Goal: Task Accomplishment & Management: Use online tool/utility

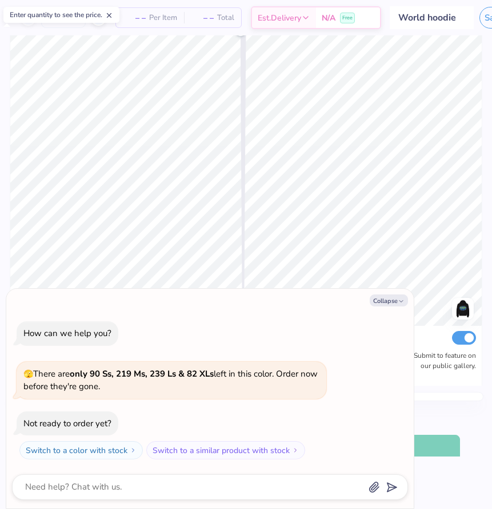
type textarea "x"
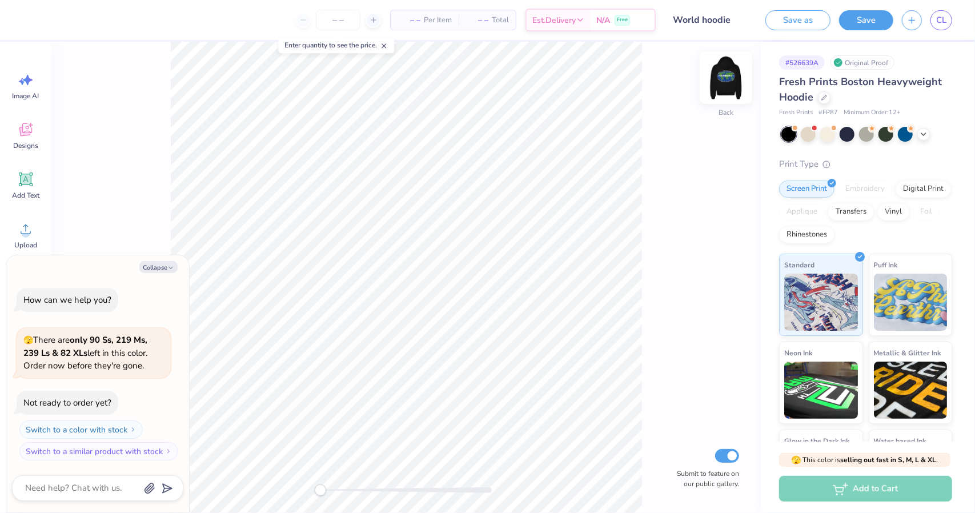
click at [726, 86] on img at bounding box center [726, 78] width 46 height 46
click at [154, 267] on button "Collapse" at bounding box center [158, 267] width 38 height 12
type textarea "x"
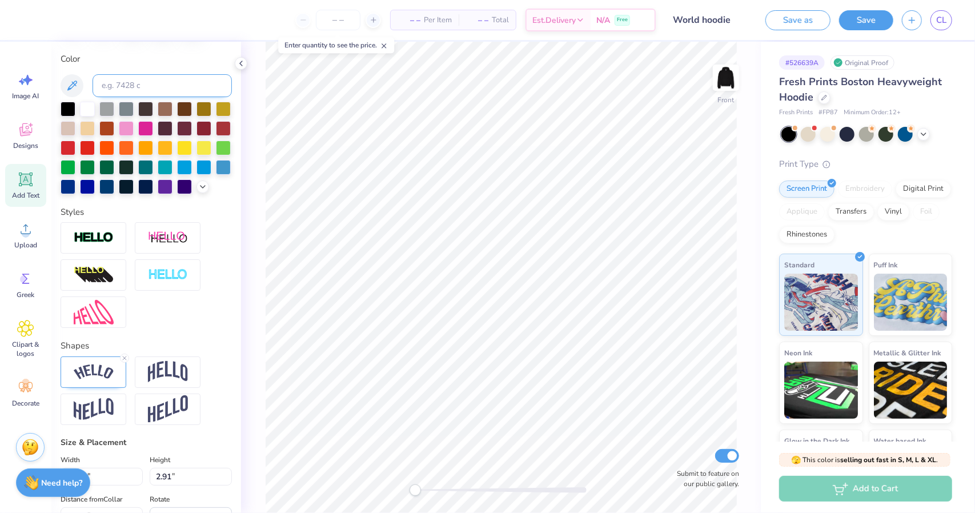
scroll to position [209, 0]
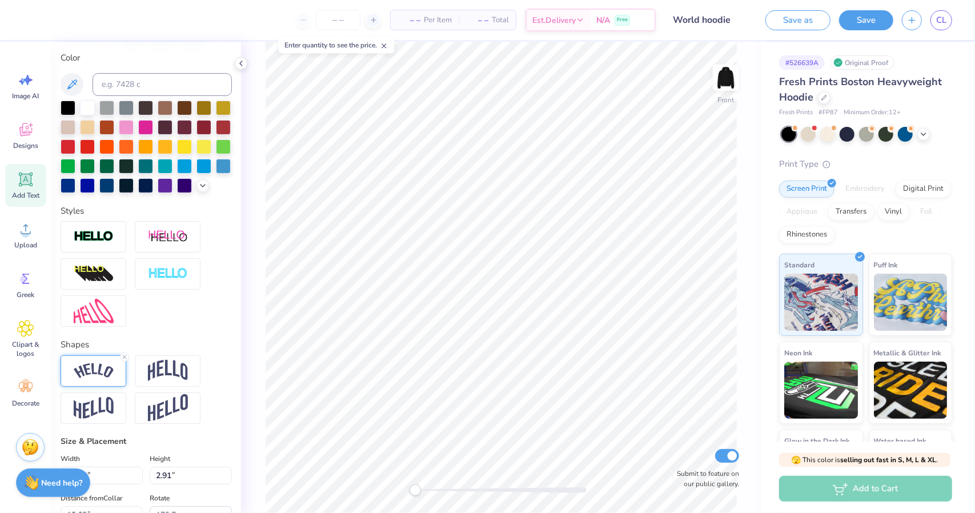
click at [106, 379] on img at bounding box center [94, 370] width 40 height 15
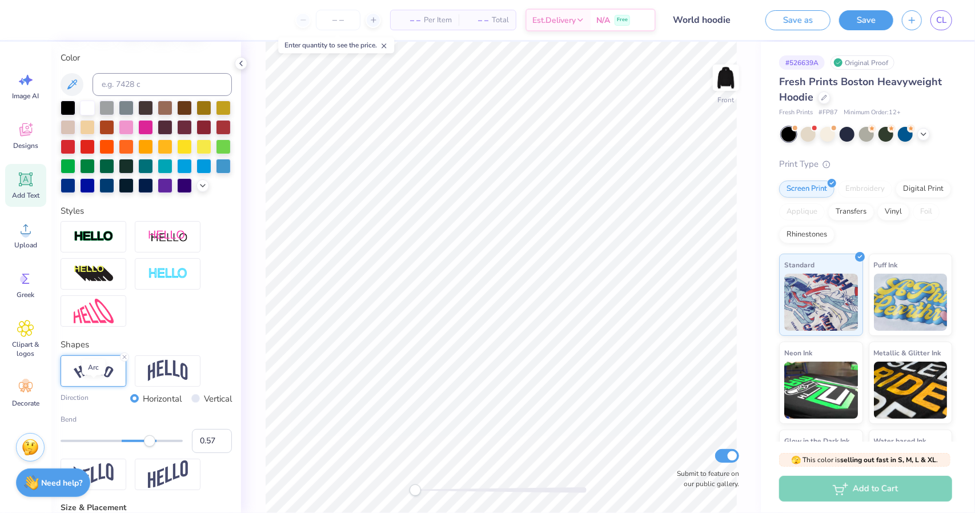
scroll to position [266, 0]
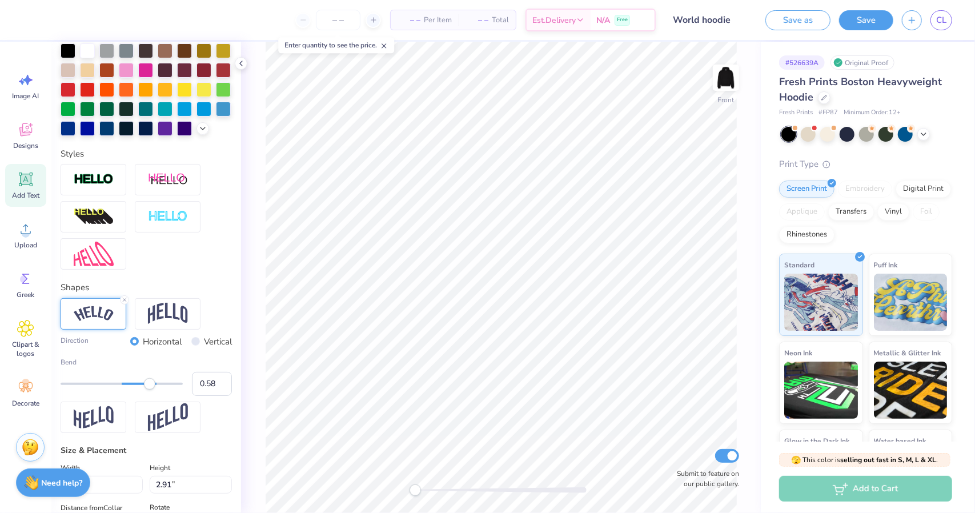
type input "0.59"
click at [151, 390] on div "Accessibility label" at bounding box center [150, 383] width 11 height 11
type input "0.0"
type input "2.90"
type input "5.56"
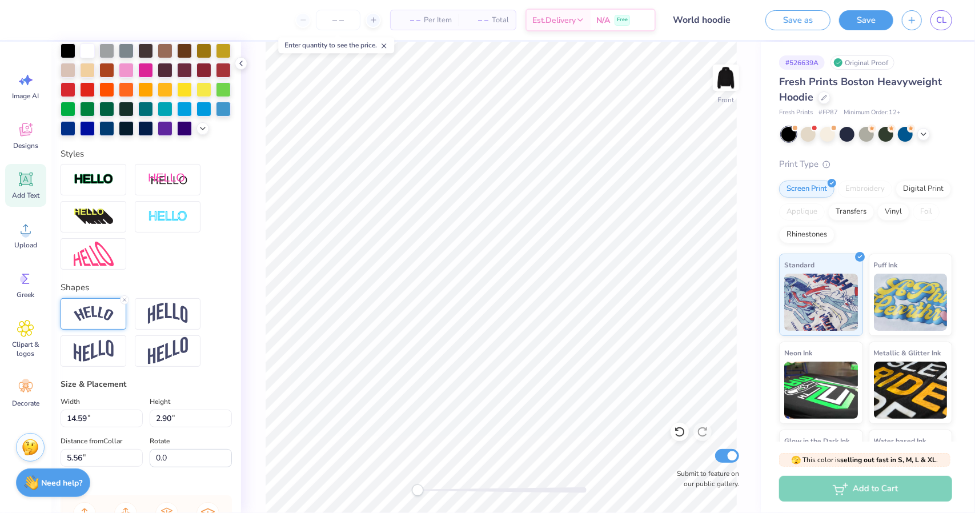
click at [113, 322] on img at bounding box center [94, 313] width 40 height 15
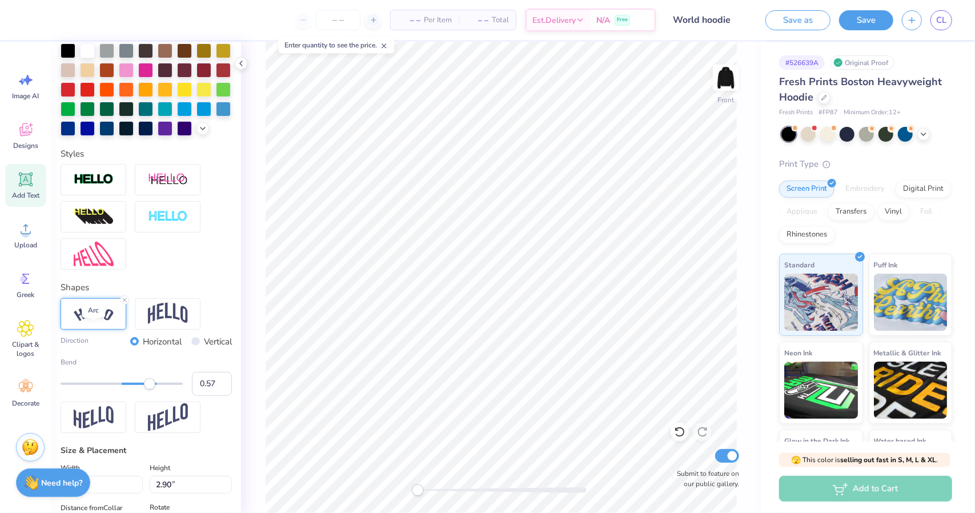
scroll to position [314, 0]
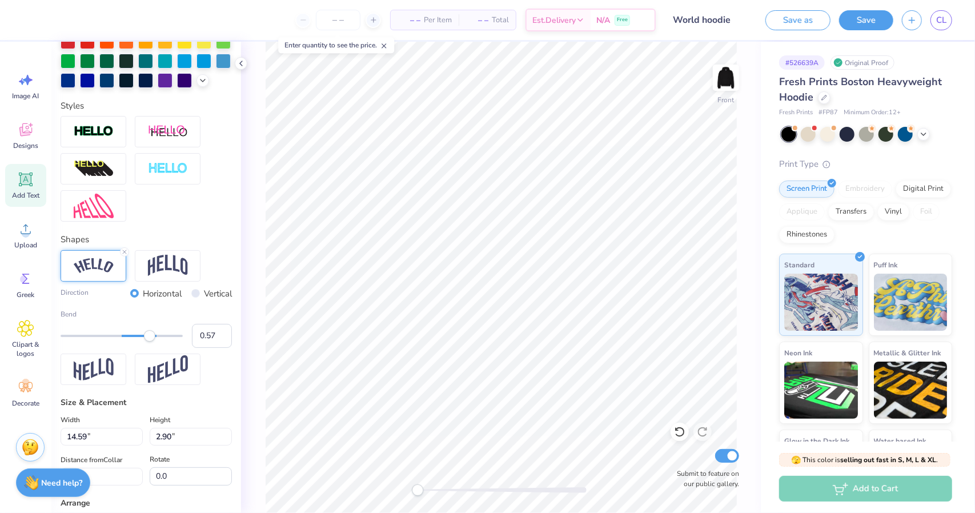
type input "0.58"
click at [151, 342] on div "Accessibility label" at bounding box center [150, 335] width 11 height 11
type input "0.58"
click at [150, 342] on div "Accessibility label" at bounding box center [149, 335] width 11 height 11
type input "0.57"
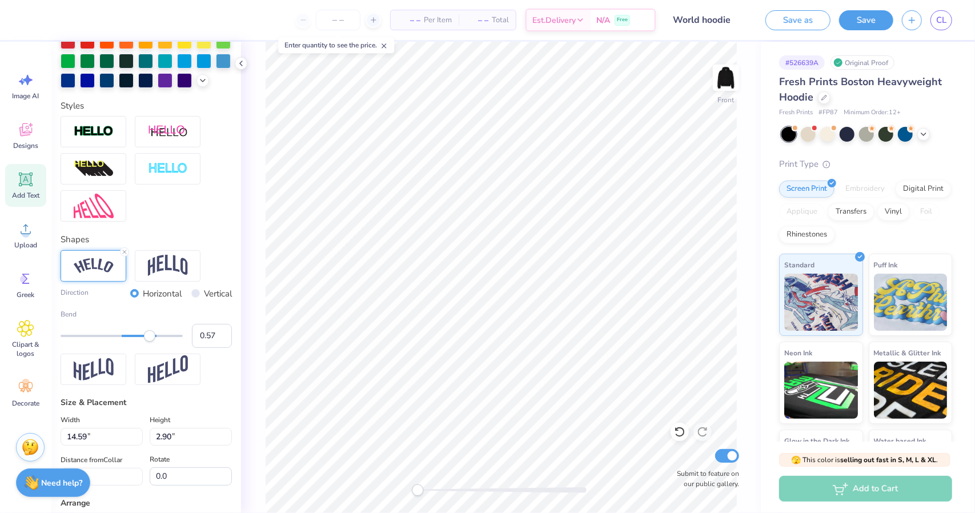
click at [150, 342] on div "Accessibility label" at bounding box center [149, 335] width 11 height 11
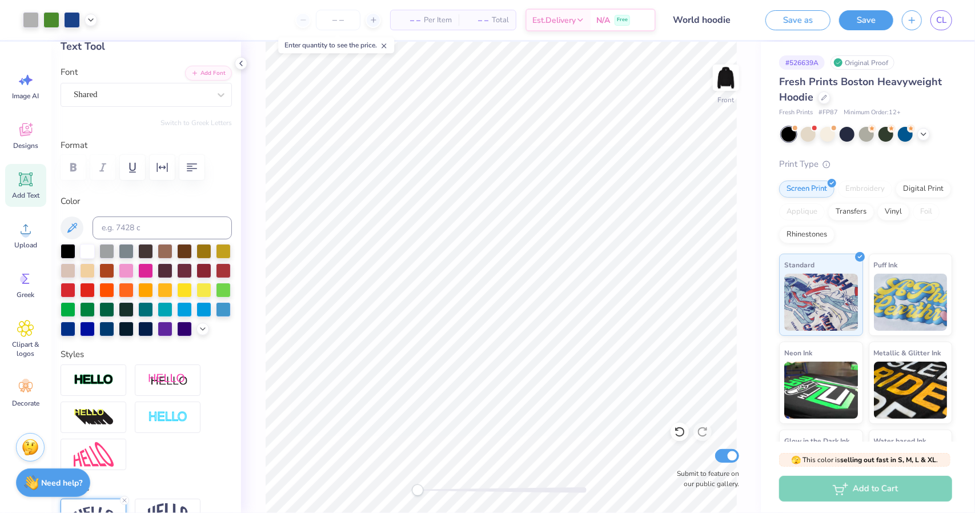
scroll to position [66, 0]
click at [167, 128] on div "Personalized Names Personalized Numbers Text Tool Add Font Font Shared Switch t…" at bounding box center [146, 277] width 190 height 471
click at [169, 91] on div "Shared" at bounding box center [142, 95] width 138 height 18
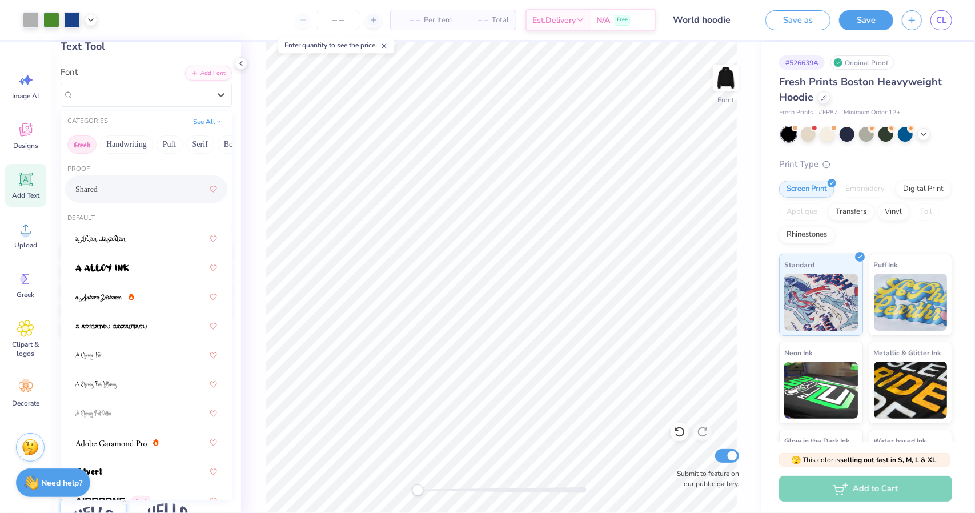
click at [86, 146] on button "Greek" at bounding box center [81, 144] width 29 height 18
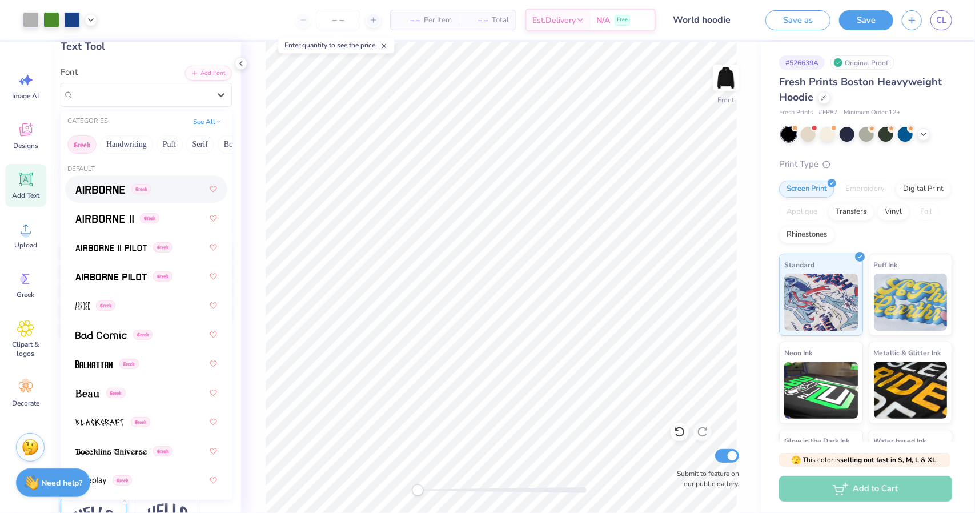
click at [112, 188] on img at bounding box center [100, 190] width 50 height 8
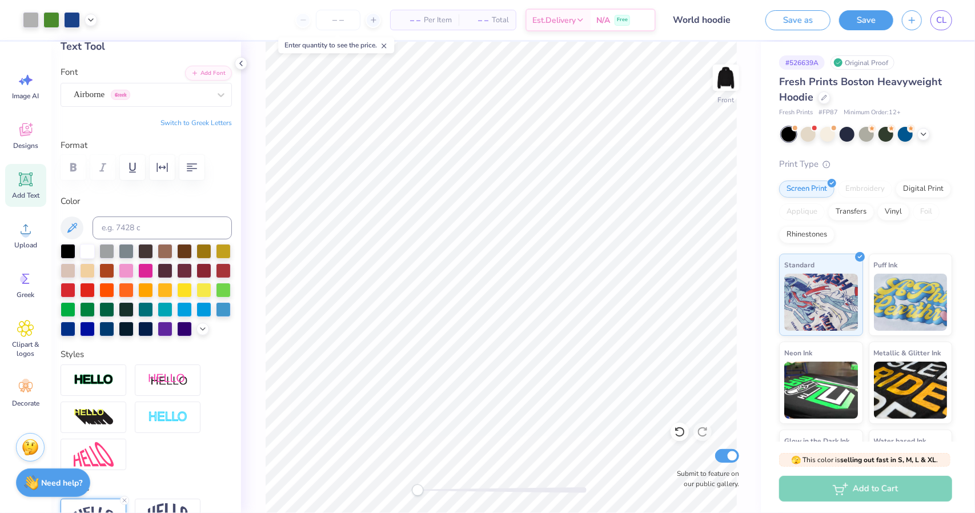
click at [178, 118] on button "Switch to Greek Letters" at bounding box center [196, 122] width 71 height 9
click at [681, 438] on div at bounding box center [680, 432] width 18 height 18
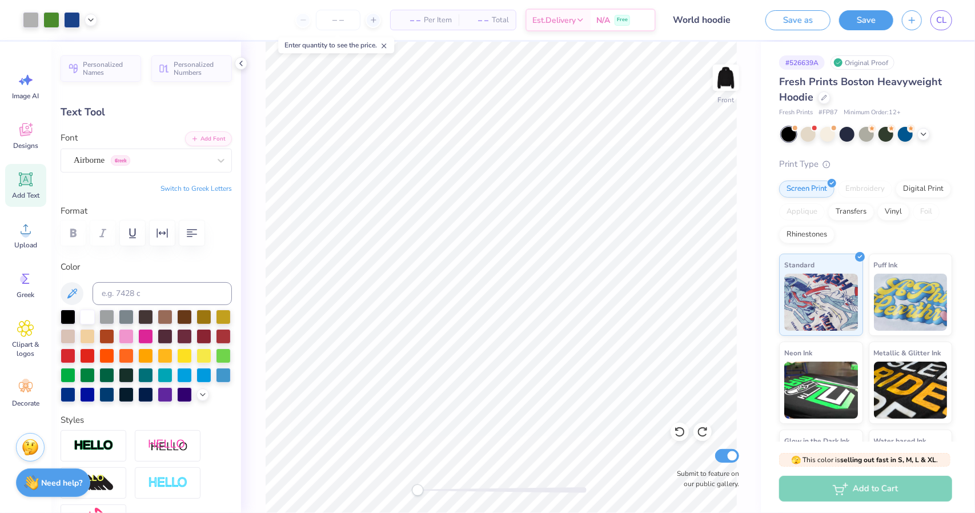
scroll to position [0, 0]
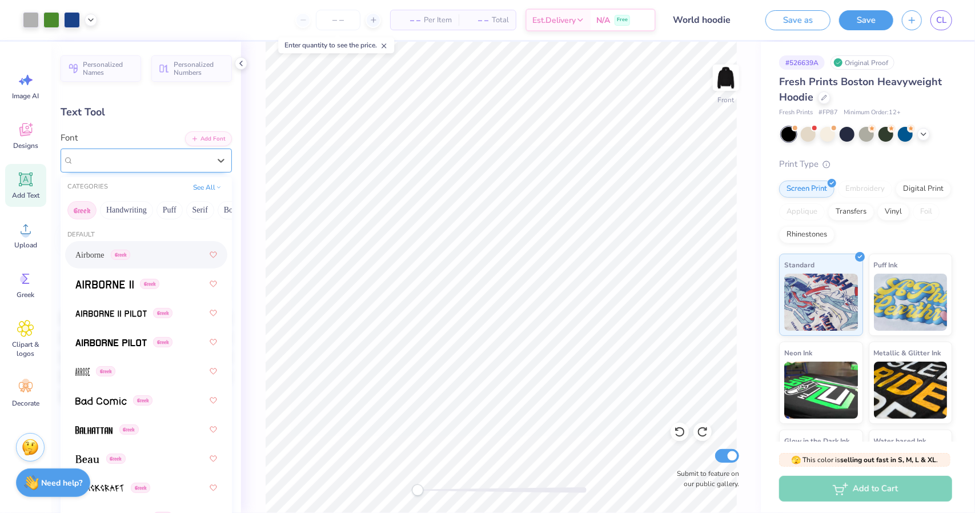
click at [124, 154] on div "Airborne Greek" at bounding box center [142, 160] width 138 height 18
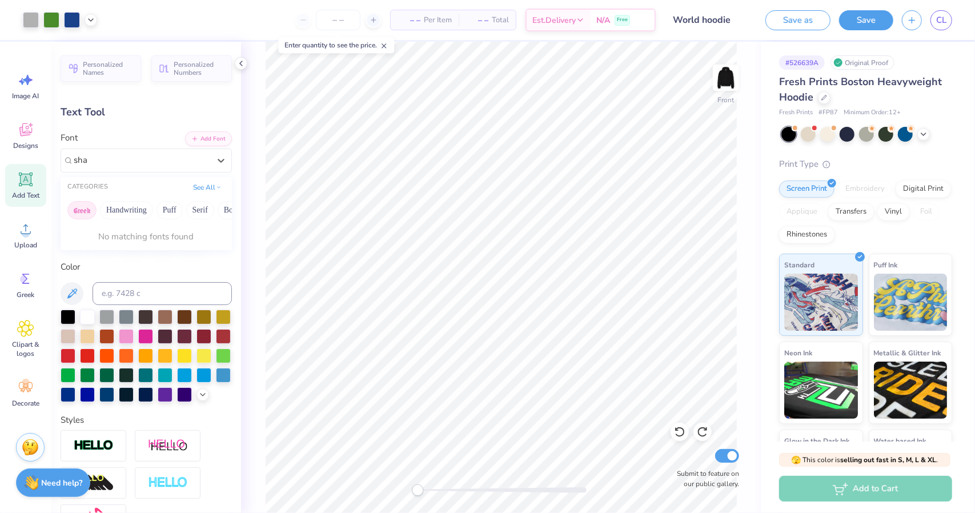
click at [86, 208] on button "Greek" at bounding box center [81, 210] width 29 height 18
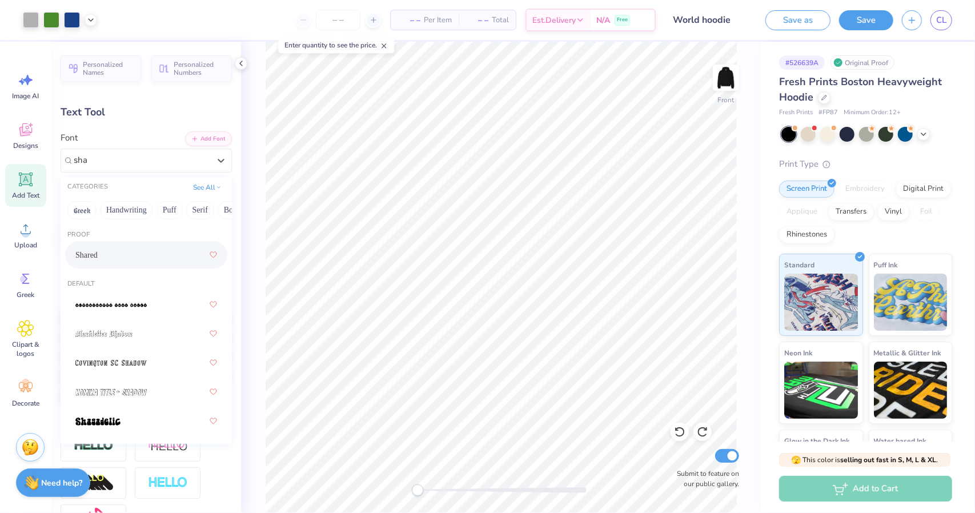
click at [98, 253] on span "Shared" at bounding box center [86, 255] width 22 height 12
type input "sha"
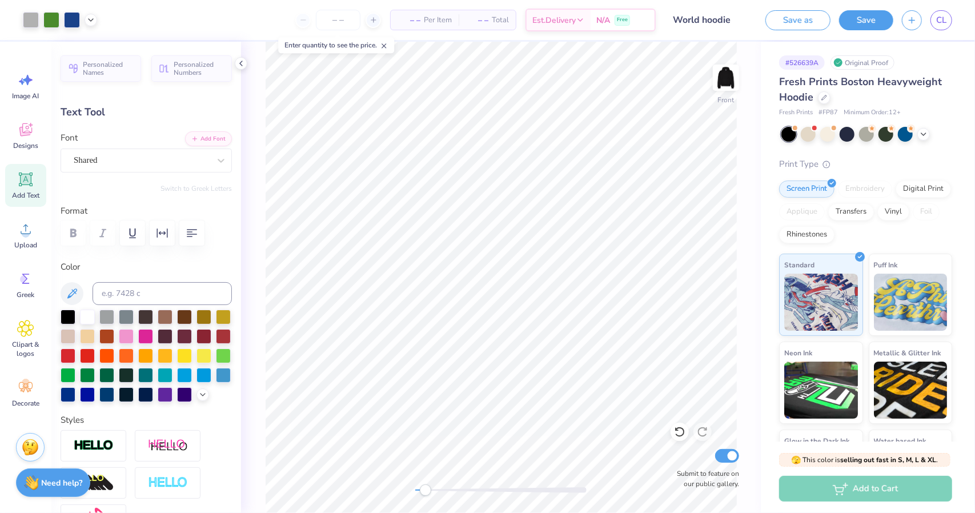
click at [25, 191] on span "Add Text" at bounding box center [25, 195] width 27 height 9
type input "7.22"
type input "2.09"
type input "13.71"
click at [194, 137] on button "Add Font" at bounding box center [208, 137] width 47 height 15
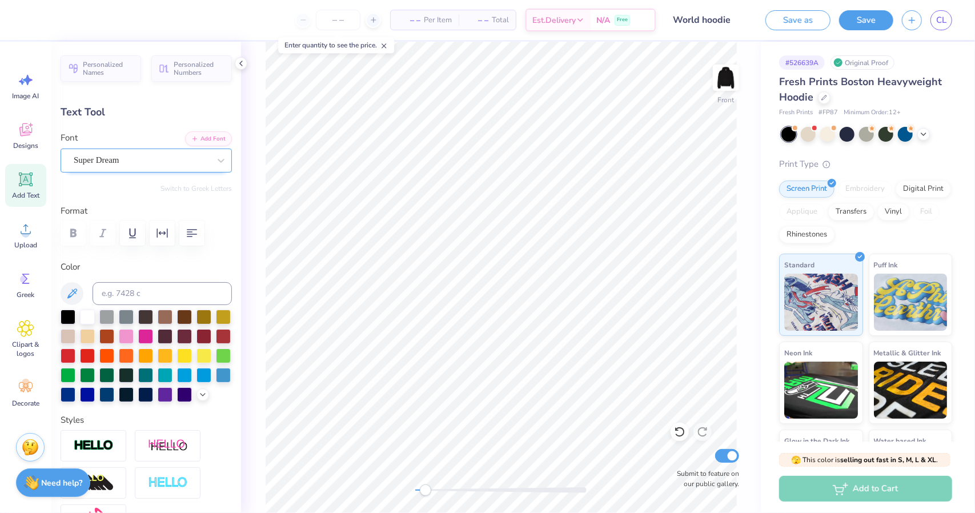
click at [155, 165] on div "Super Dream" at bounding box center [142, 160] width 138 height 18
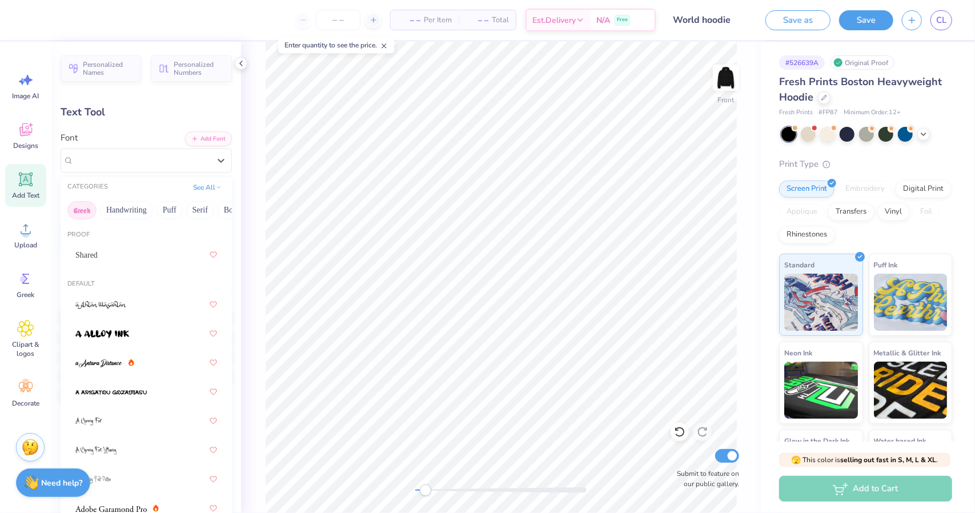
click at [83, 213] on button "Greek" at bounding box center [81, 210] width 29 height 18
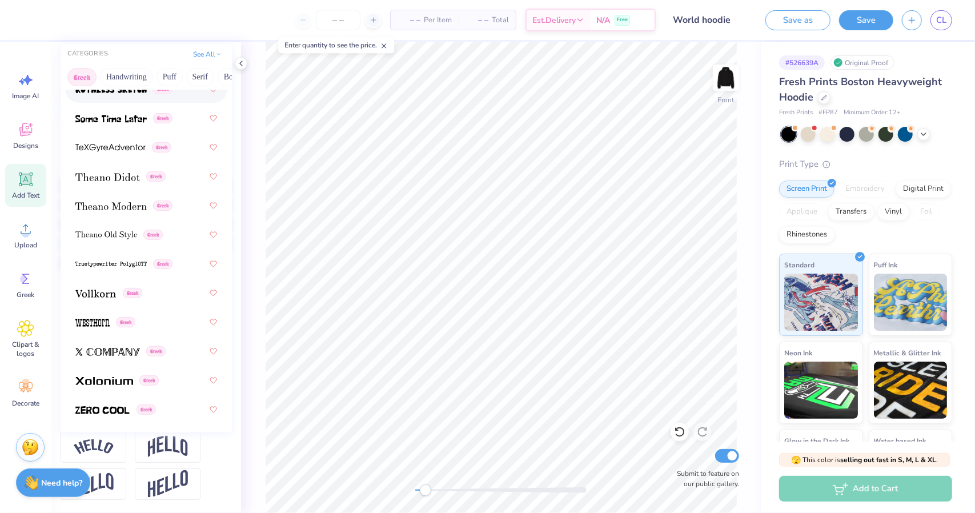
scroll to position [133, 0]
click at [114, 383] on img at bounding box center [104, 382] width 58 height 8
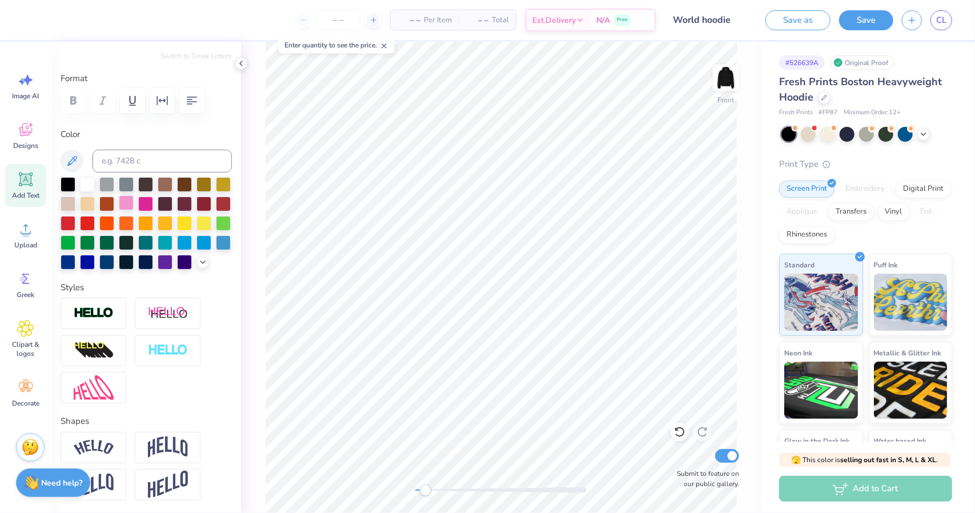
scroll to position [0, 0]
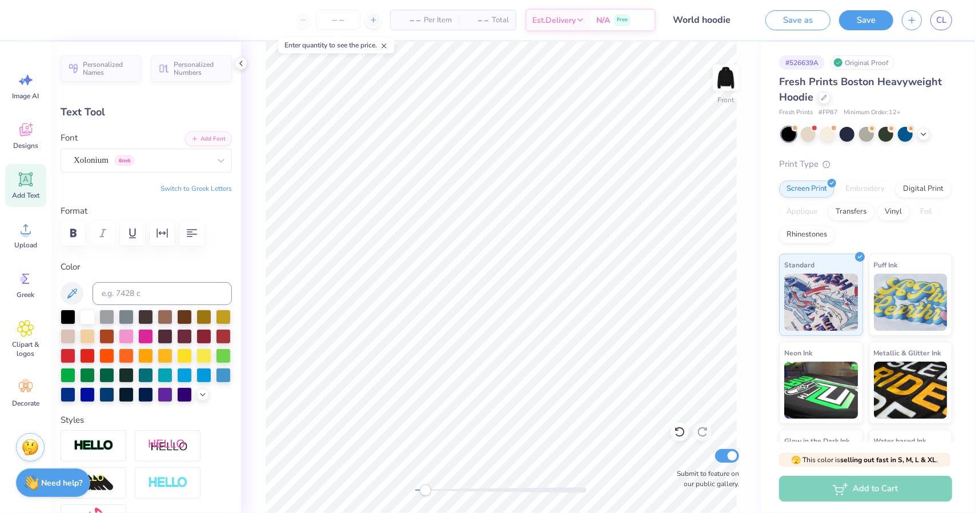
click at [198, 186] on button "Switch to Greek Letters" at bounding box center [196, 188] width 71 height 9
paste textarea "Θ"
paste textarea "Δ"
paste textarea "Χ"
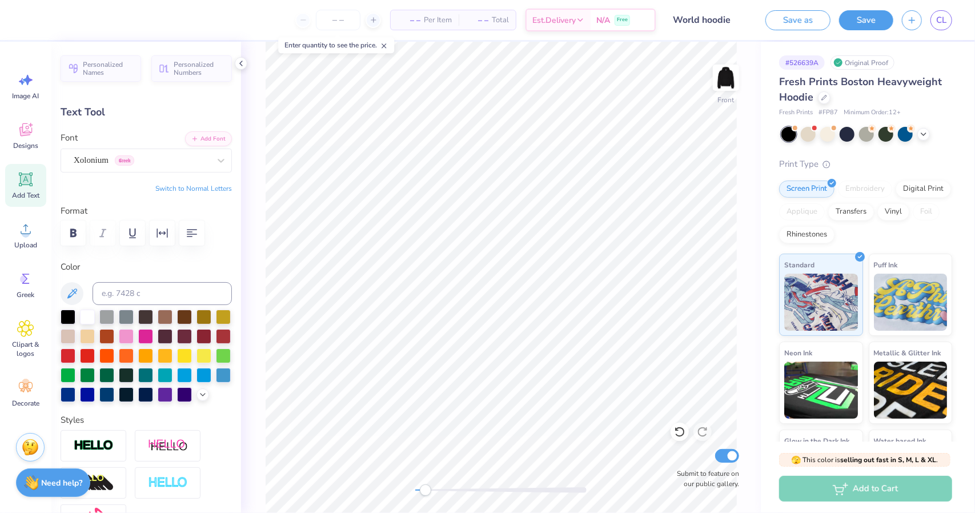
type textarea "ΘΔΧ"
type input "6.80"
type input "1.97"
type input "13.77"
type input "1.29"
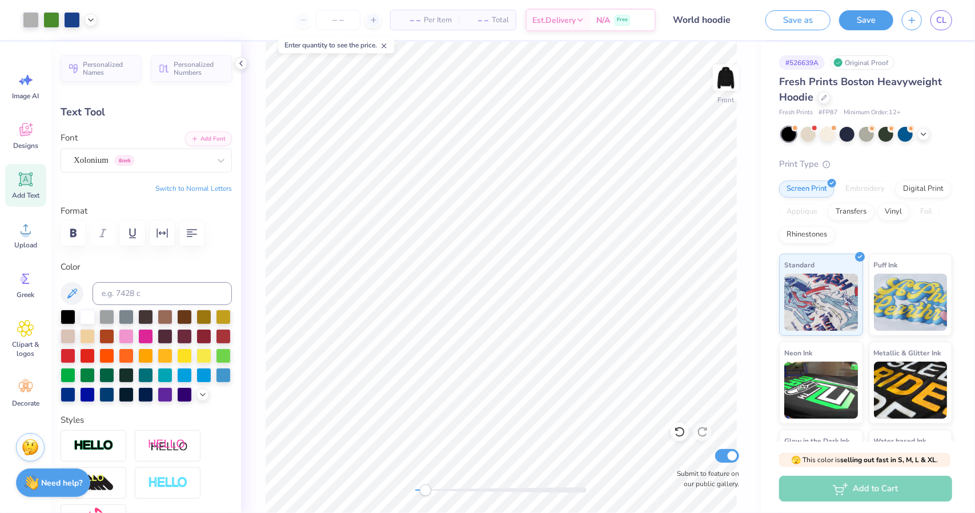
type input "0.37"
type input "15.36"
type input "89.6"
type input "14.60"
type input "2.98"
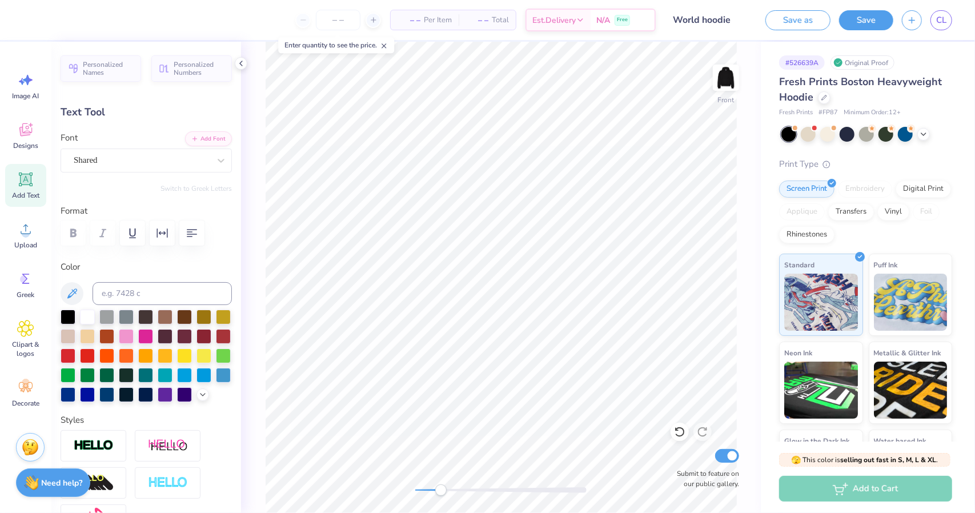
type input "5.52"
type input "0.0"
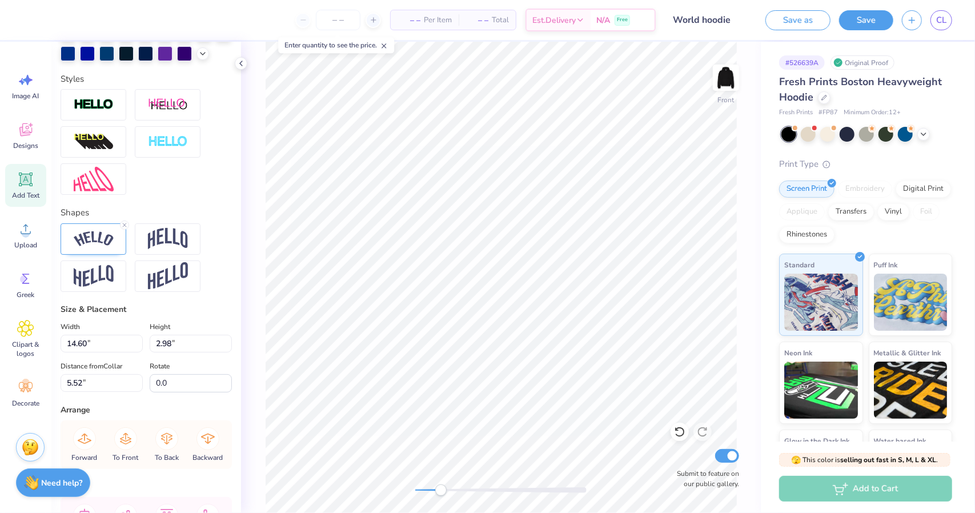
scroll to position [448, 0]
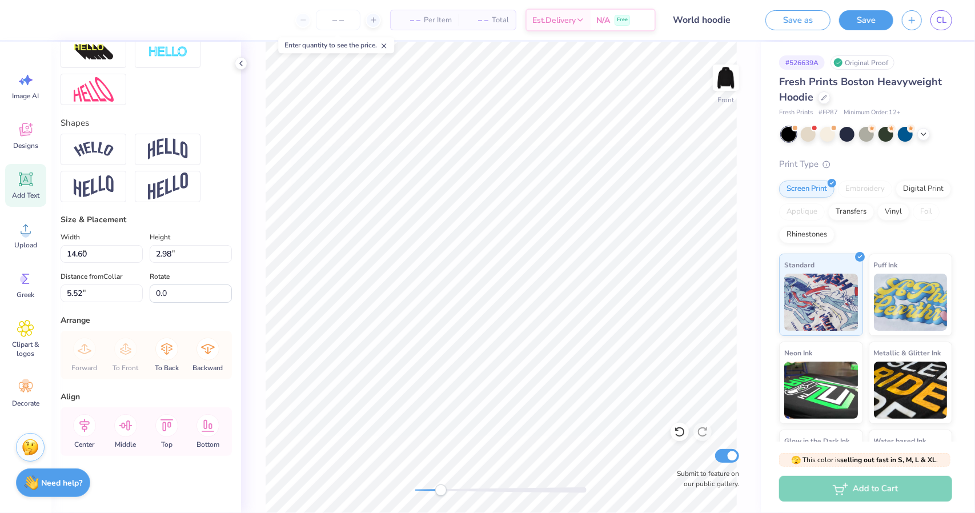
type input "0.38"
type input "1.29"
type input "9.38"
type input "89.6"
type input "0.23"
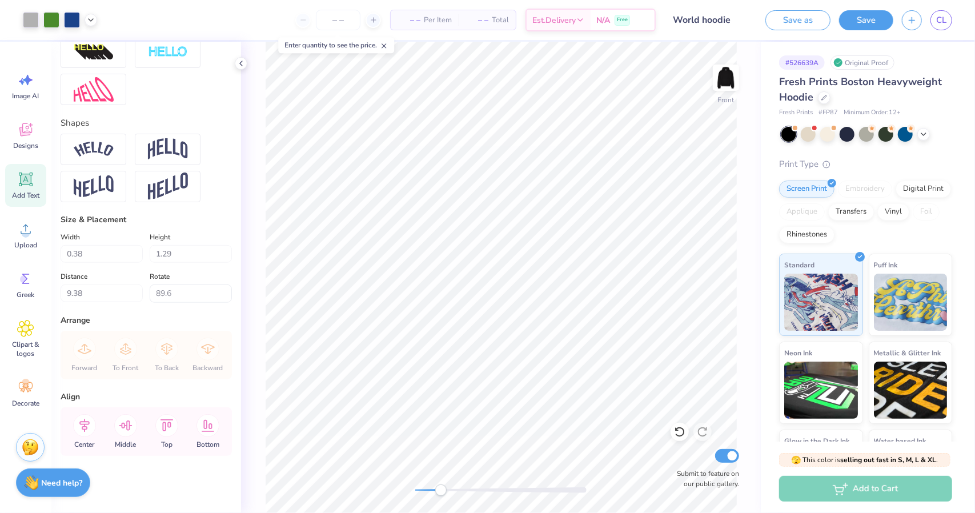
type input "0.79"
type input "9.88"
click at [107, 149] on img at bounding box center [94, 149] width 40 height 15
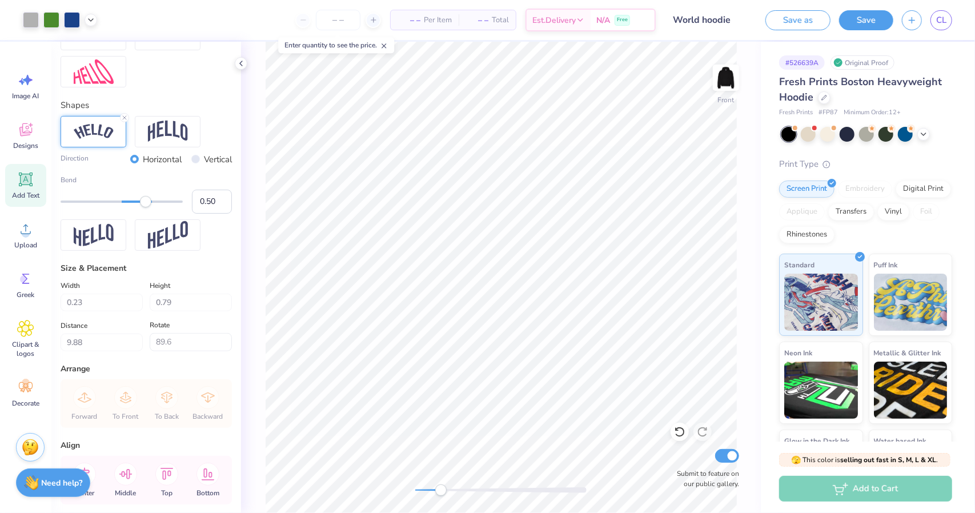
type input "0.0"
type input "0.34"
type input "1.09"
type input "9.73"
type input "0.0"
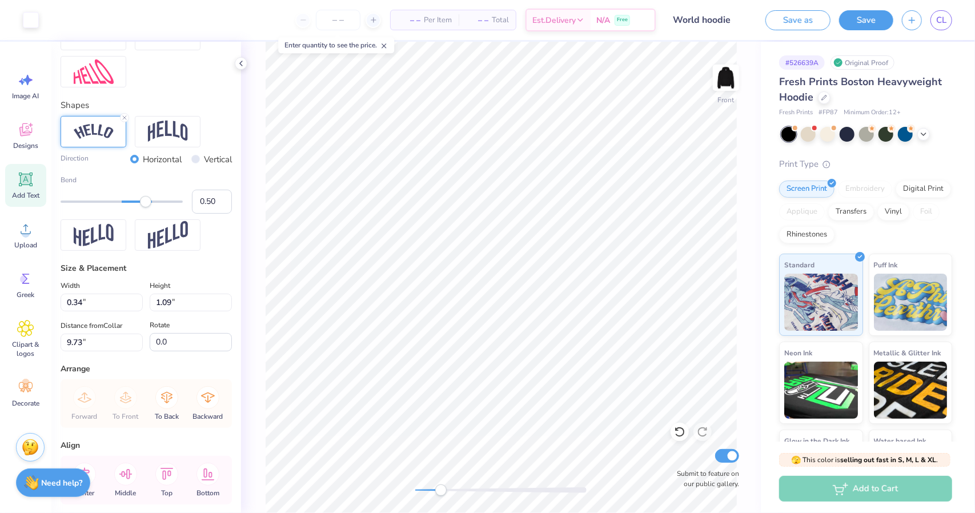
type input "9.62"
type input "0.0"
type input "14.60"
type input "2.98"
type input "5.52"
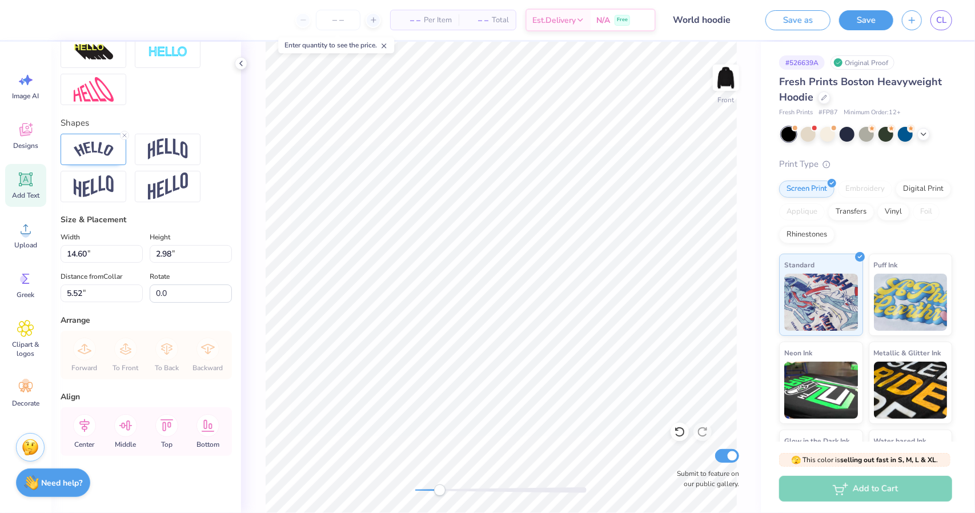
scroll to position [9, 1]
click at [735, 83] on img at bounding box center [726, 78] width 46 height 46
click at [38, 133] on div "Designs" at bounding box center [25, 135] width 41 height 43
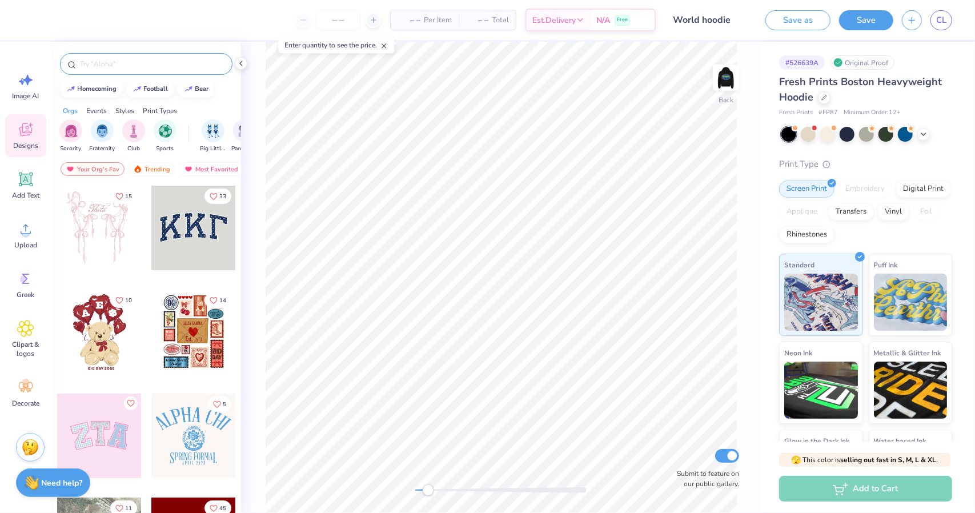
click at [114, 66] on input "text" at bounding box center [152, 63] width 146 height 11
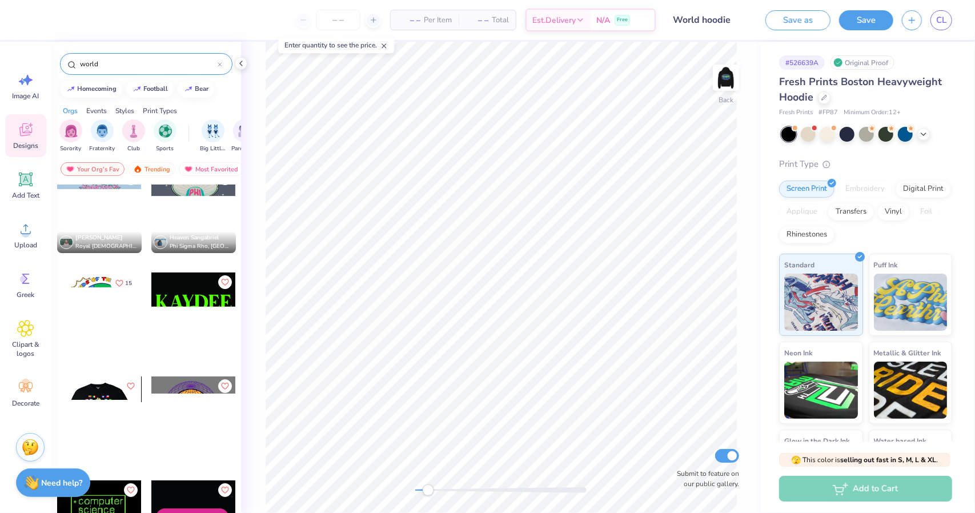
scroll to position [121, 0]
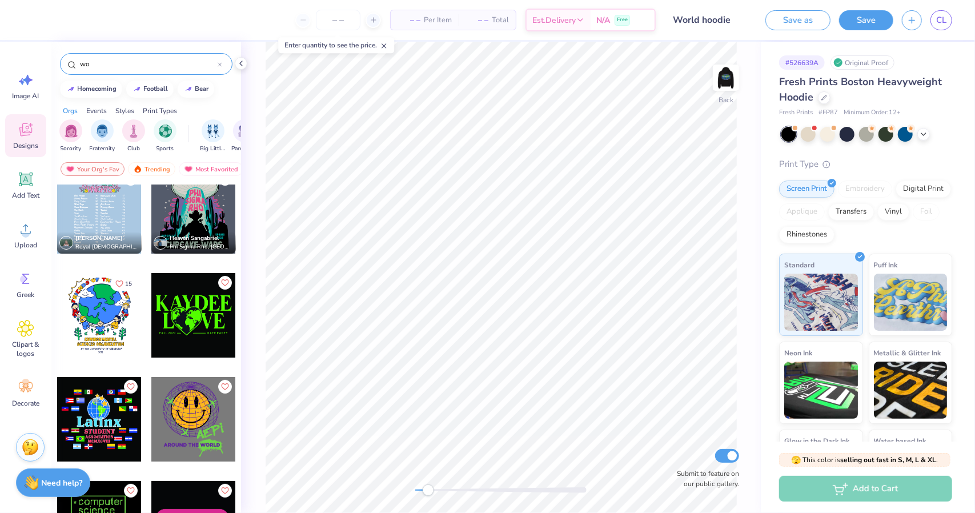
type input "w"
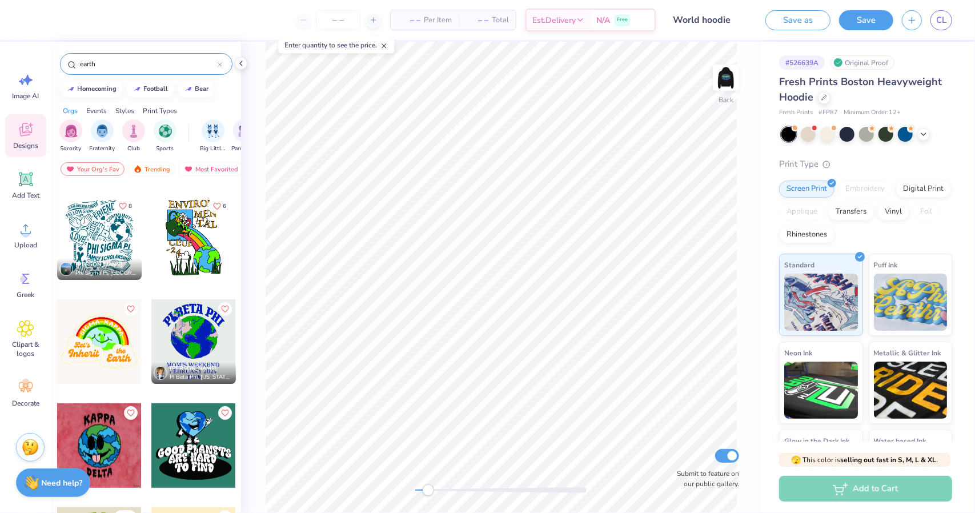
scroll to position [303, 0]
type input "earth"
click at [180, 322] on div at bounding box center [193, 341] width 85 height 85
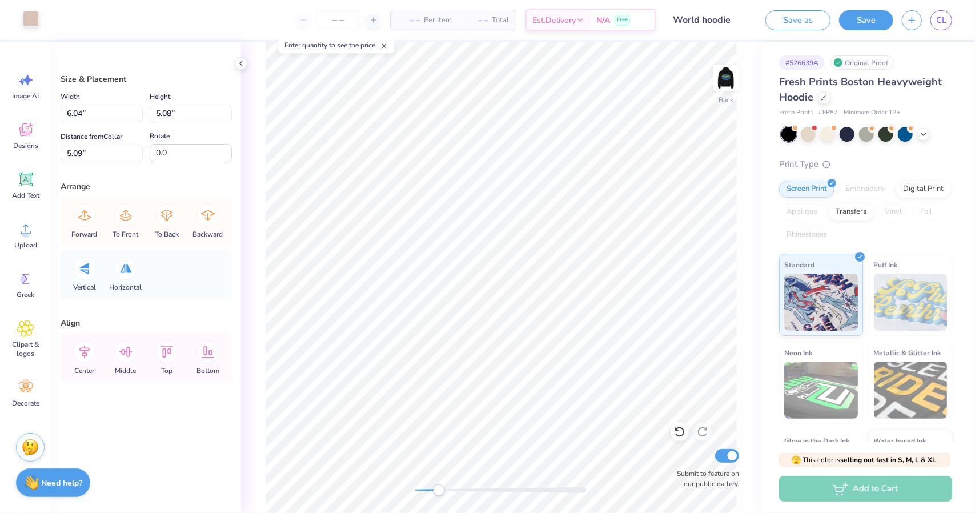
click at [33, 20] on div at bounding box center [31, 19] width 16 height 16
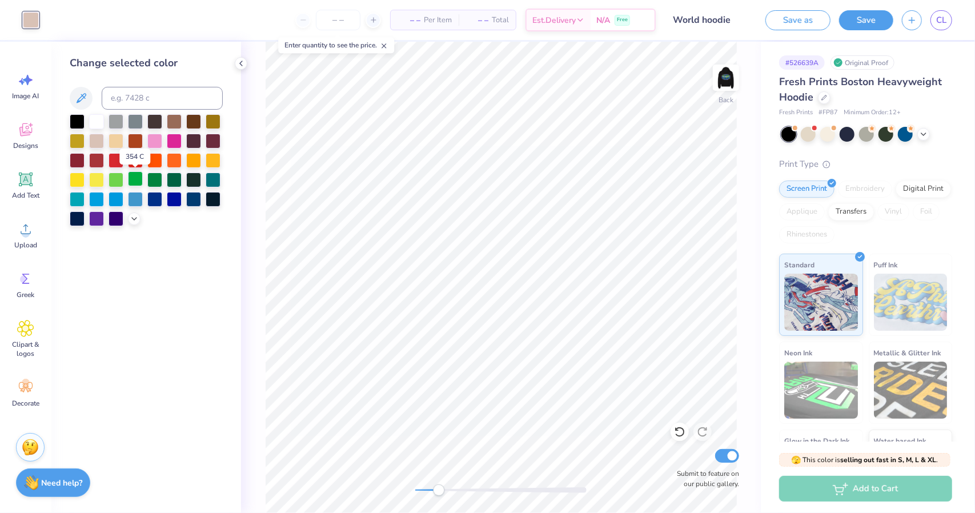
click at [137, 179] on div at bounding box center [135, 178] width 15 height 15
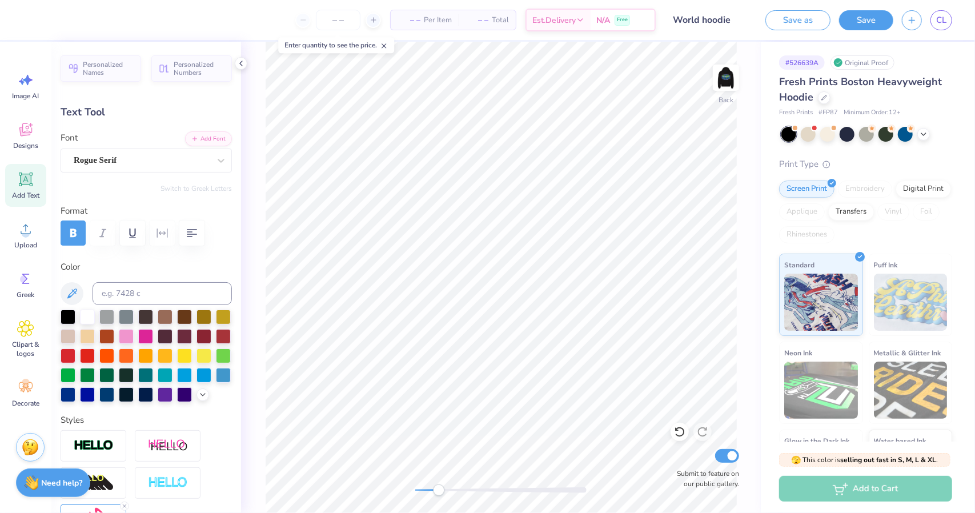
scroll to position [9, 1]
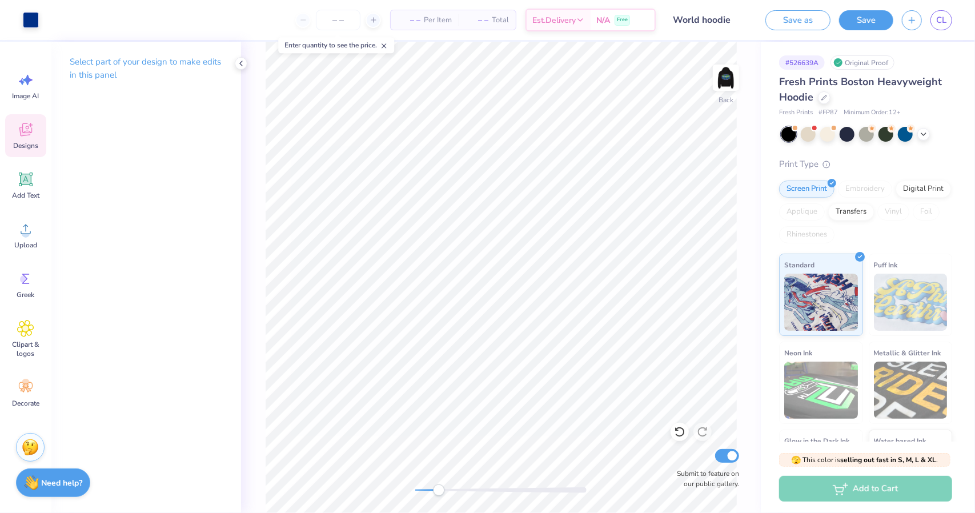
click at [26, 142] on span "Designs" at bounding box center [25, 145] width 25 height 9
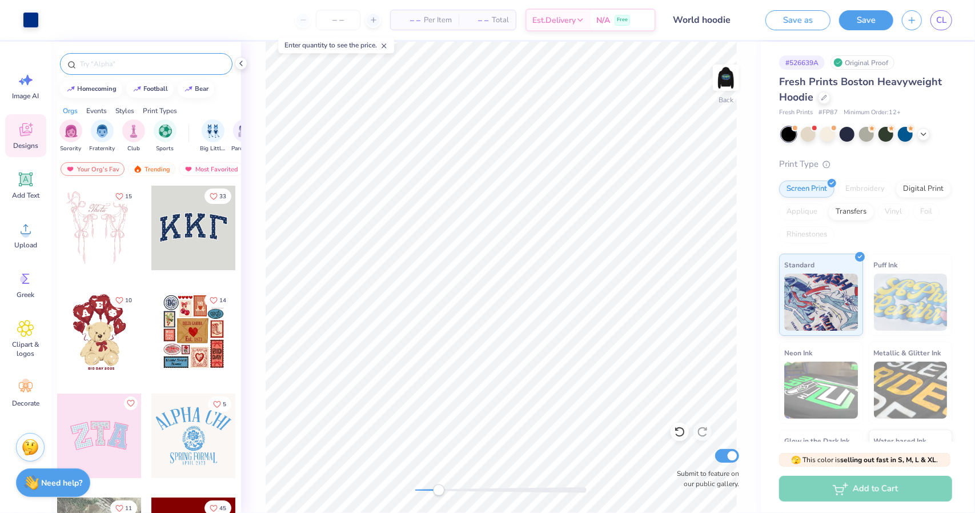
click at [128, 57] on div at bounding box center [146, 64] width 172 height 22
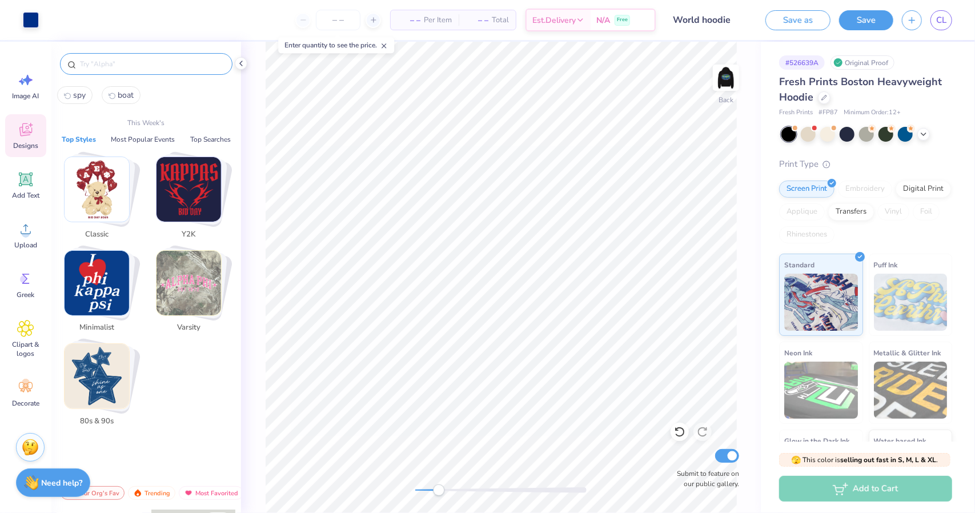
click at [128, 62] on input "text" at bounding box center [152, 63] width 146 height 11
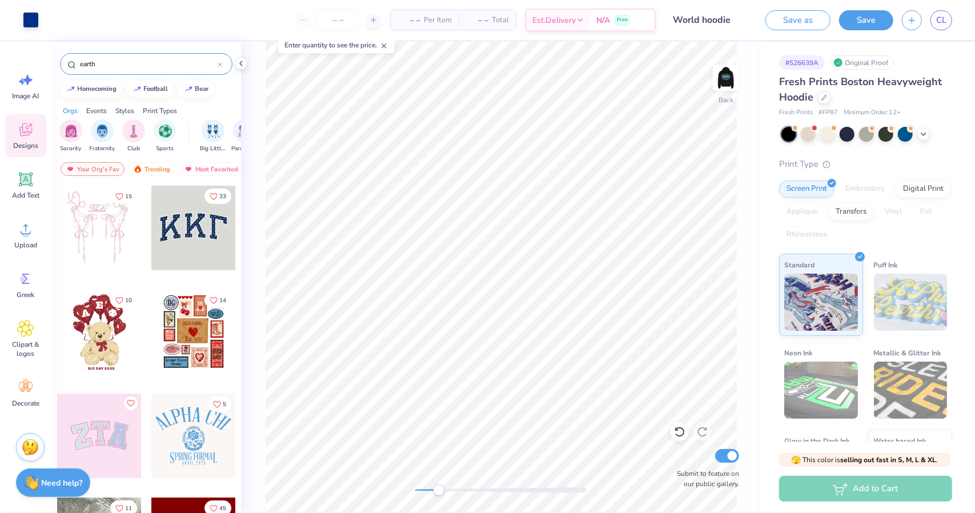
type input "earth"
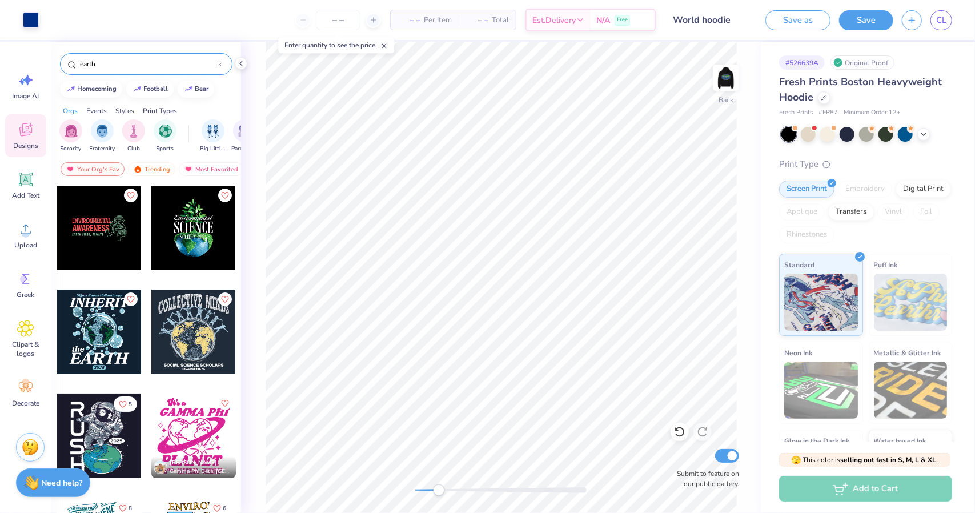
click at [684, 455] on div "Back Submit to feature on our public gallery." at bounding box center [501, 277] width 520 height 471
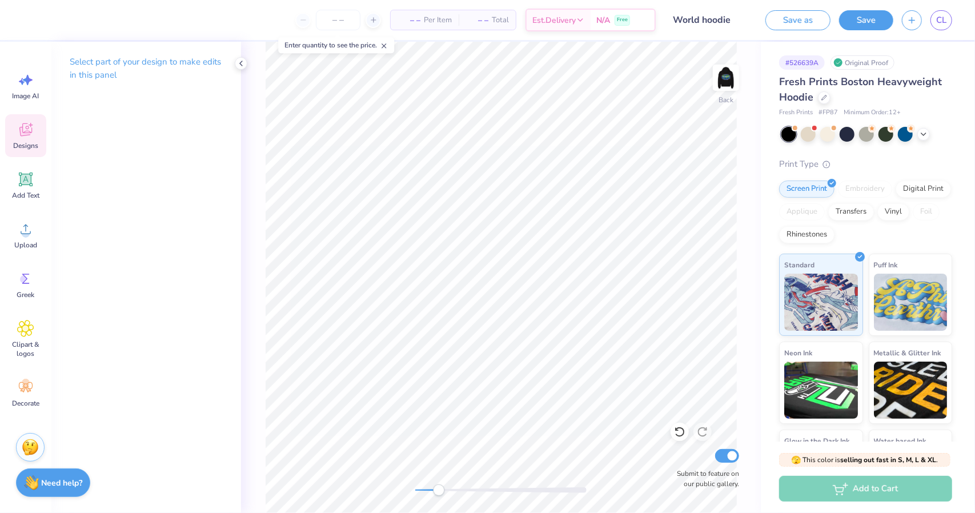
click at [29, 126] on icon at bounding box center [25, 129] width 17 height 17
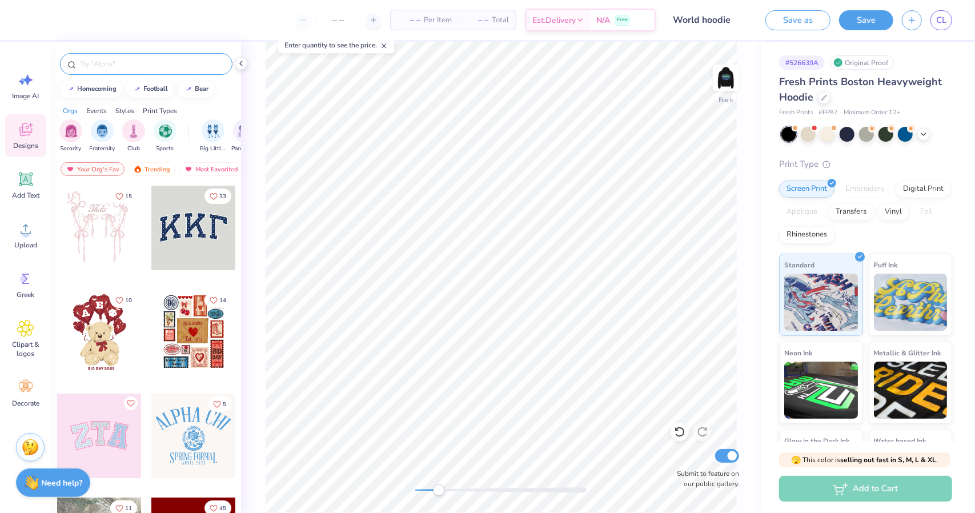
click at [103, 67] on input "text" at bounding box center [152, 63] width 146 height 11
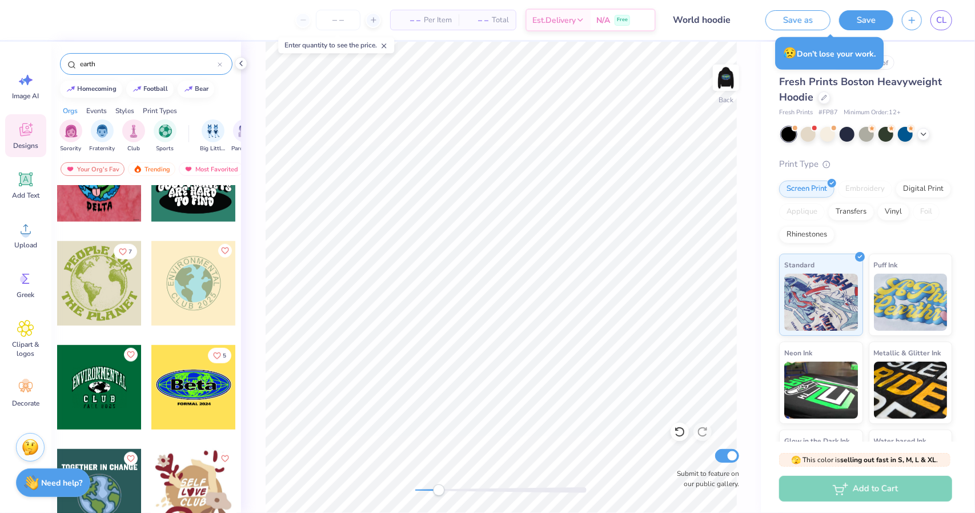
scroll to position [559, 0]
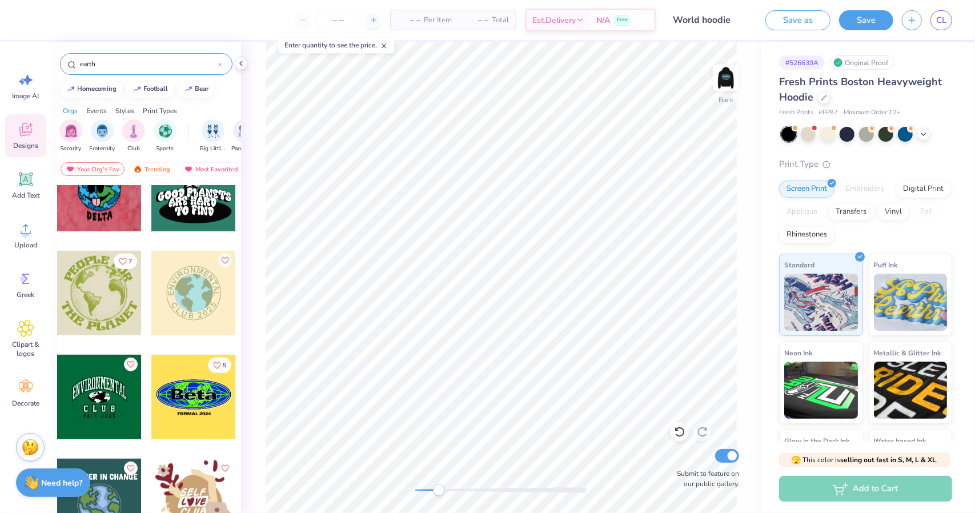
type input "earth"
click at [87, 279] on div at bounding box center [99, 293] width 85 height 85
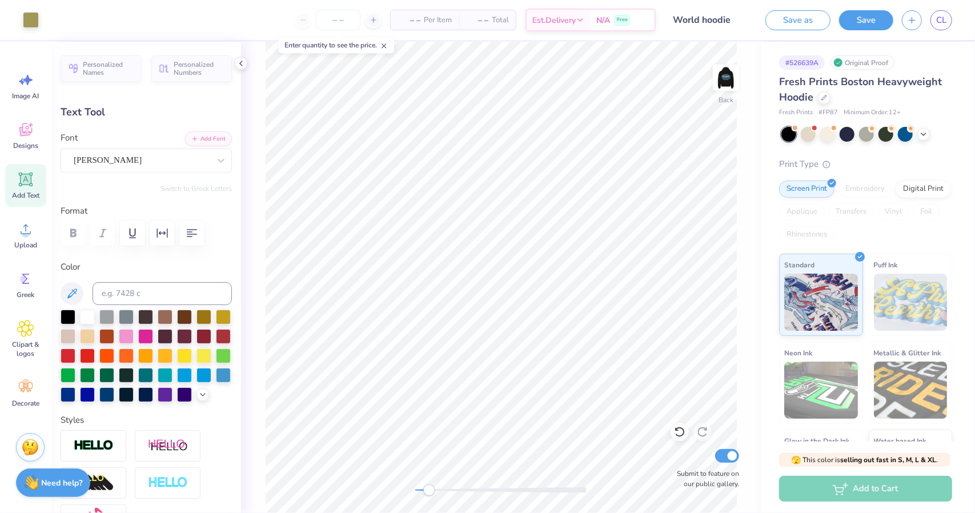
type input "9.10"
type input "3.52"
type input "3.00"
type textarea "P"
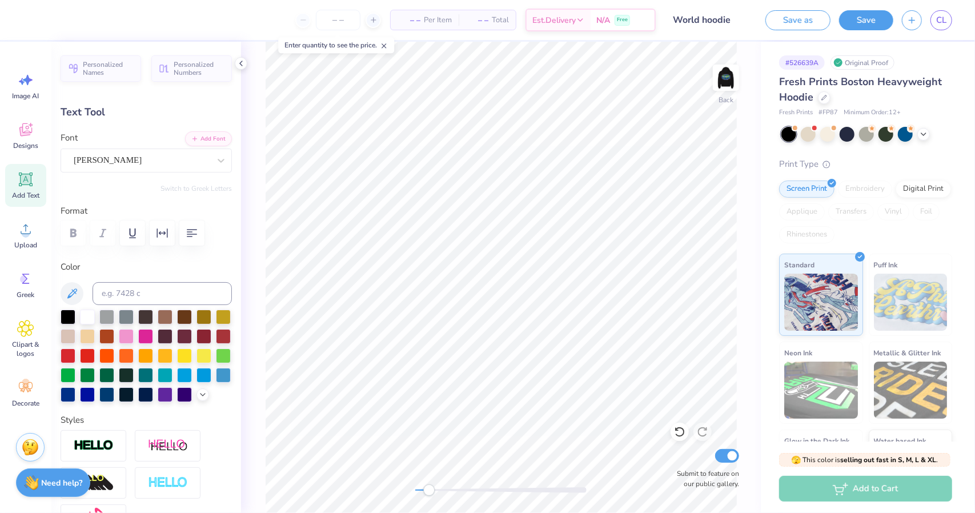
scroll to position [9, 4]
type textarea "Theta Delta Chi"
click at [724, 451] on input "Submit to feature on our public gallery." at bounding box center [727, 456] width 24 height 14
checkbox input "false"
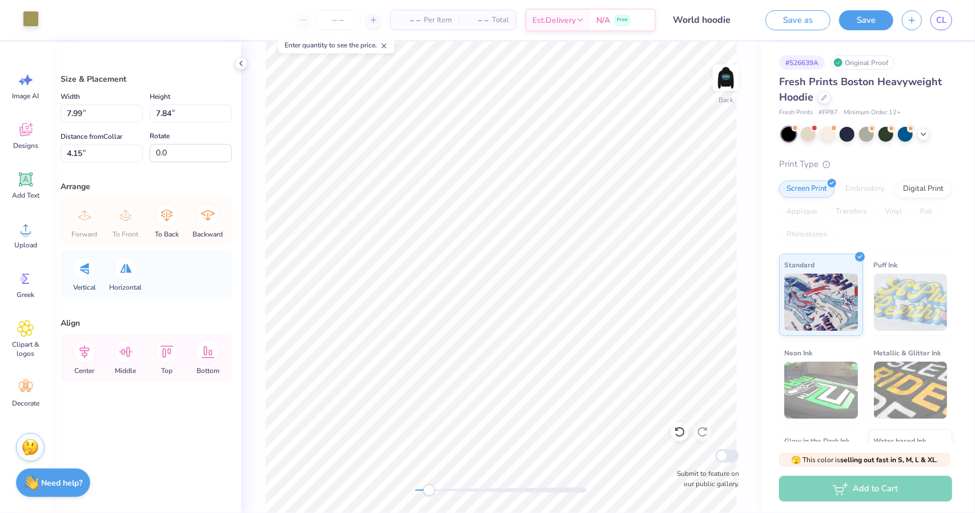
click at [29, 17] on div at bounding box center [31, 19] width 16 height 16
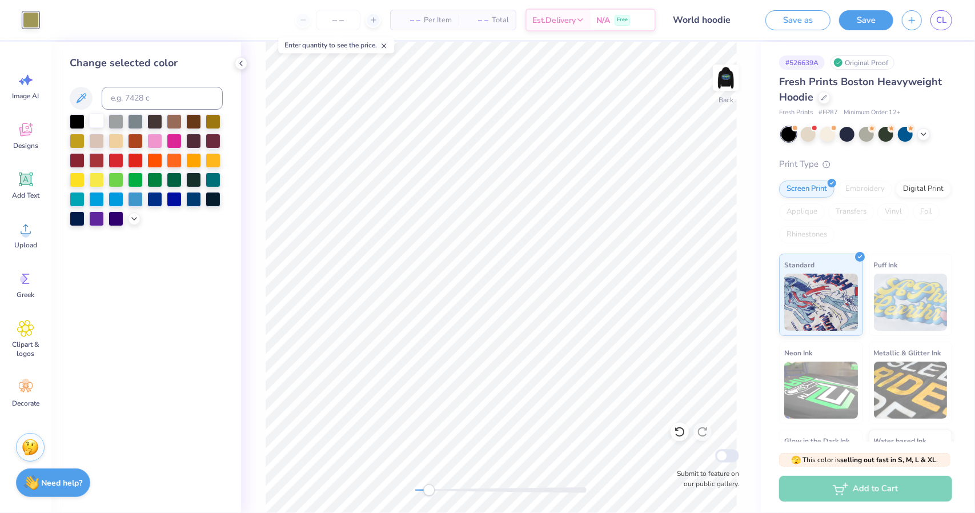
click at [93, 118] on div at bounding box center [96, 120] width 15 height 15
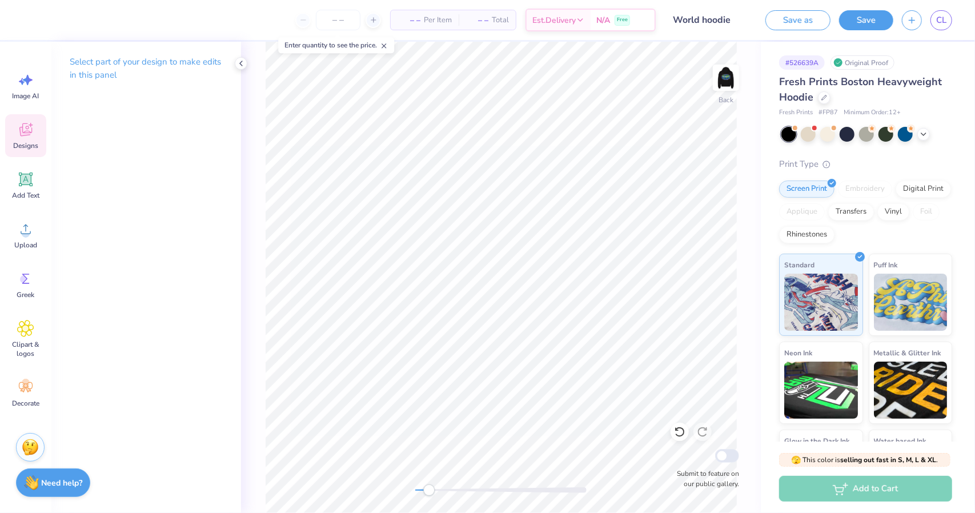
click at [16, 127] on div "Designs" at bounding box center [25, 135] width 41 height 43
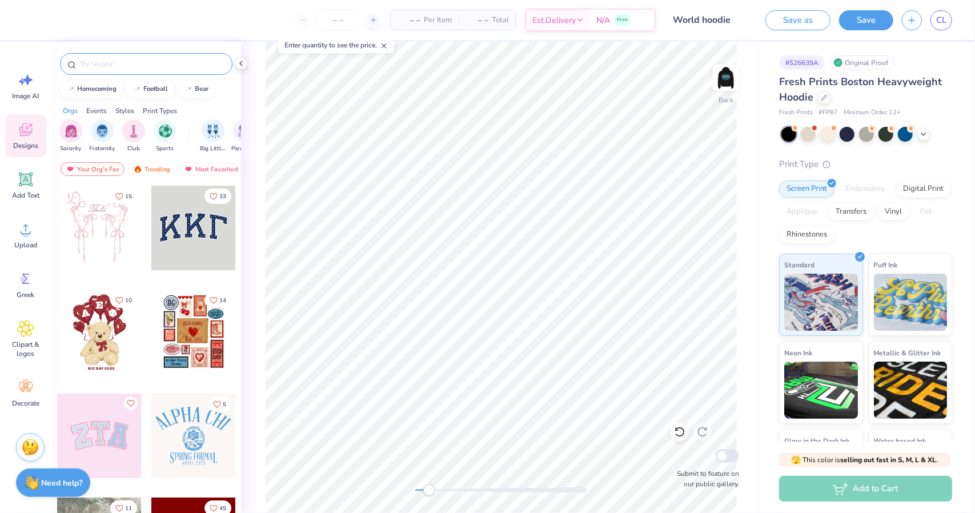
click at [151, 58] on div at bounding box center [146, 64] width 172 height 22
click at [151, 62] on input "text" at bounding box center [152, 63] width 146 height 11
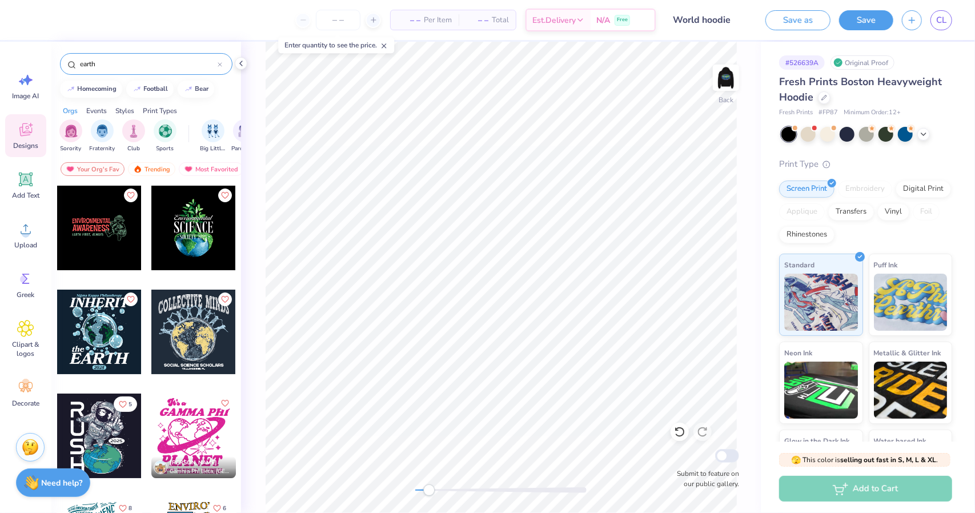
scroll to position [0, 0]
type input "e"
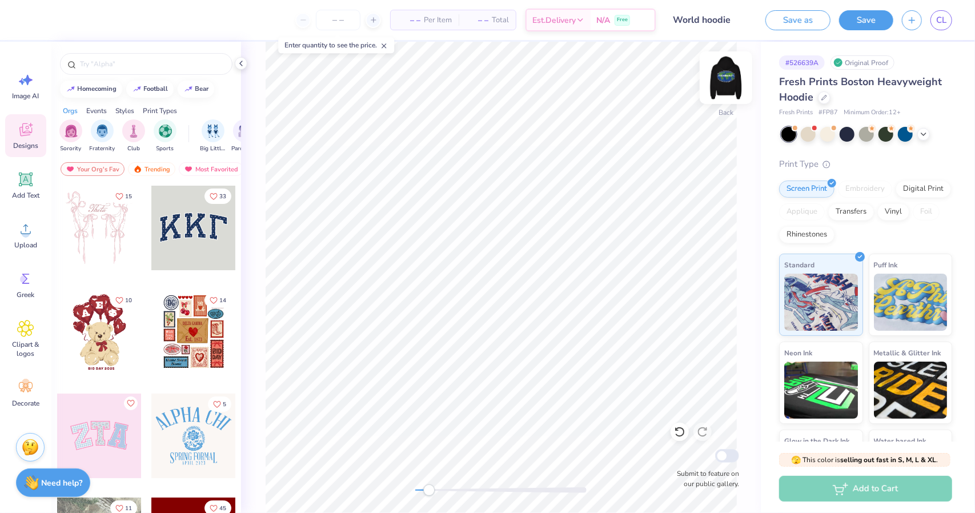
click at [722, 71] on img at bounding box center [726, 78] width 46 height 46
click at [727, 80] on img at bounding box center [726, 78] width 46 height 46
click at [725, 78] on img at bounding box center [726, 78] width 46 height 46
click at [27, 83] on icon at bounding box center [28, 80] width 10 height 10
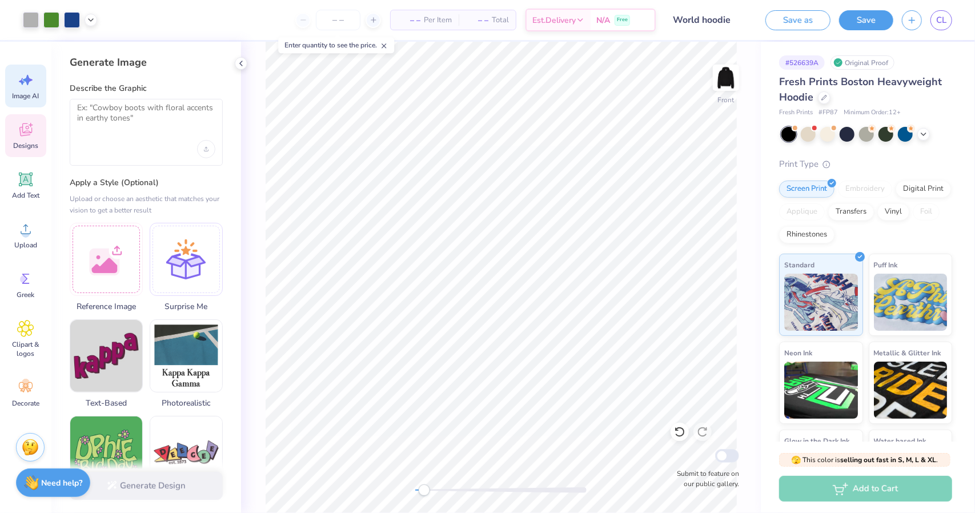
click at [11, 145] on div "Designs" at bounding box center [25, 135] width 41 height 43
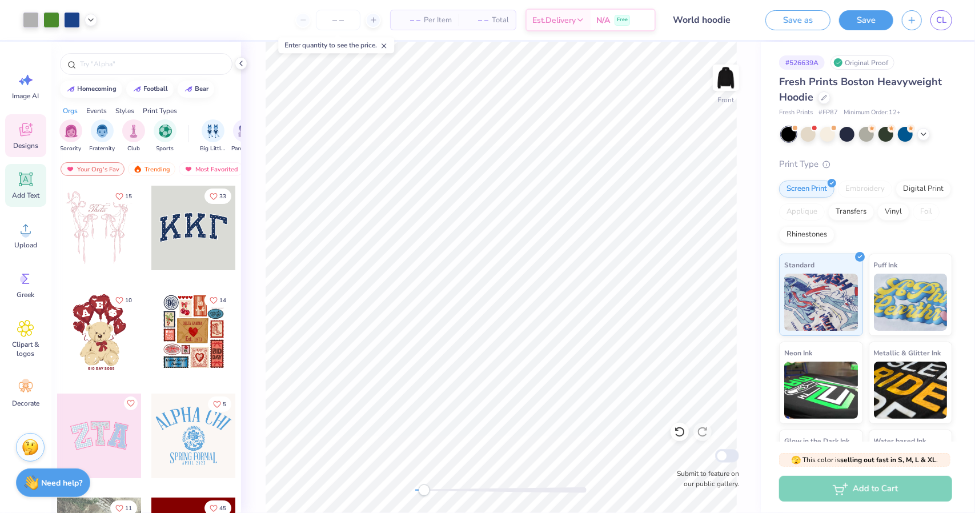
click at [42, 187] on div "Add Text" at bounding box center [25, 185] width 41 height 43
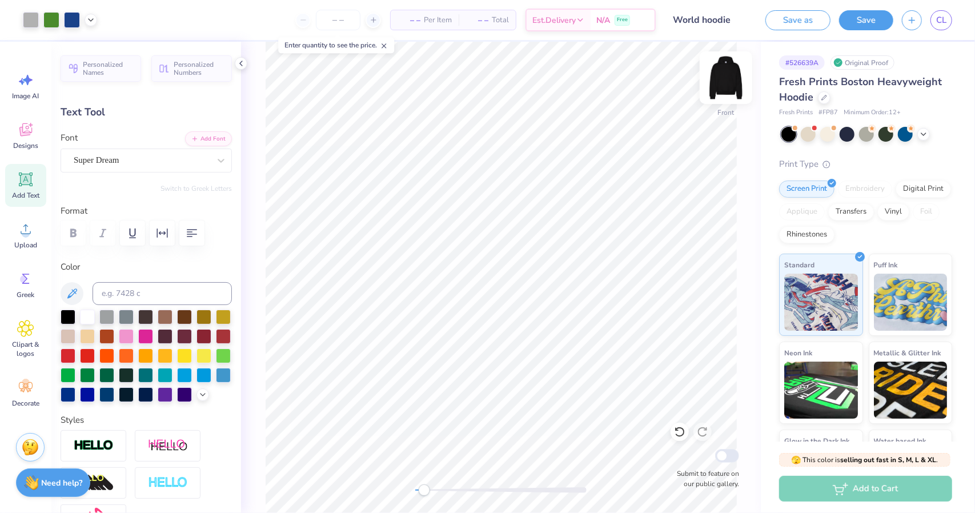
click at [726, 85] on img at bounding box center [726, 78] width 46 height 46
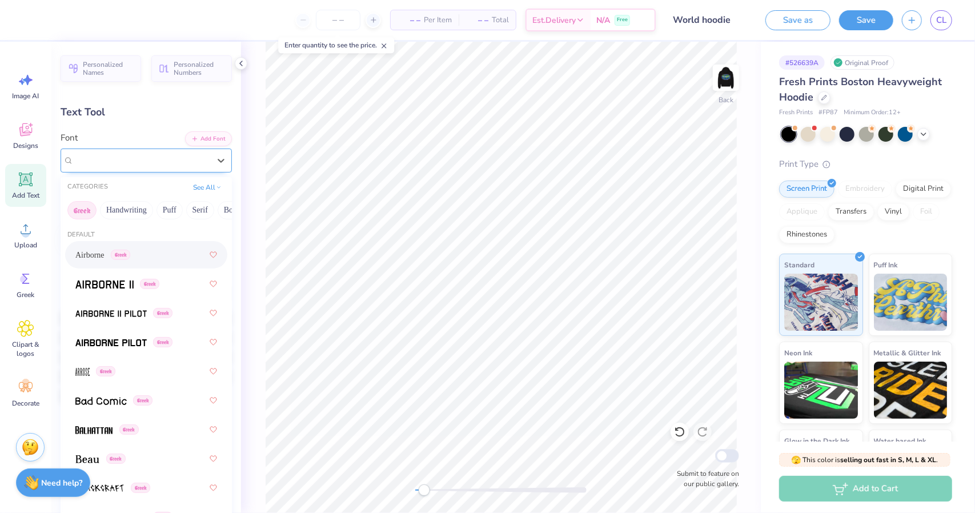
click at [122, 168] on div "Super Dream" at bounding box center [146, 161] width 171 height 24
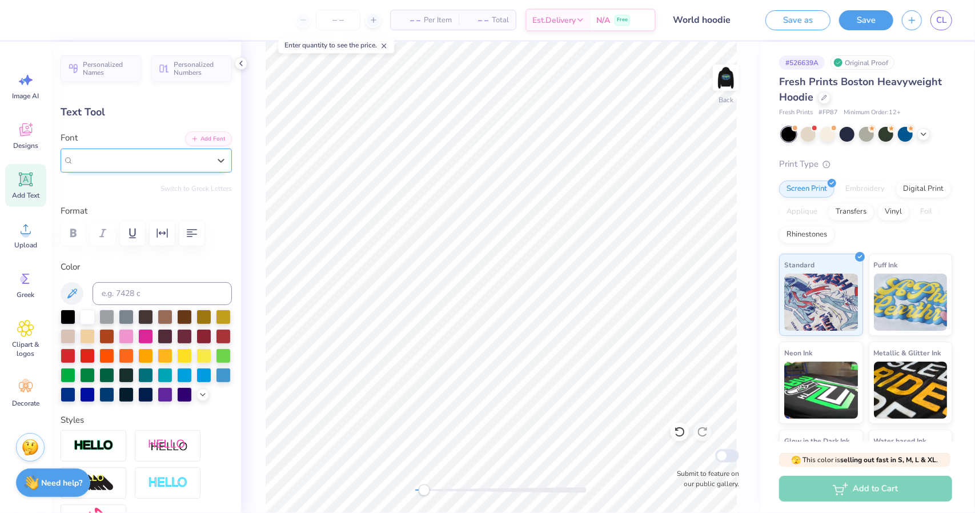
click at [178, 161] on div "Super Dream" at bounding box center [142, 160] width 136 height 13
click at [25, 184] on icon at bounding box center [26, 179] width 11 height 11
type input "7.05"
type input "2.04"
type input "5.73"
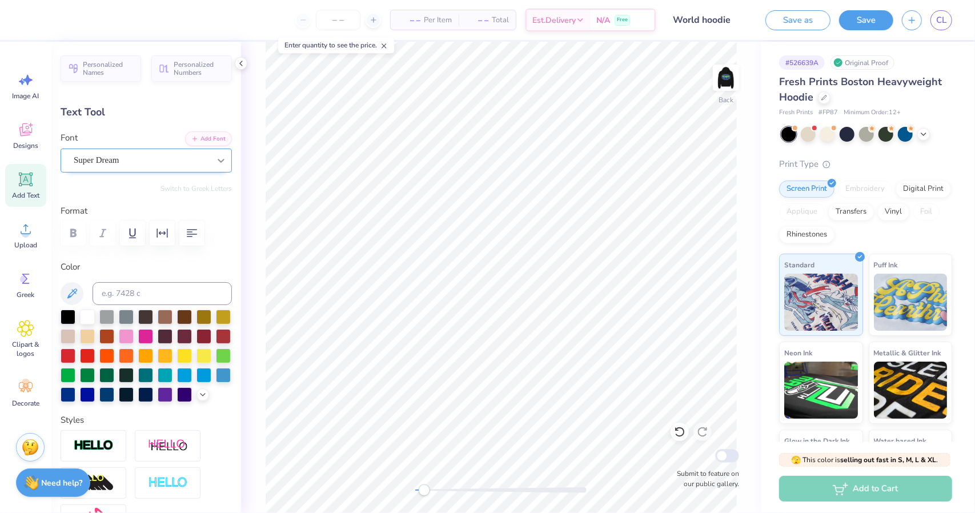
click at [211, 163] on div at bounding box center [221, 160] width 21 height 21
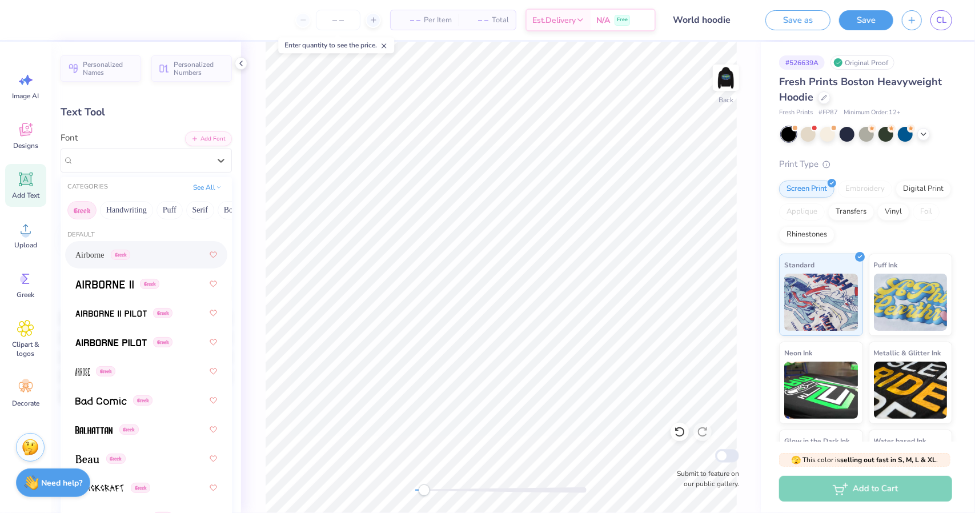
click at [83, 210] on button "Greek" at bounding box center [81, 210] width 29 height 18
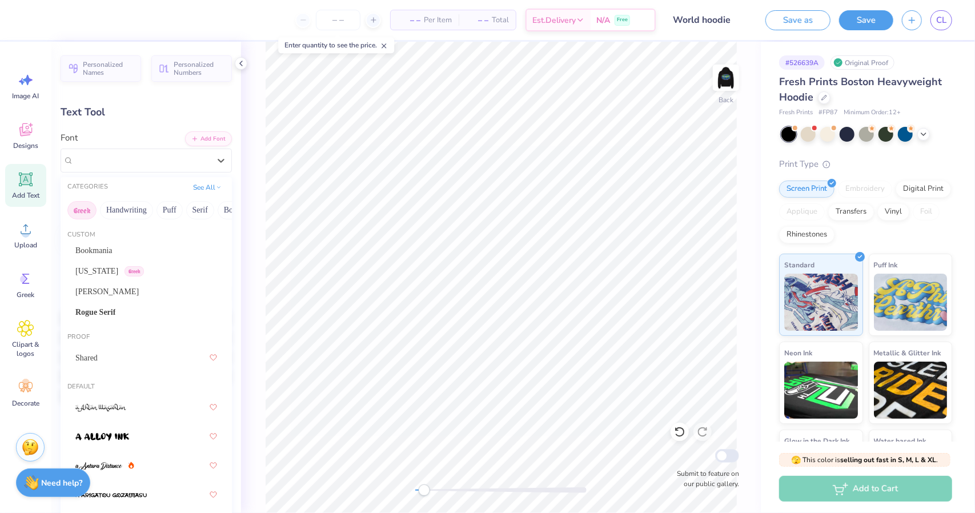
click at [75, 208] on button "Greek" at bounding box center [81, 210] width 29 height 18
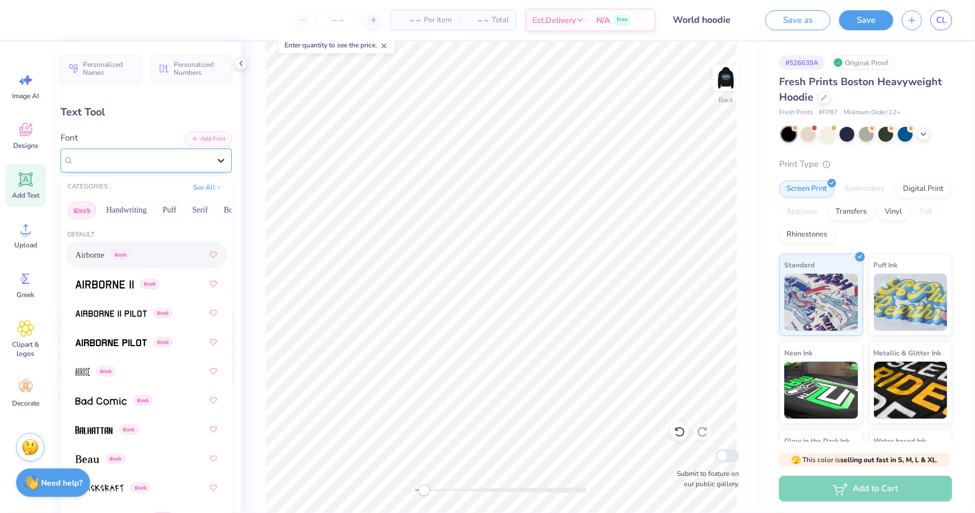
click at [215, 155] on icon at bounding box center [220, 160] width 11 height 11
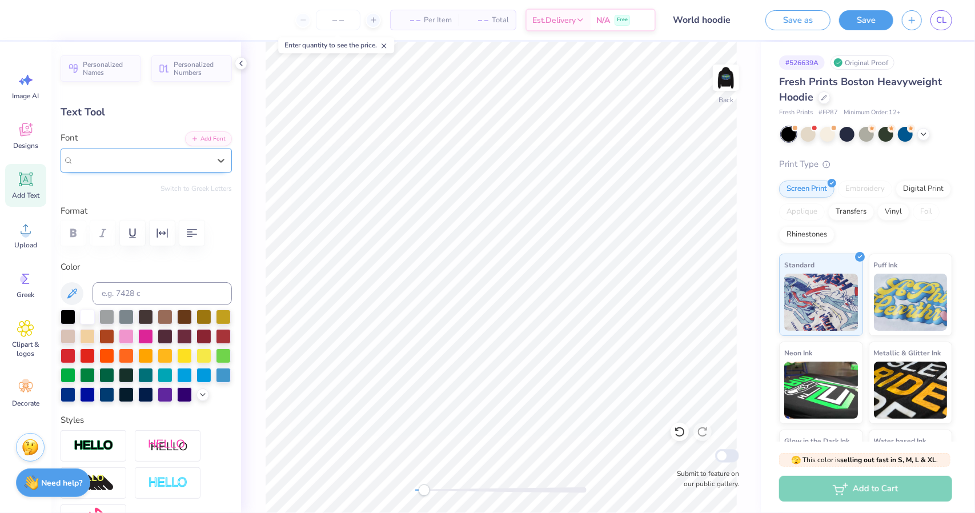
click at [199, 170] on div "Super Dream" at bounding box center [146, 161] width 171 height 24
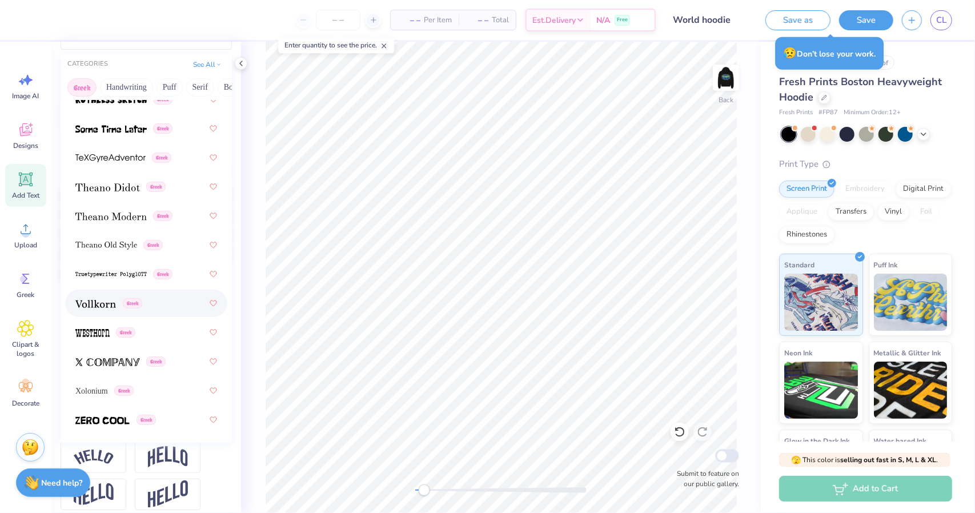
scroll to position [1110, 0]
click at [104, 394] on span "Xolonium" at bounding box center [91, 391] width 33 height 12
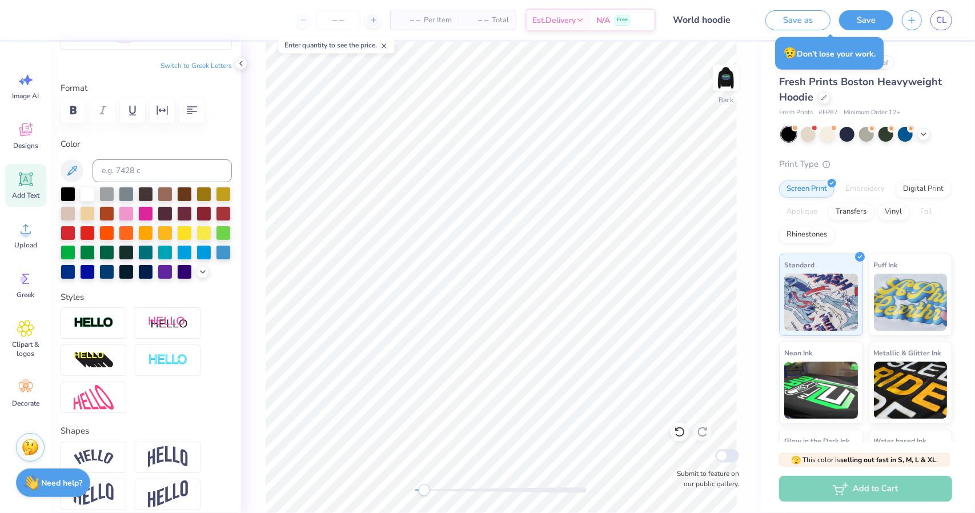
scroll to position [9, 1]
paste textarea "Q"
type textarea "Q"
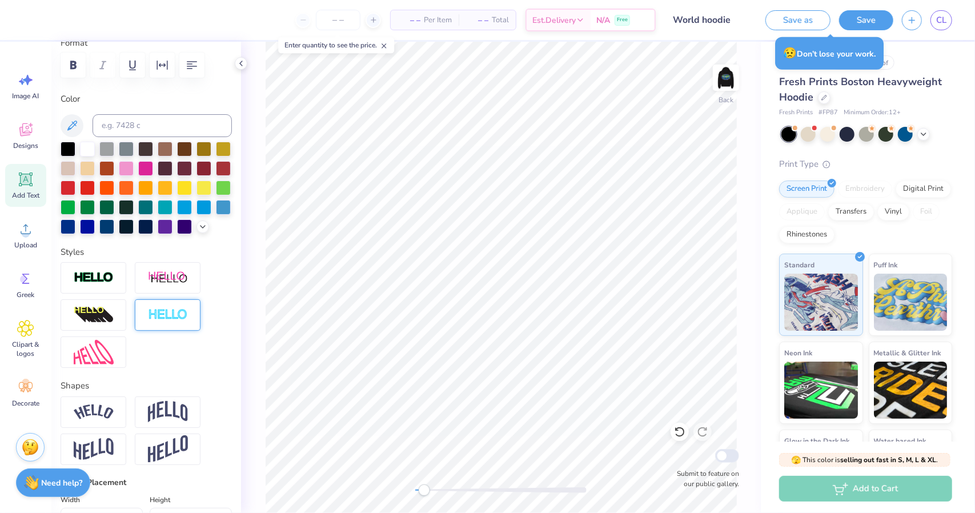
scroll to position [0, 0]
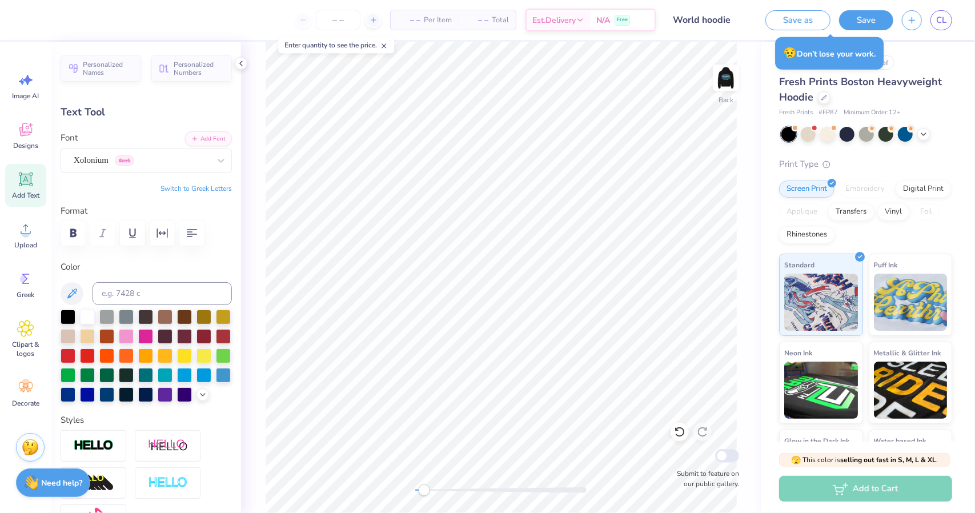
click at [194, 189] on button "Switch to Greek Letters" at bounding box center [196, 188] width 71 height 9
paste textarea "Θ"
paste textarea "Δ"
paste textarea "Χ"
type textarea "ΘΔΧ"
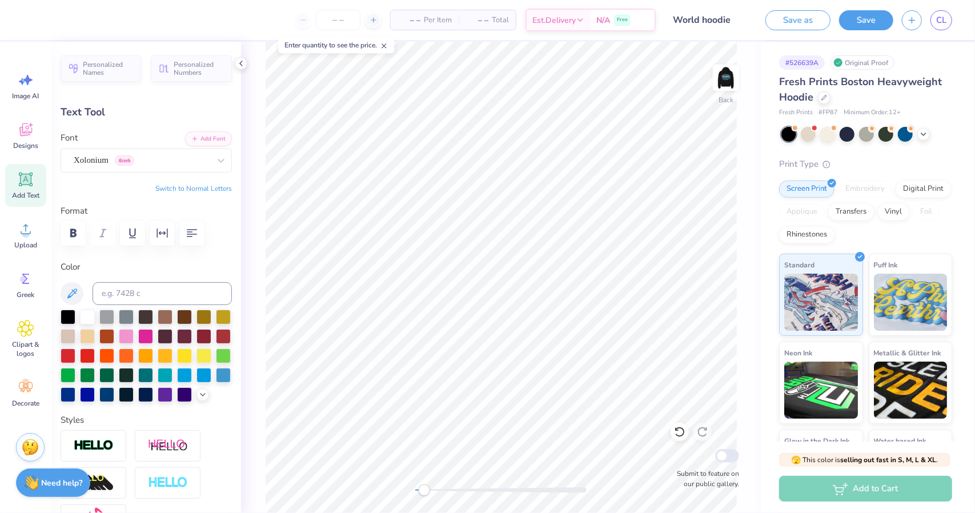
type input "6.64"
type input "1.92"
type input "5.79"
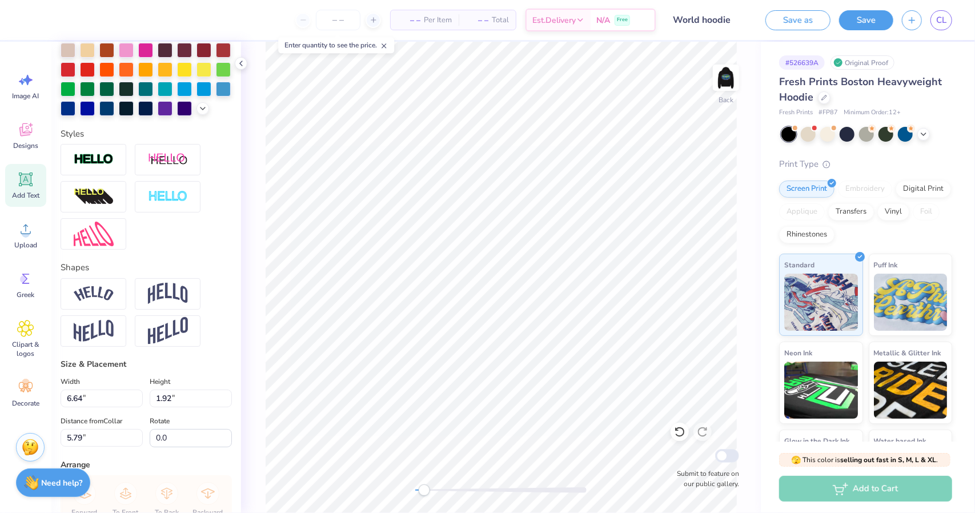
scroll to position [283, 0]
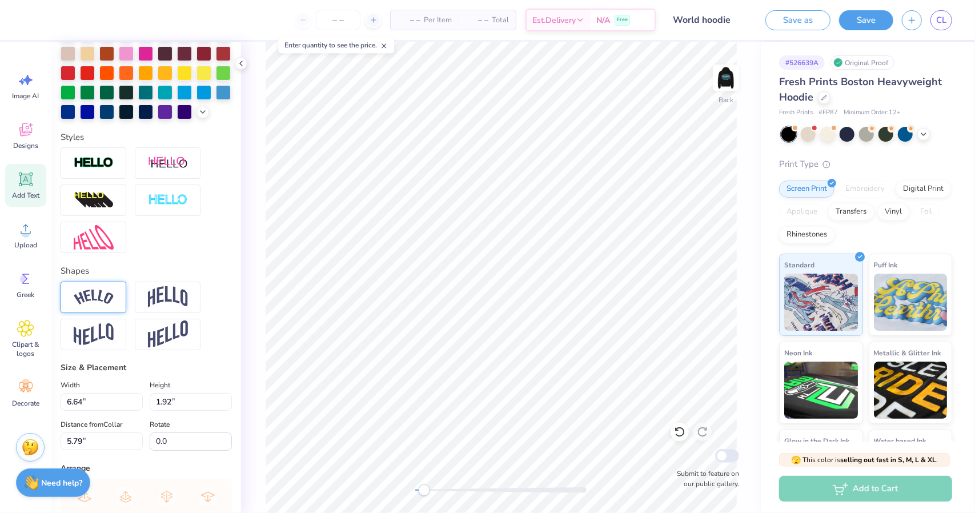
type textarea "ΘΔΧ~ΘΔΧ~ΘΔΧ~ΘΔΧ"
click at [104, 305] on img at bounding box center [94, 297] width 40 height 15
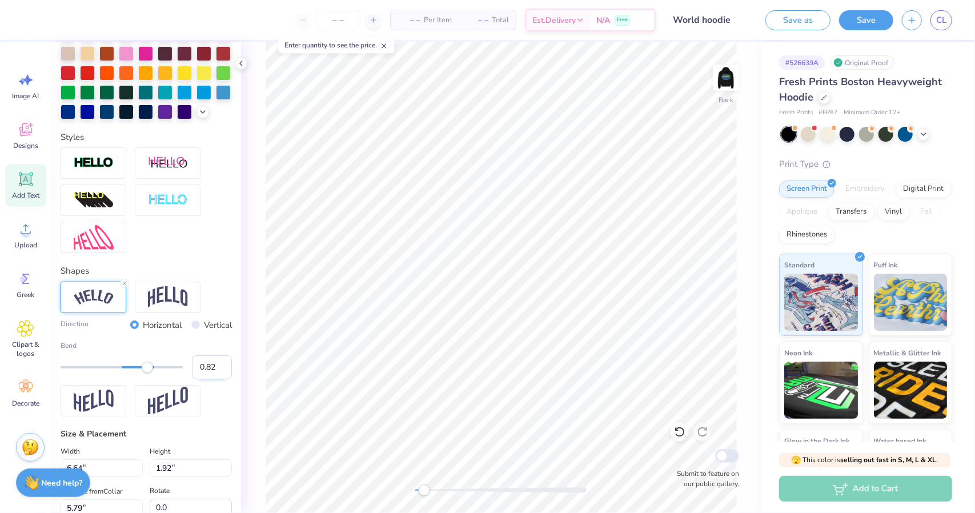
type input "1.00"
drag, startPoint x: 147, startPoint y: 390, endPoint x: 244, endPoint y: 388, distance: 96.6
click at [244, 388] on div "– – Per Item – – Total Est. Delivery N/A Free Design Title World hoodie Save as…" at bounding box center [487, 256] width 975 height 513
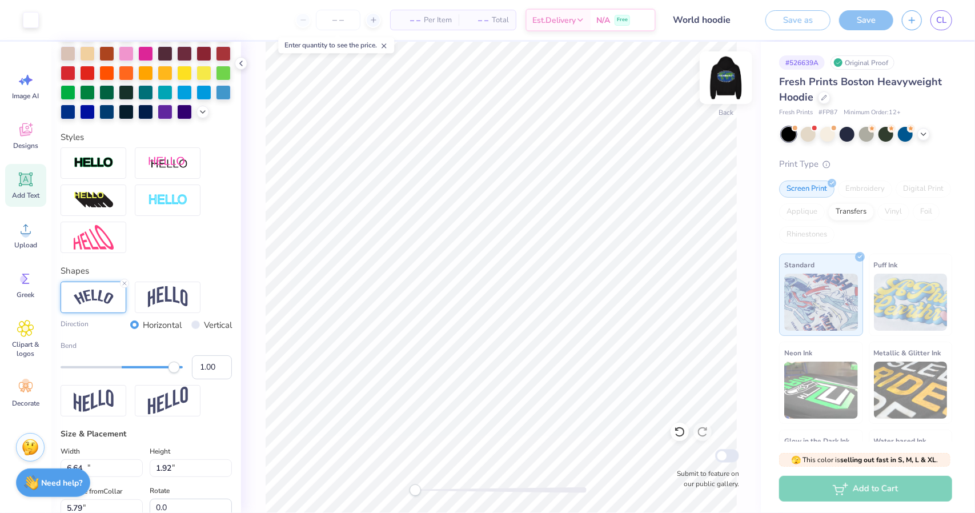
type input "18.86"
type input "9.38"
type input "2.06"
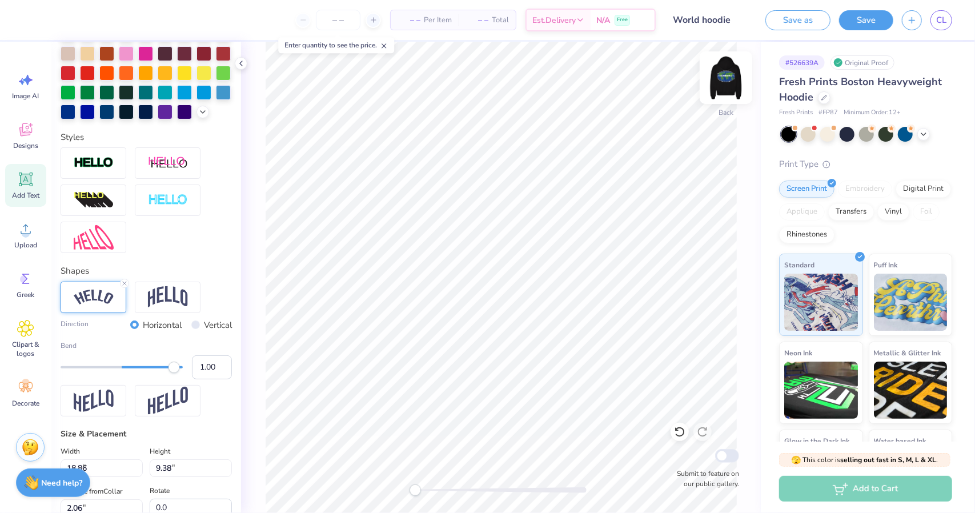
type input "3.62"
type input "1.80"
type input "9.64"
type textarea "ΘΔΧ~ΘΔΧ~ΘΔΧ~"
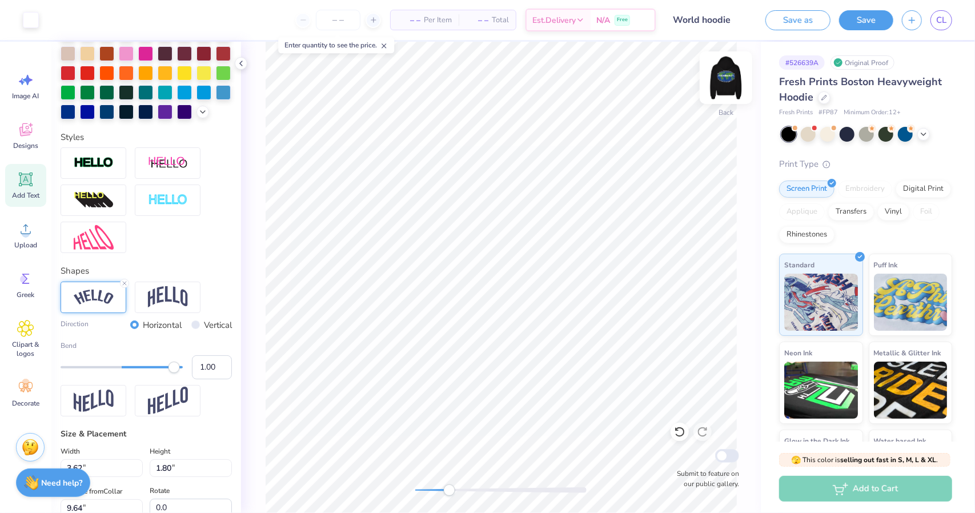
type input "2.90"
type input "1.47"
type input "2.93"
type textarea "~ΘΔΧ~ΘΔΧ~ΘΔΧ~"
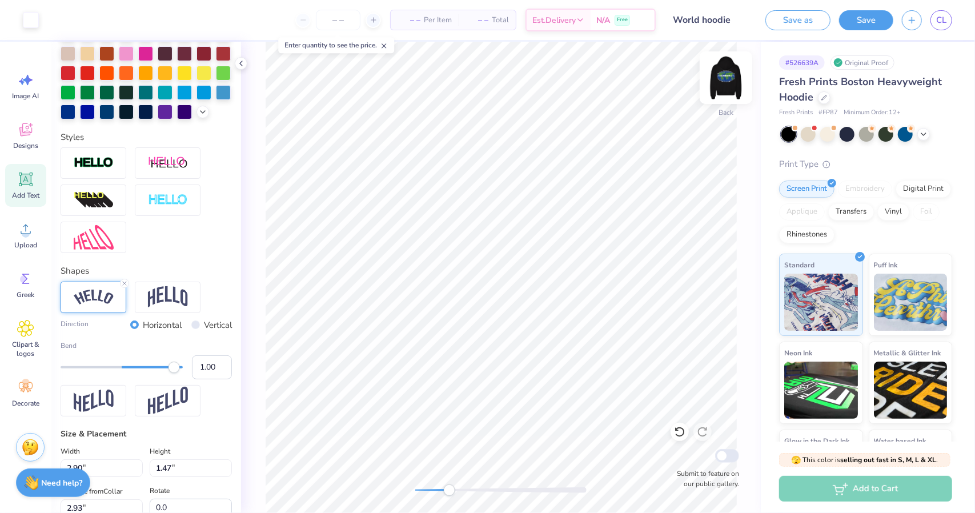
type input "3.05"
type input "1.57"
type input "2.88"
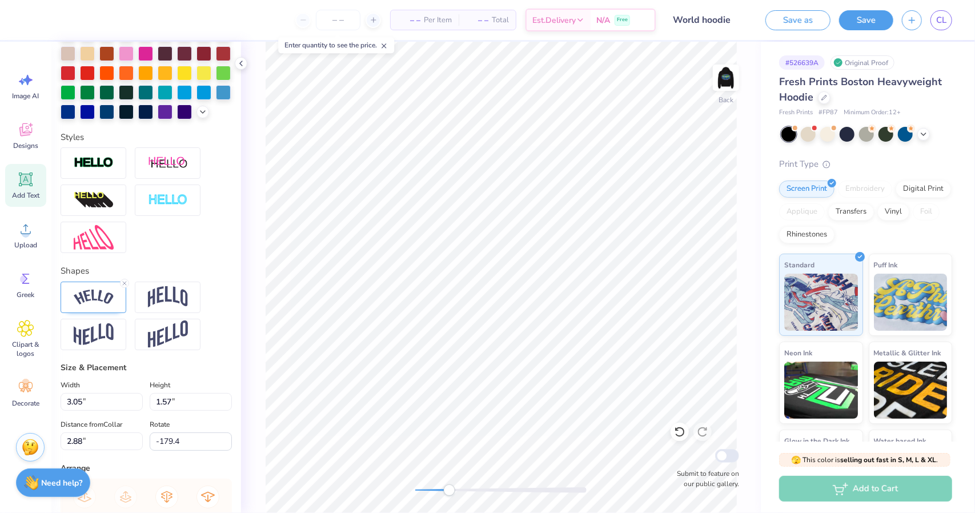
type input "0.0"
type input "1.58"
type input "4.21"
type input "-179.4"
type textarea "~ΘΔΧ~ΘΔΧ~ΘΔ~"
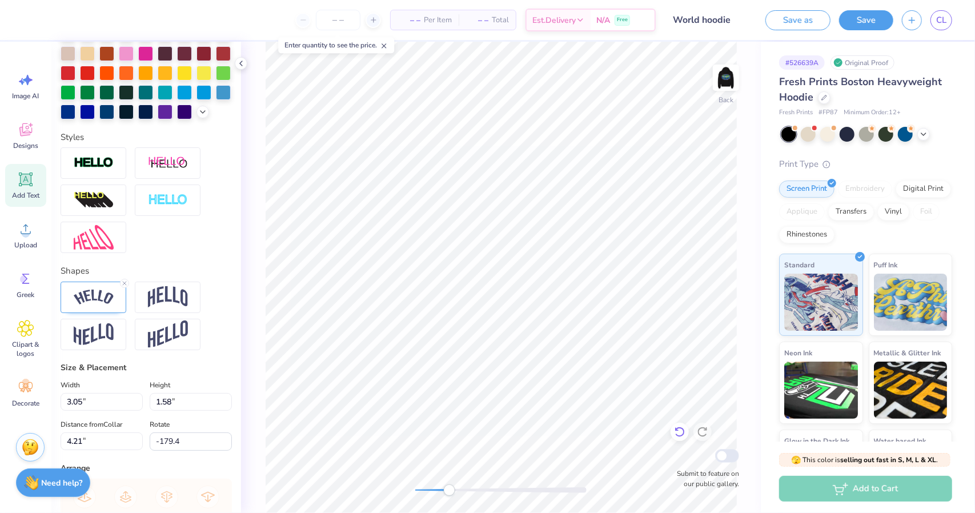
click at [679, 430] on icon at bounding box center [679, 431] width 11 height 11
type input "5.30"
type textarea "~ΘΔΧ~ΘΔΧ~ΘΔ"
click at [687, 438] on div at bounding box center [680, 432] width 18 height 18
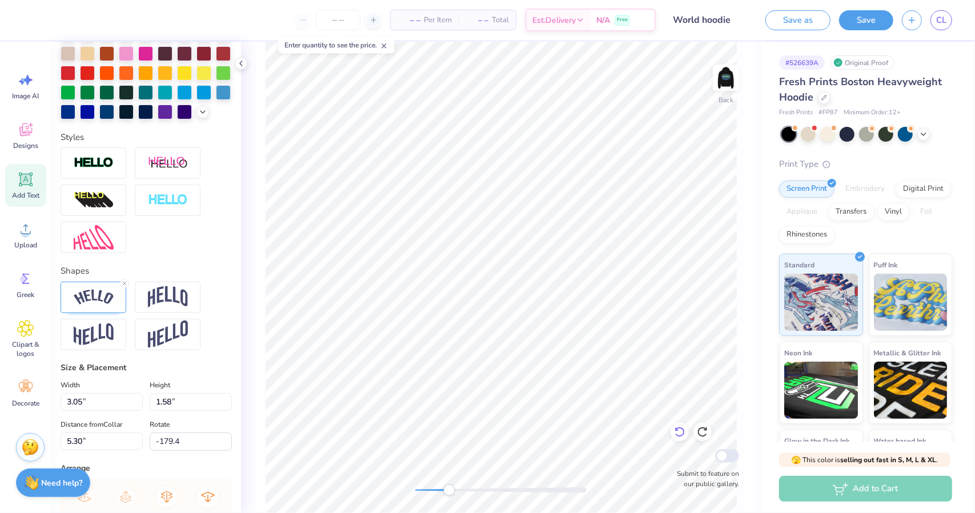
type input "4.21"
type textarea "ΘΔΧ~ΘΔΧ~ΘΔΧ"
type input "0.0"
type input "1.57"
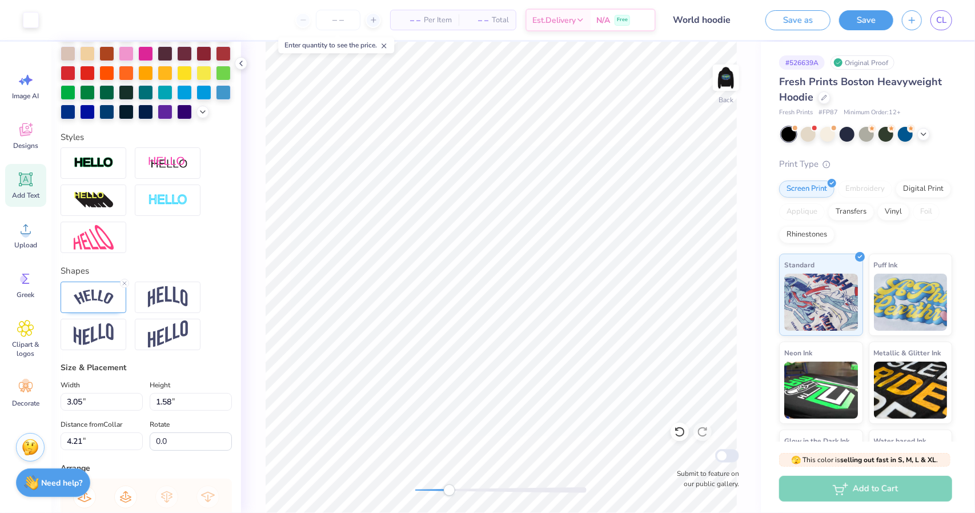
type input "2.88"
type textarea "ΘΔΧ~ΘΔΧ~ΘΔΧ~"
type input "2.75"
type input "1.39"
type input "4.71"
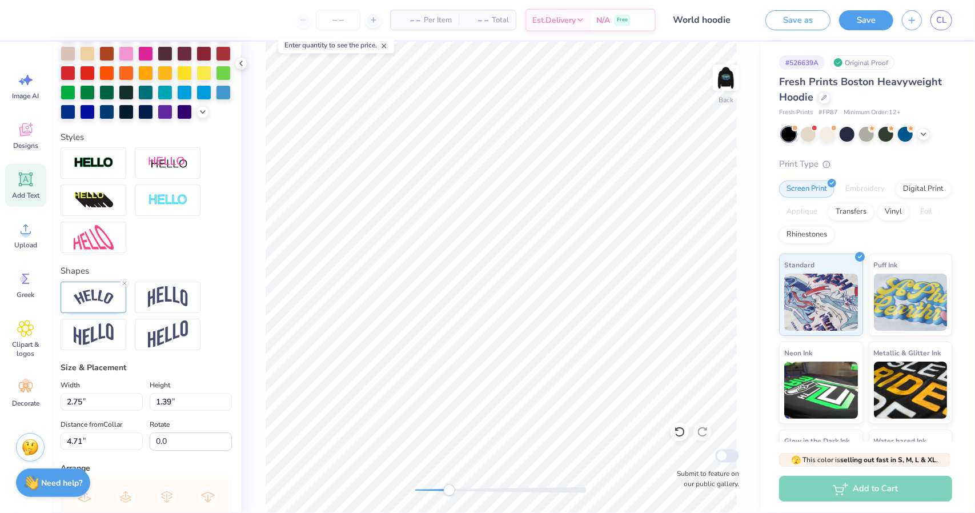
type input "-179.4"
type textarea "ΘΔΧ~ΘΔΧ~ΘΔΧ~"
type input "0.0"
type input "2.90"
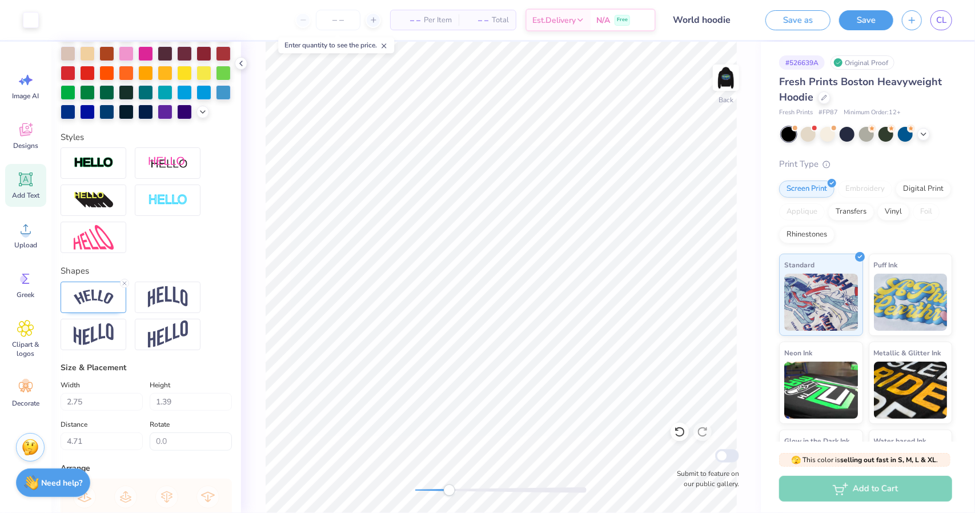
type input "1.48"
type input "4.66"
type input "0.0"
click at [397, 494] on div "Back Submit to feature on our public gallery." at bounding box center [501, 277] width 520 height 471
click at [23, 131] on icon at bounding box center [25, 129] width 17 height 17
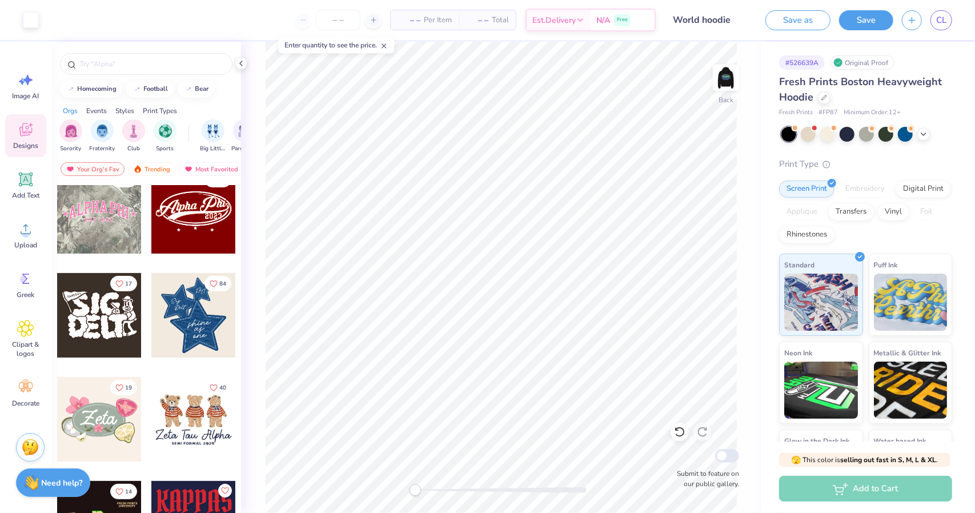
scroll to position [328, 0]
click at [143, 65] on input "text" at bounding box center [152, 63] width 146 height 11
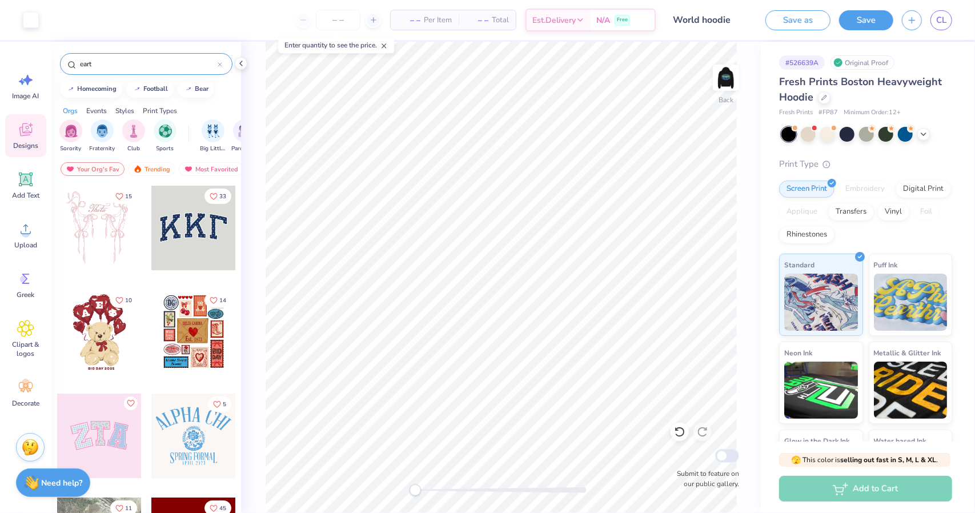
type input "earth"
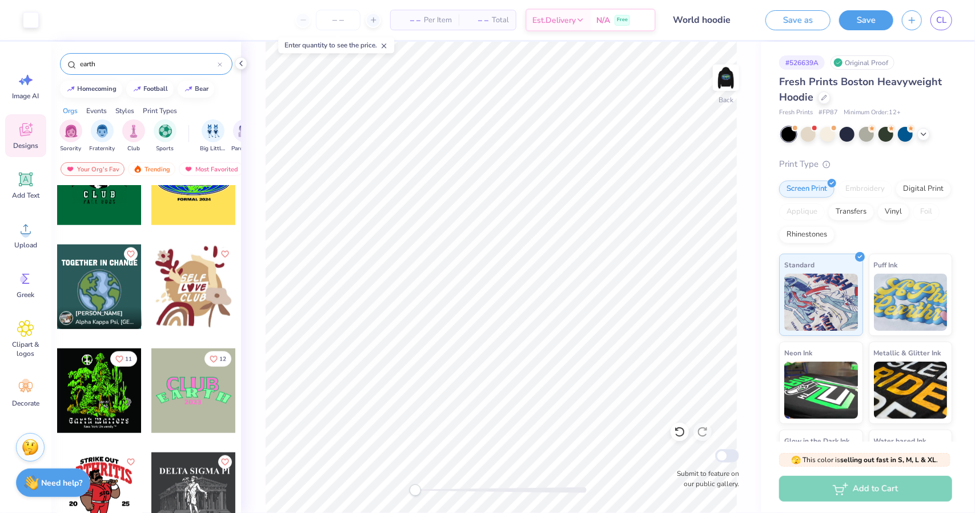
scroll to position [772, 0]
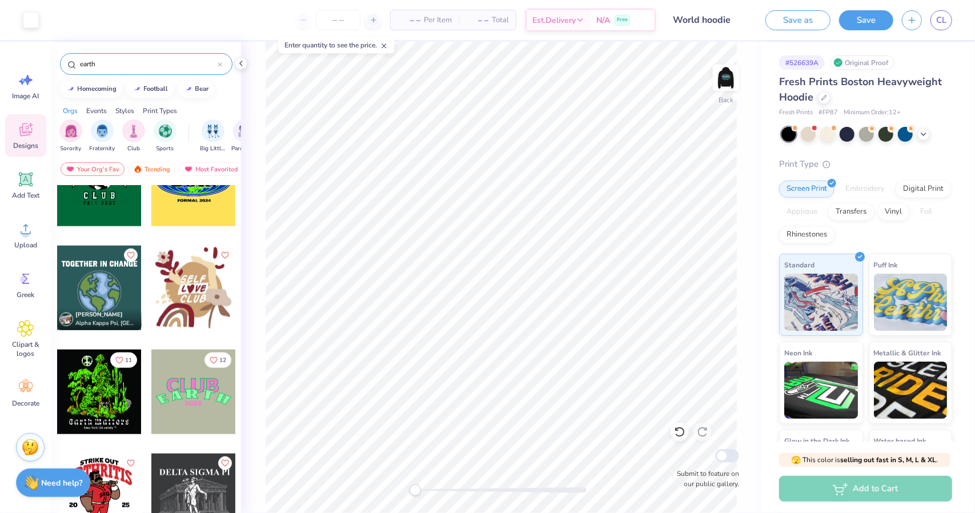
click at [127, 69] on input "earth" at bounding box center [148, 63] width 139 height 11
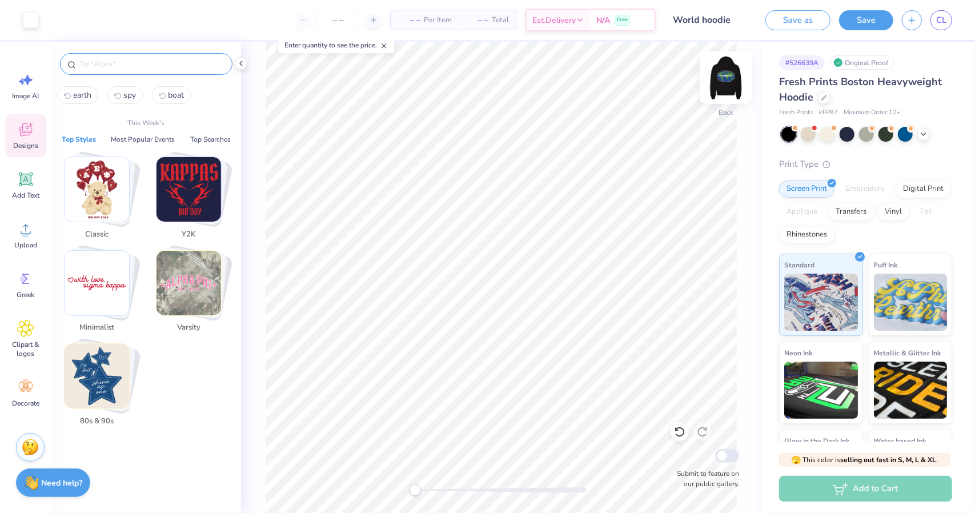
click at [715, 85] on img at bounding box center [726, 78] width 46 height 46
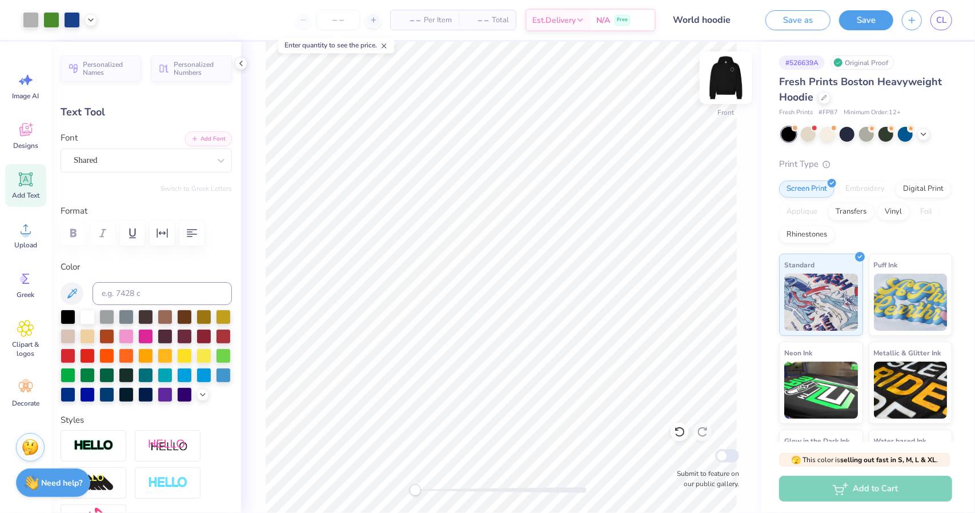
click at [733, 89] on img at bounding box center [726, 78] width 46 height 46
type input "3.05"
type input "1.57"
type input "2.88"
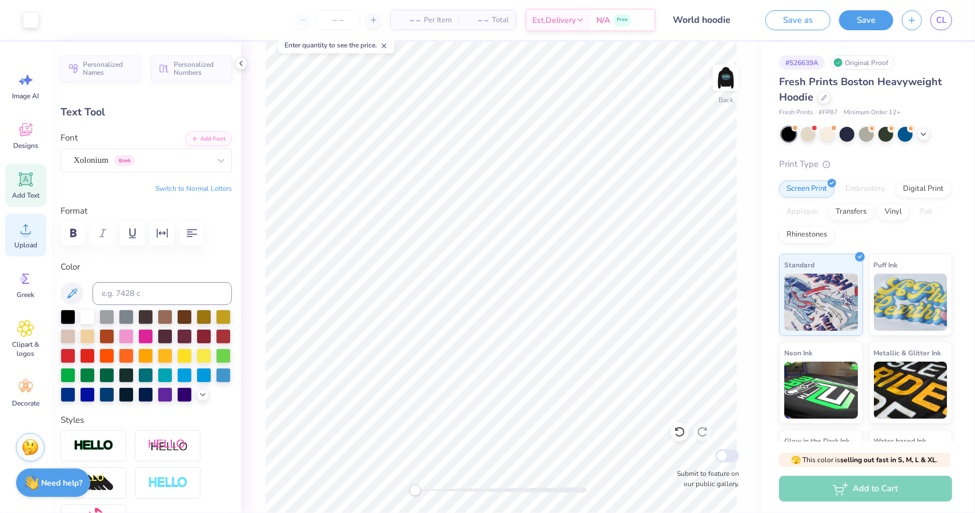
click at [34, 243] on span "Upload" at bounding box center [25, 244] width 23 height 9
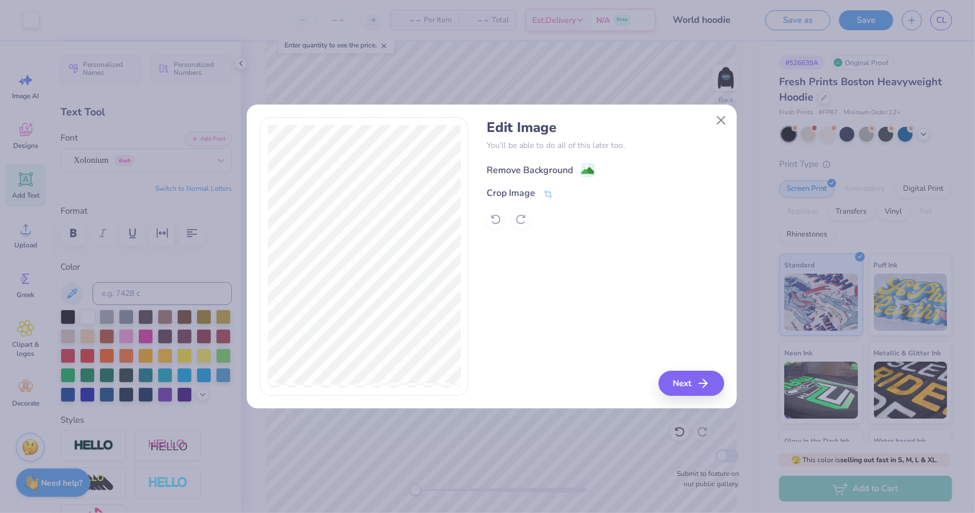
click at [515, 166] on div "Remove Background" at bounding box center [530, 170] width 86 height 14
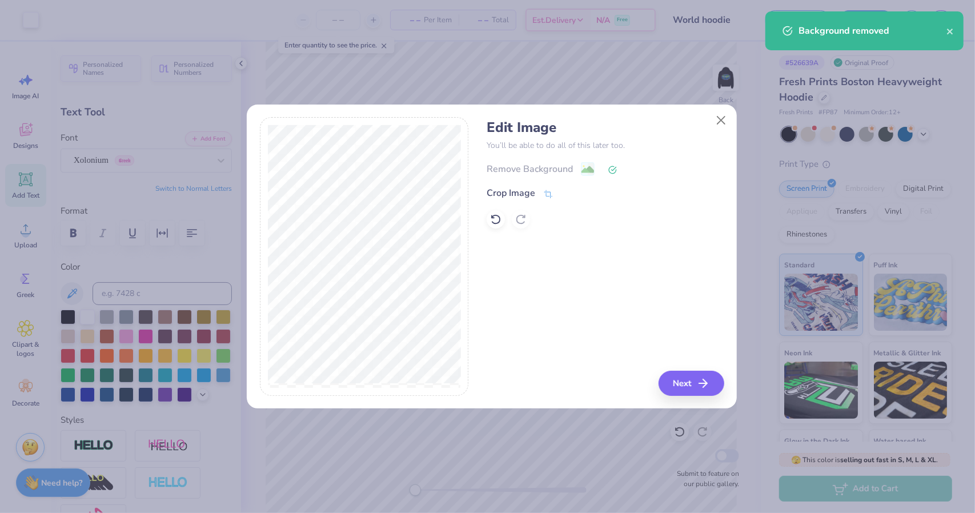
click at [675, 366] on div "Edit Image You’ll be able to do all of this later too. Remove Background Crop I…" at bounding box center [605, 256] width 237 height 279
click at [672, 382] on button "Next" at bounding box center [693, 383] width 66 height 25
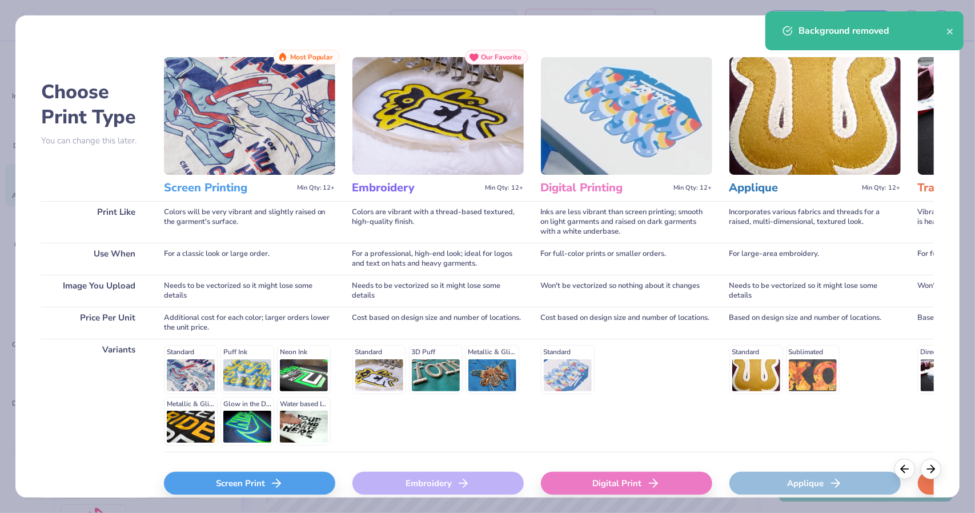
click at [260, 487] on div "Screen Print" at bounding box center [249, 483] width 171 height 23
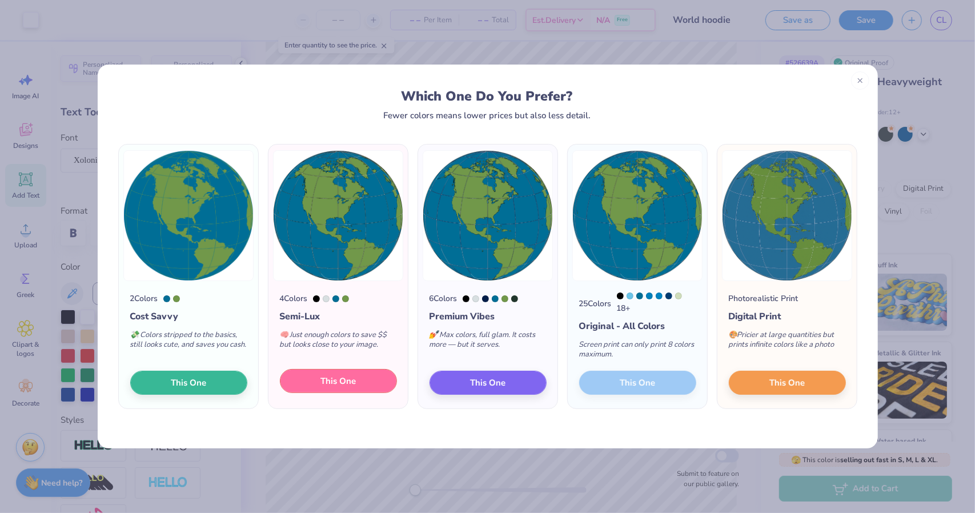
click at [354, 387] on span "This One" at bounding box center [337, 381] width 35 height 13
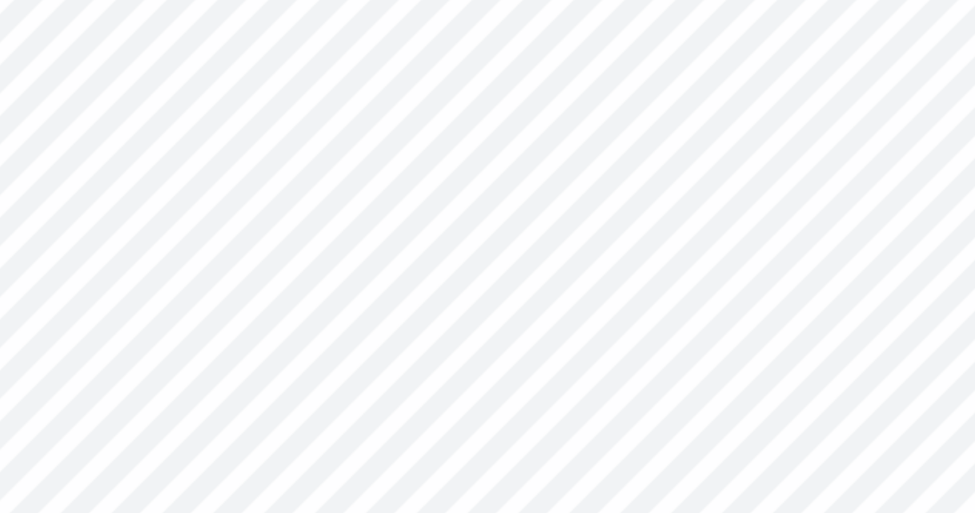
click at [495, 204] on div at bounding box center [487, 256] width 975 height 513
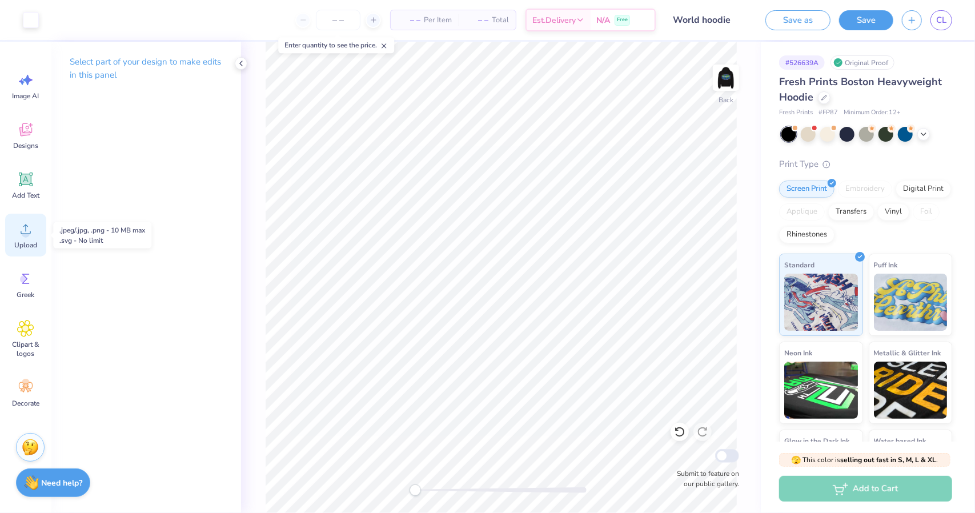
click at [31, 240] on div "Upload" at bounding box center [25, 235] width 41 height 43
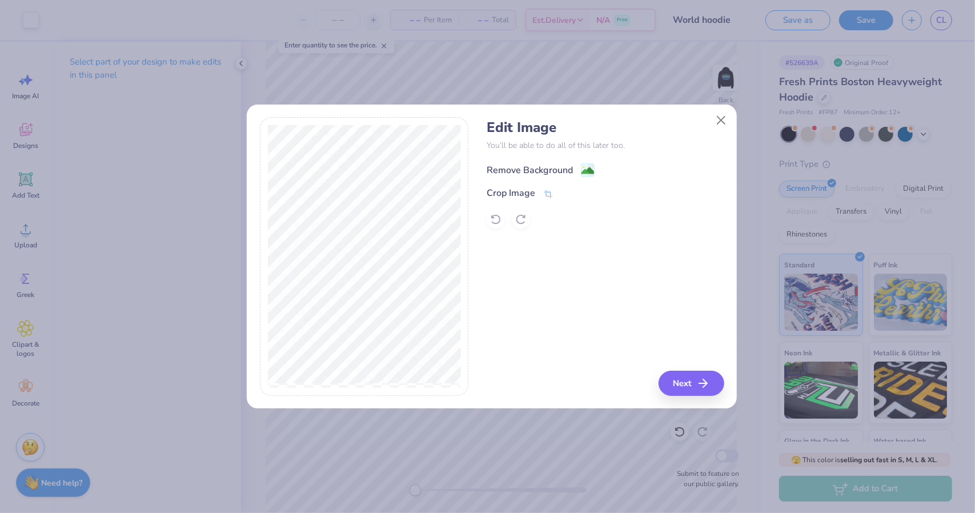
click at [553, 174] on div "Remove Background" at bounding box center [530, 170] width 86 height 14
click at [674, 379] on button "Next" at bounding box center [693, 383] width 66 height 25
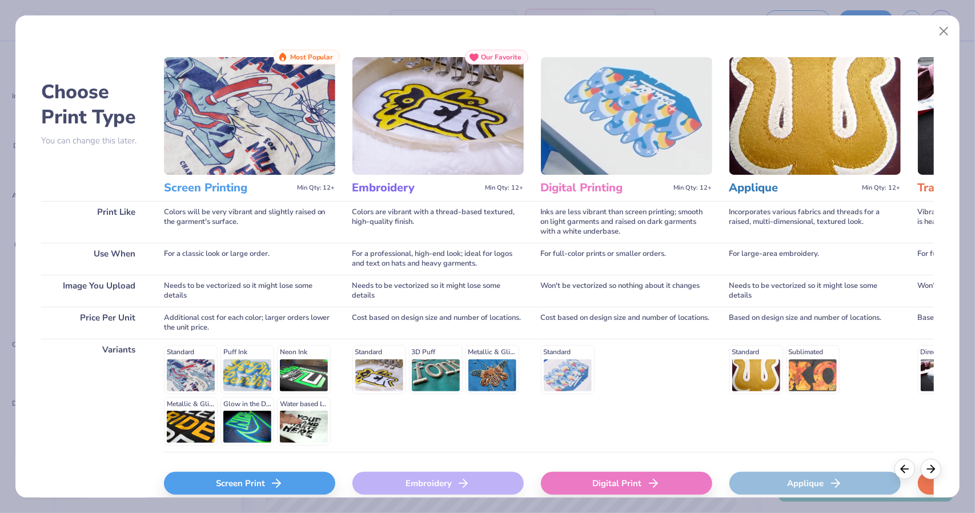
click at [308, 488] on div "Screen Print" at bounding box center [249, 483] width 171 height 23
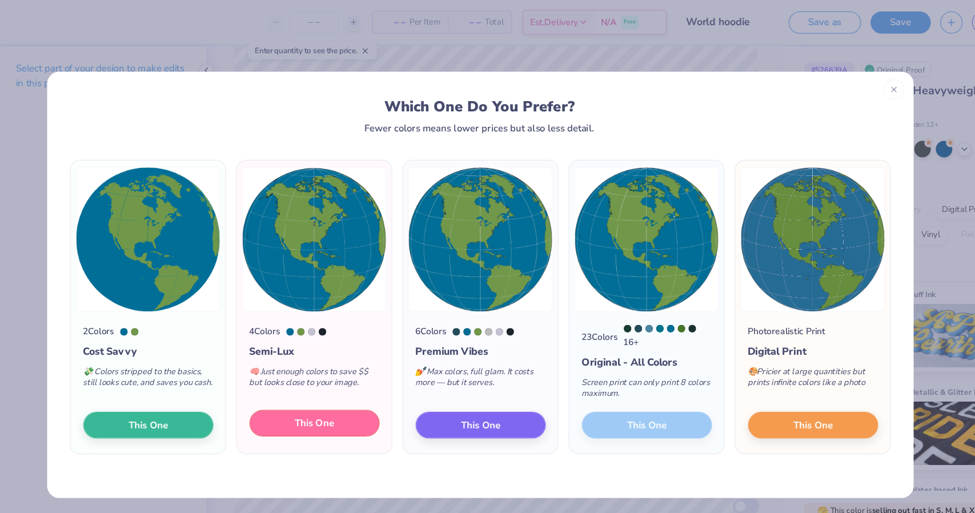
click at [350, 381] on span "This One" at bounding box center [337, 381] width 35 height 13
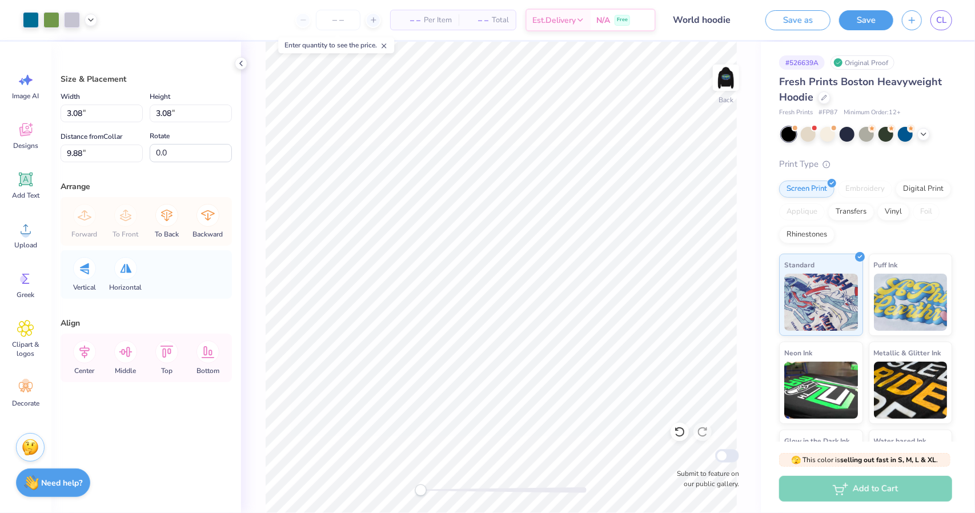
click at [453, 487] on div at bounding box center [500, 490] width 171 height 6
type input "2.37"
type input "2.38"
type input "3.80"
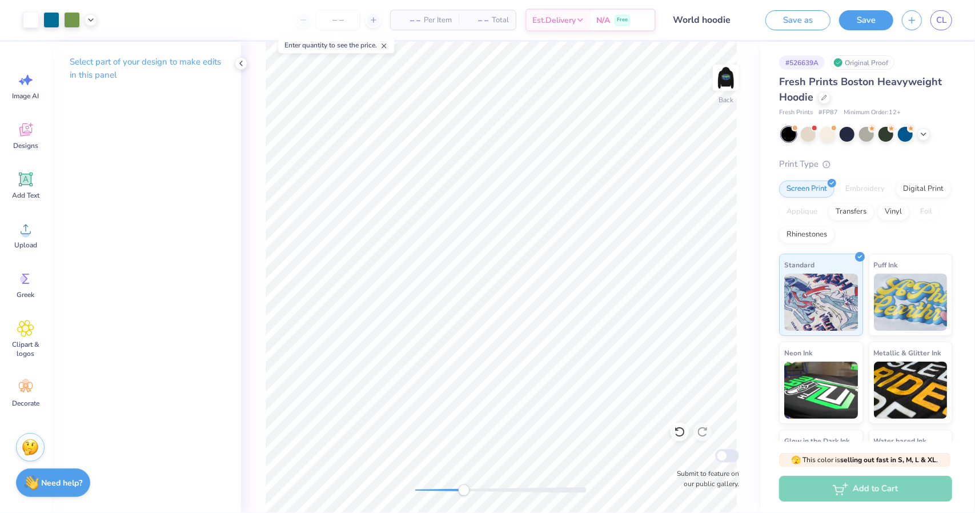
click at [427, 487] on div at bounding box center [500, 490] width 171 height 6
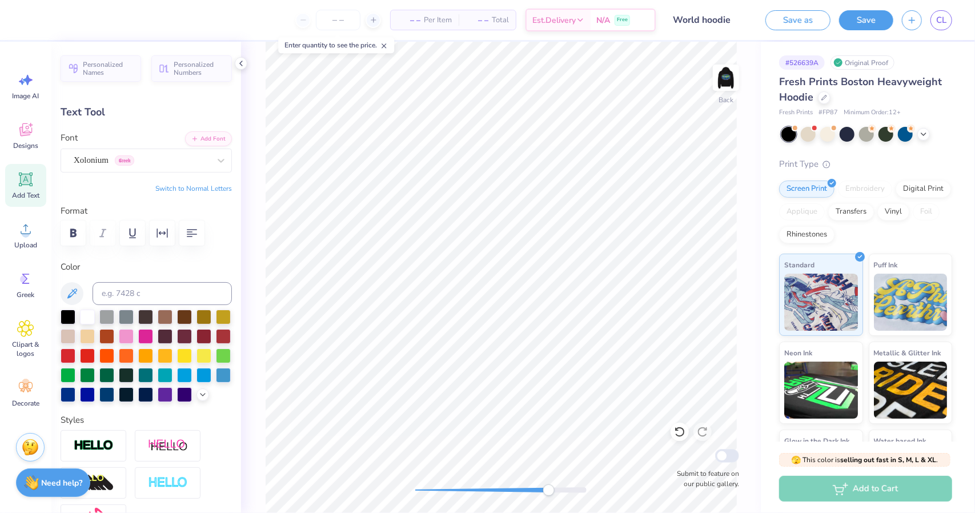
scroll to position [9, 5]
click at [676, 427] on icon at bounding box center [679, 431] width 11 height 11
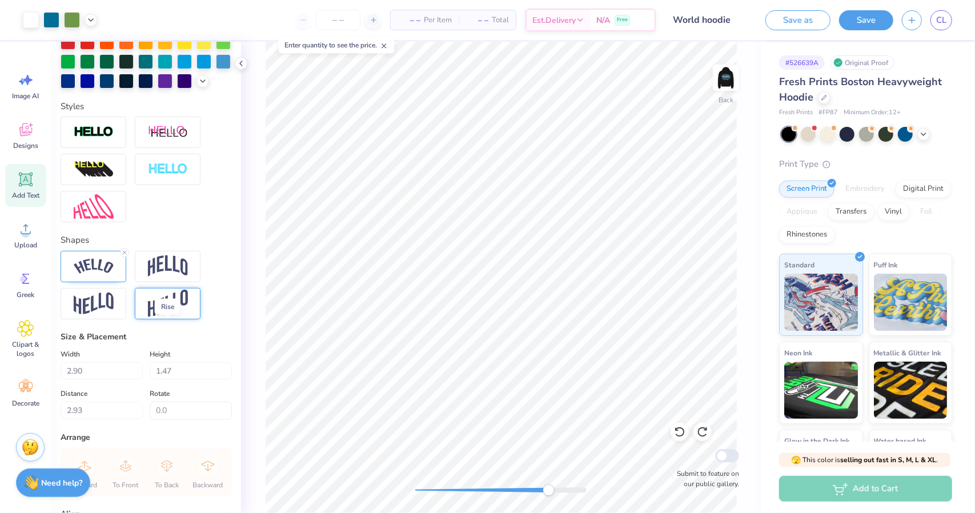
scroll to position [314, 0]
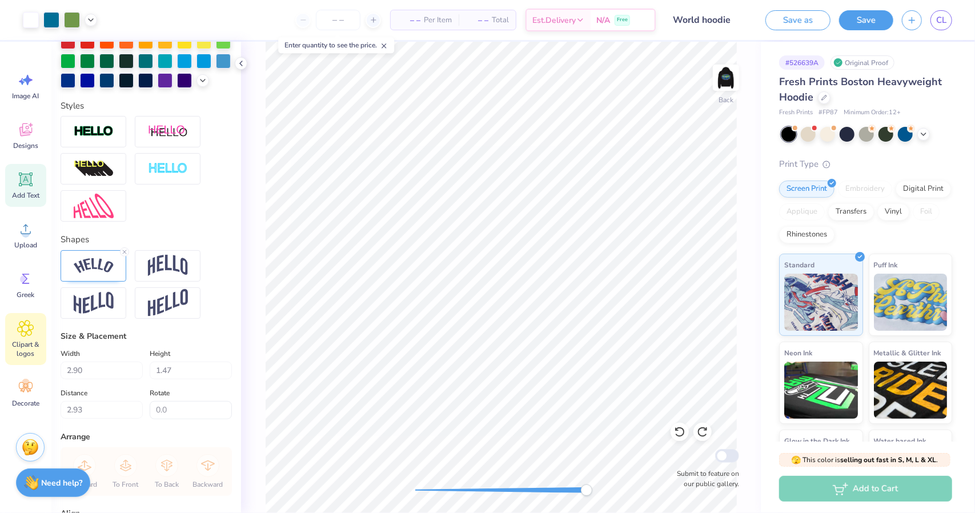
click at [39, 339] on div "Clipart & logos" at bounding box center [25, 339] width 41 height 52
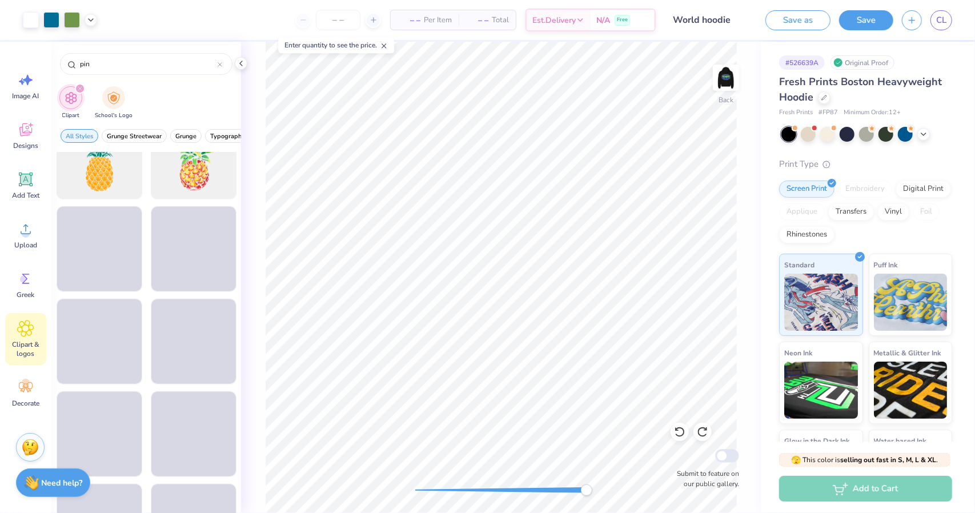
scroll to position [964, 0]
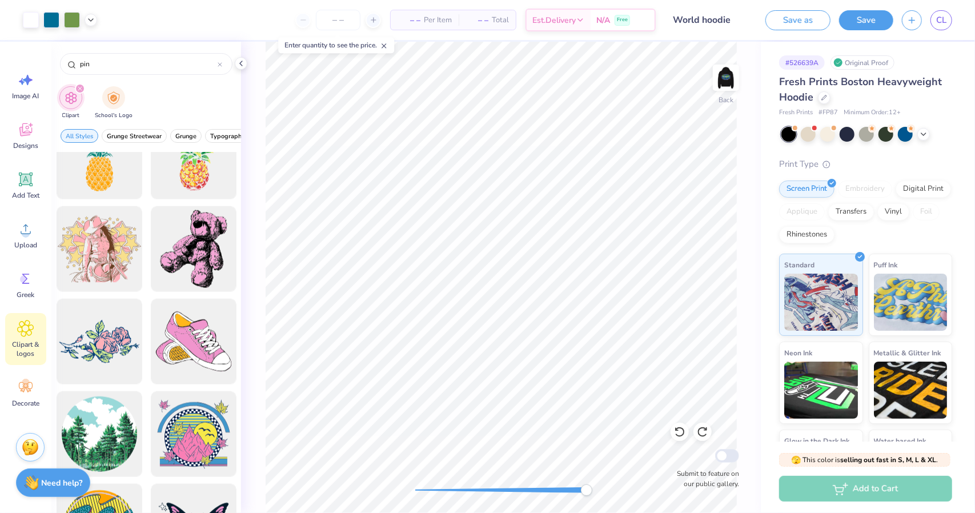
type input "pin"
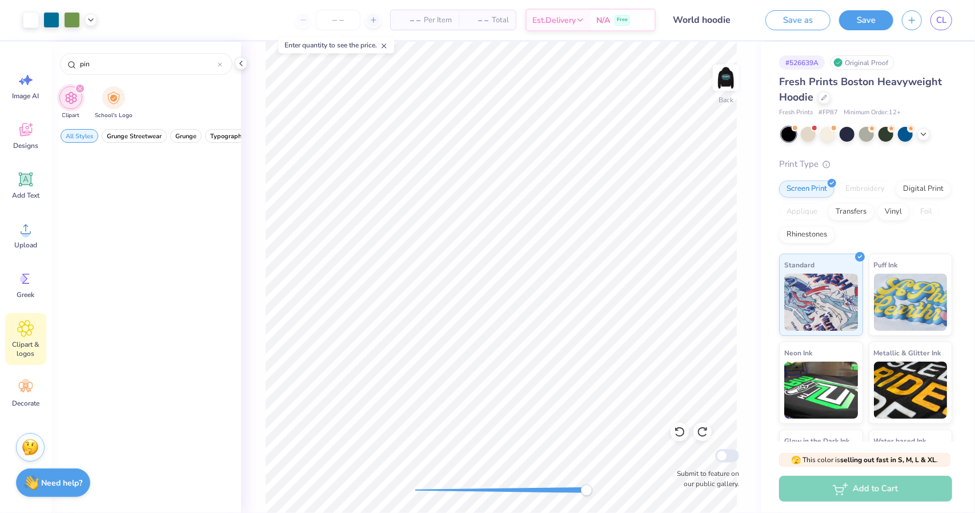
scroll to position [964, 0]
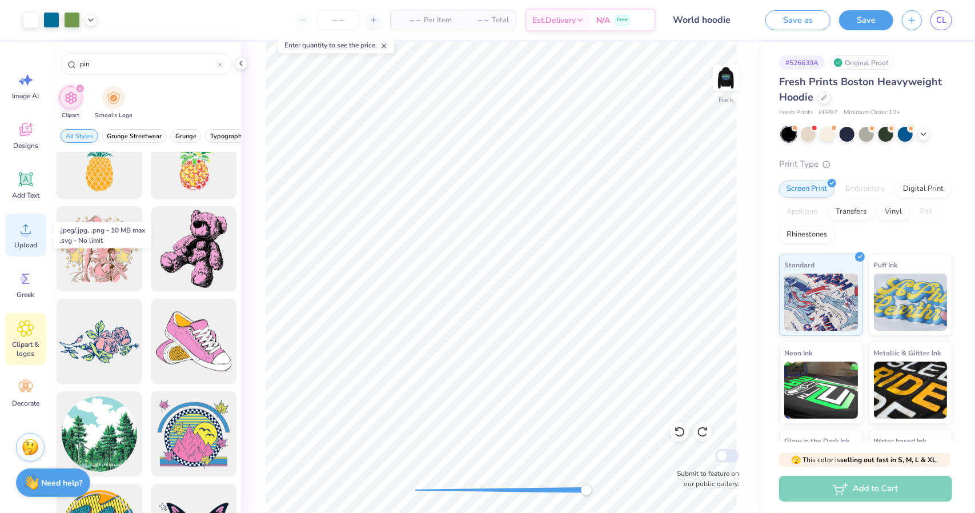
click at [20, 230] on icon at bounding box center [25, 228] width 17 height 17
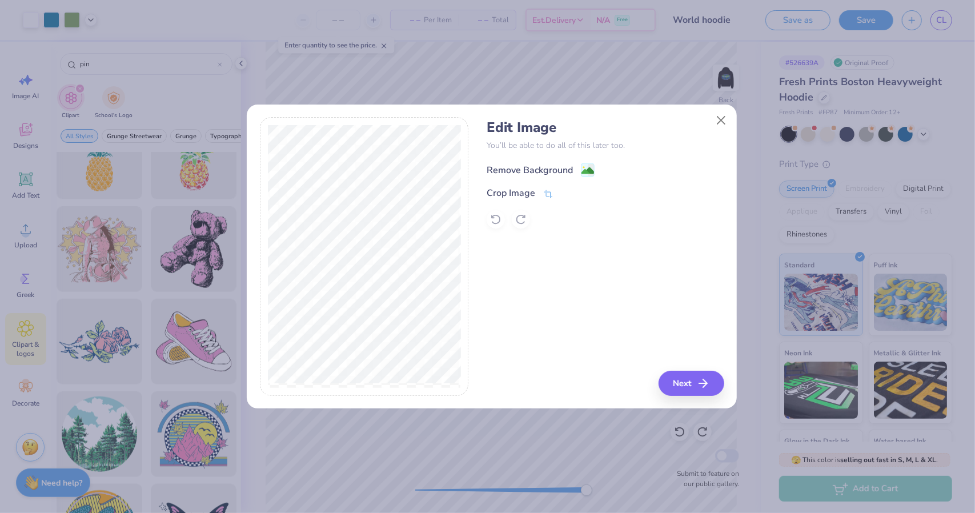
click at [513, 168] on div "Remove Background" at bounding box center [530, 170] width 86 height 14
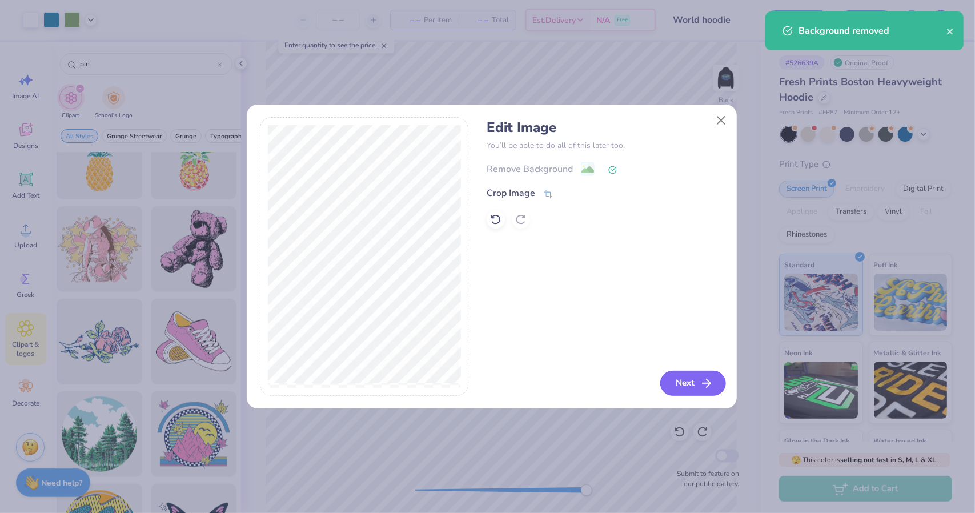
click at [667, 372] on button "Next" at bounding box center [693, 383] width 66 height 25
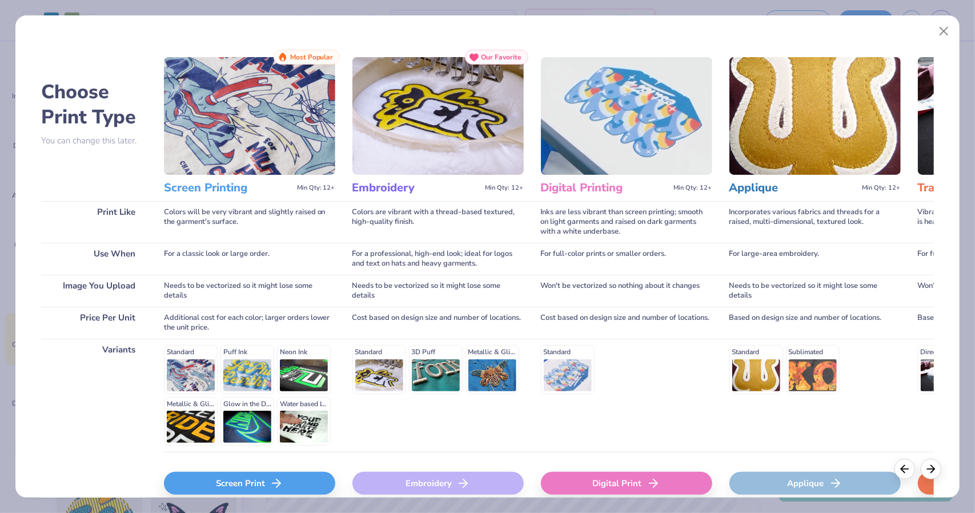
click at [288, 484] on div "Screen Print" at bounding box center [249, 483] width 171 height 23
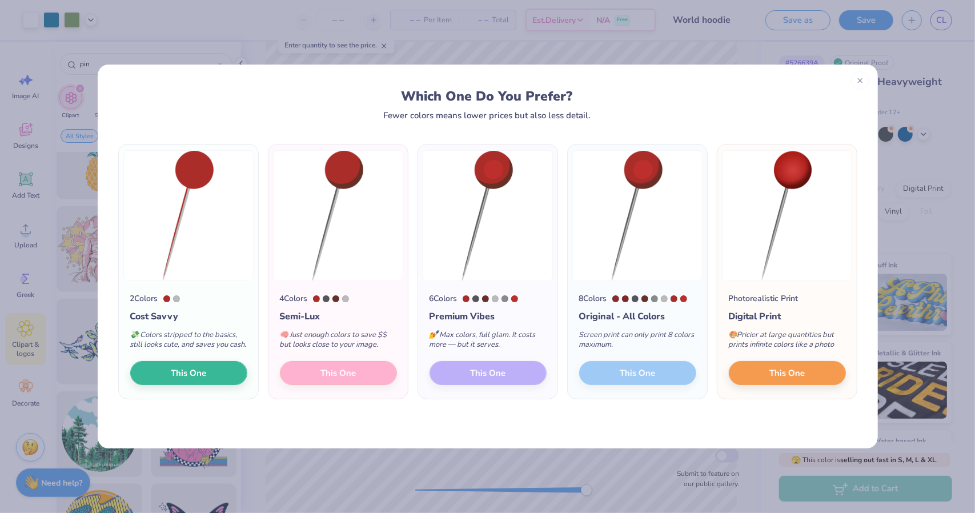
click at [196, 358] on div "💸 Colors stripped to the basics, still looks cute, and saves you cash." at bounding box center [188, 342] width 117 height 38
click at [201, 370] on span "This One" at bounding box center [188, 371] width 35 height 13
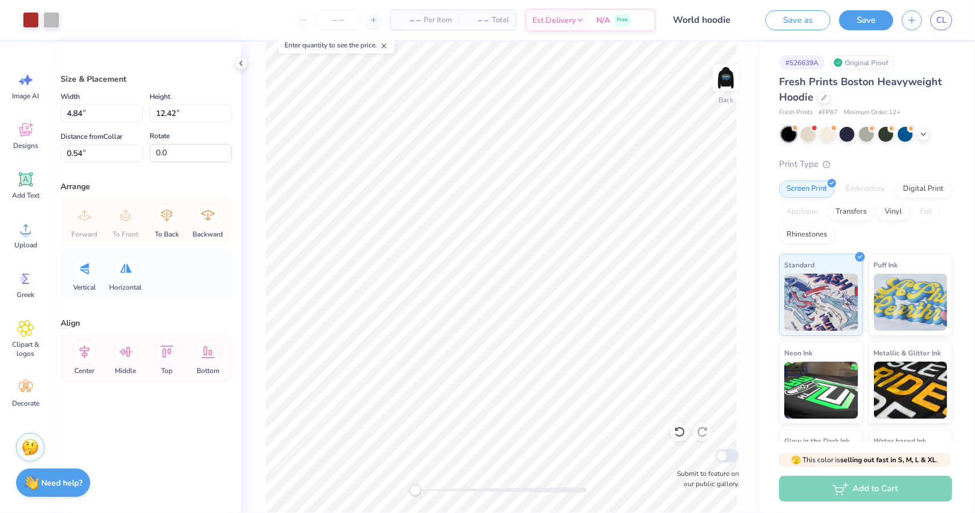
click at [370, 486] on div "Back Submit to feature on our public gallery." at bounding box center [501, 277] width 520 height 471
click at [488, 493] on div at bounding box center [500, 489] width 171 height 11
drag, startPoint x: 478, startPoint y: 491, endPoint x: 450, endPoint y: 490, distance: 28.0
click at [450, 490] on div at bounding box center [500, 490] width 171 height 6
click at [29, 19] on div at bounding box center [31, 19] width 16 height 16
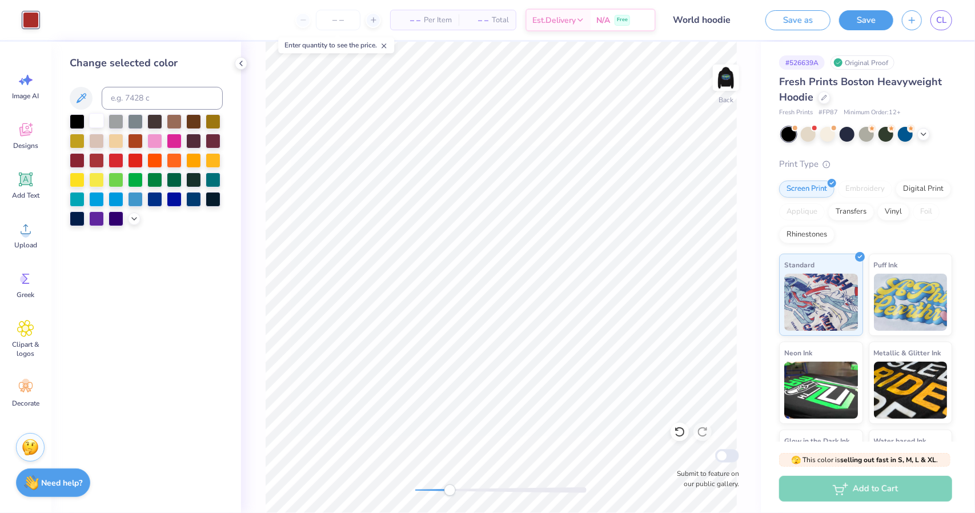
click at [91, 119] on div at bounding box center [96, 120] width 15 height 15
click at [119, 159] on div at bounding box center [116, 159] width 15 height 15
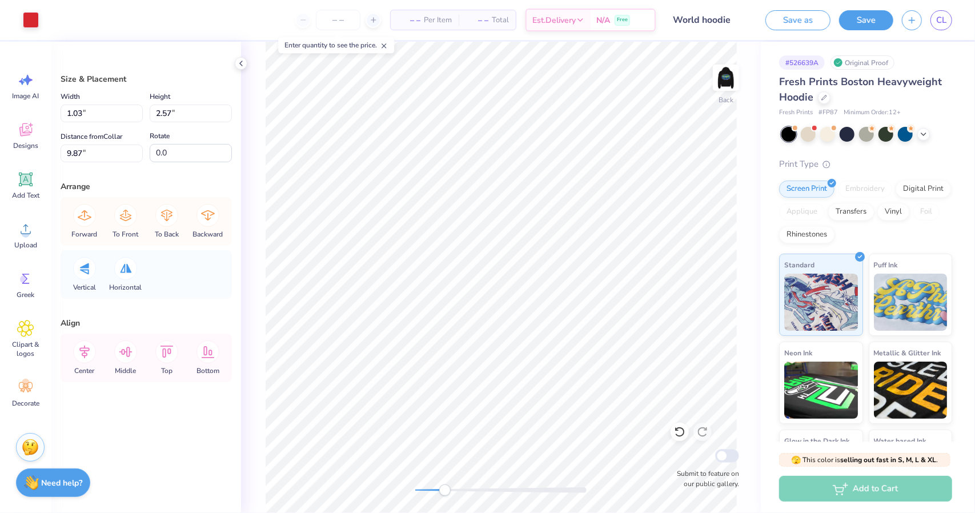
type input "1.03"
type input "2.57"
type input "9.87"
click at [517, 489] on div at bounding box center [500, 490] width 171 height 6
type input "0.09"
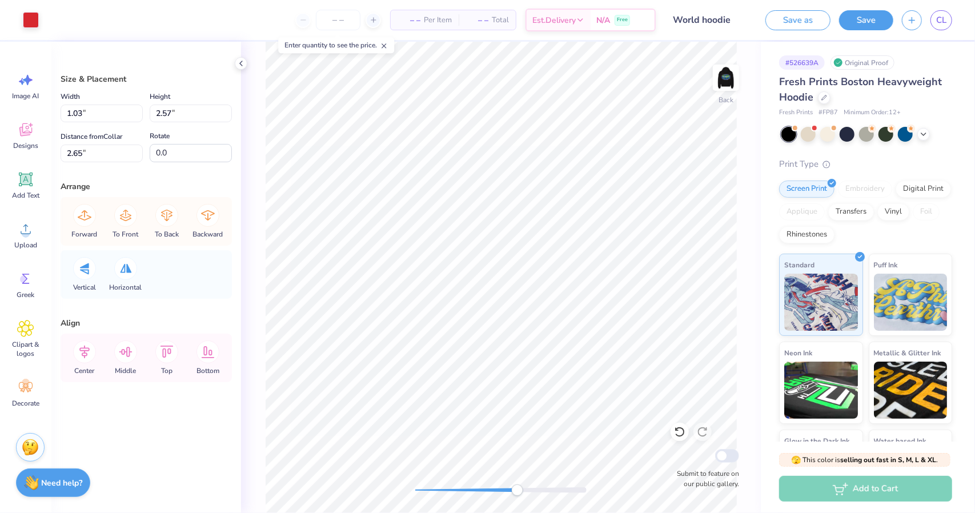
type input "0.23"
type input "4.99"
type input "2.49"
type input "2.50"
type input "3.19"
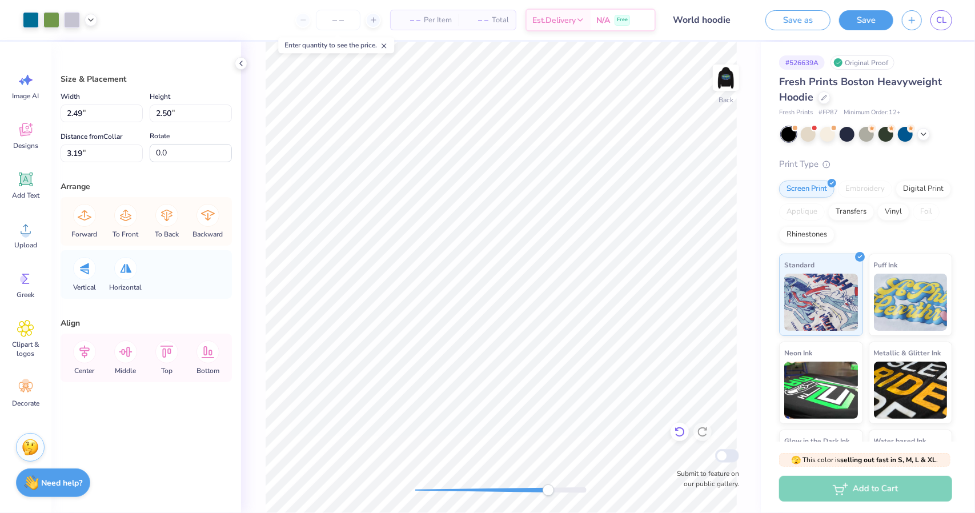
click at [681, 429] on icon at bounding box center [679, 431] width 11 height 11
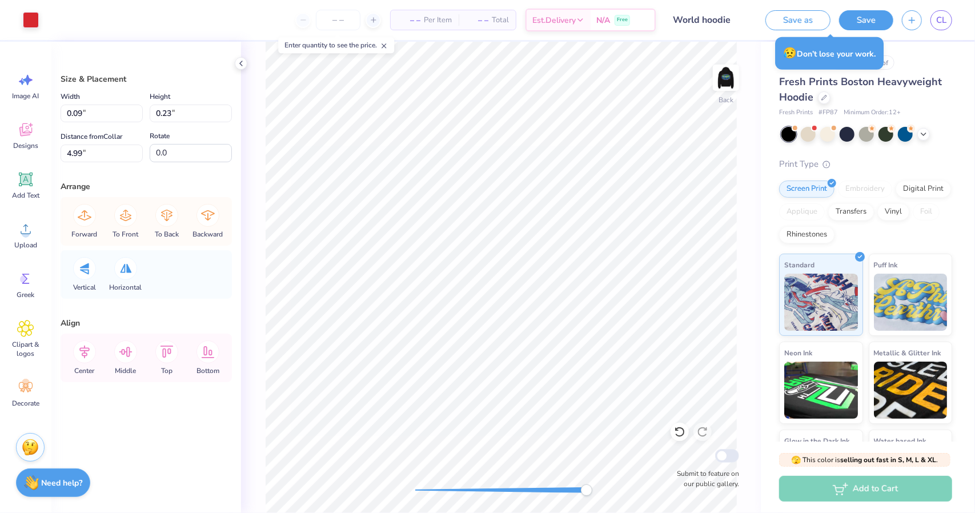
type input "2.49"
type input "2.50"
type input "3.19"
click at [679, 435] on icon at bounding box center [679, 431] width 11 height 11
type input "0.09"
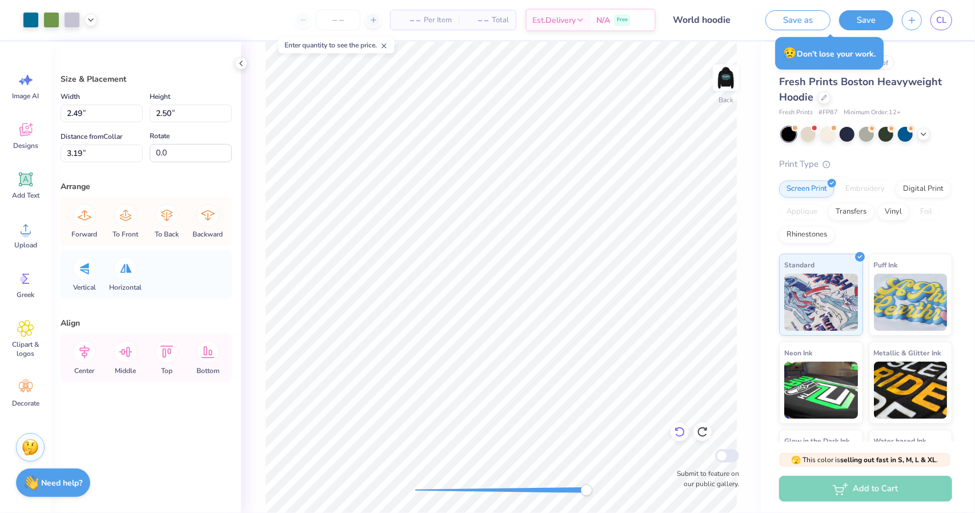
type input "0.23"
type input "4.11"
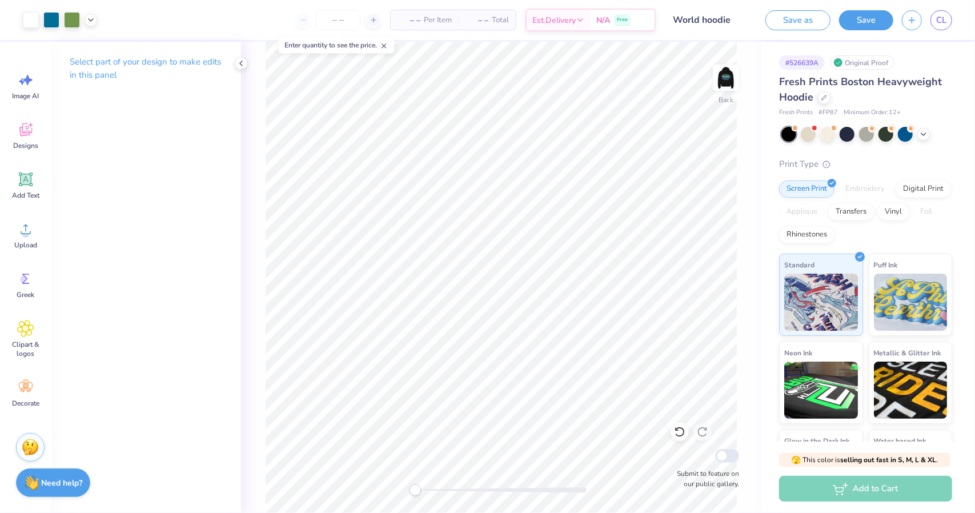
click at [390, 504] on div "Back Submit to feature on our public gallery." at bounding box center [501, 277] width 520 height 471
click at [529, 491] on div at bounding box center [500, 490] width 171 height 6
click at [403, 511] on div "Back Submit to feature on our public gallery." at bounding box center [501, 277] width 520 height 471
click at [728, 83] on img at bounding box center [726, 78] width 46 height 46
click at [878, 25] on button "Save" at bounding box center [866, 19] width 54 height 20
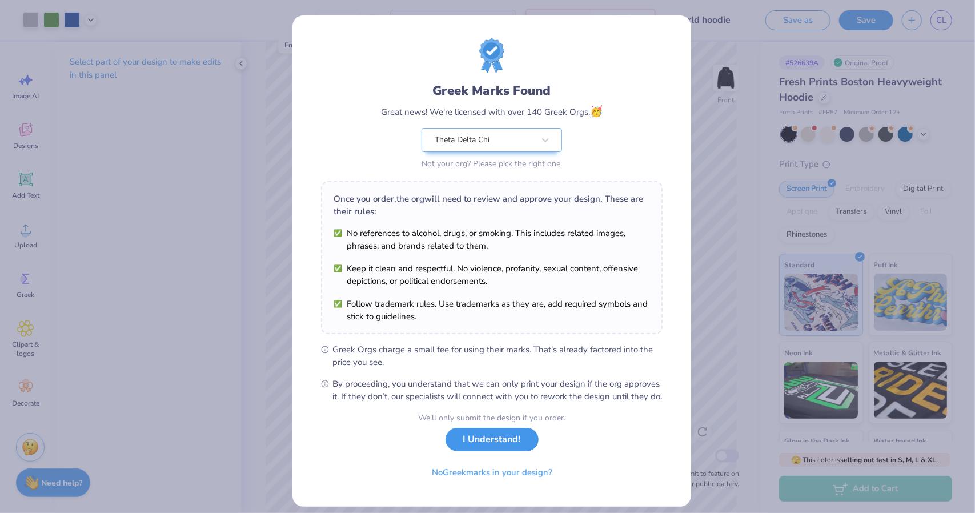
click at [511, 446] on button "I Understand!" at bounding box center [492, 439] width 93 height 23
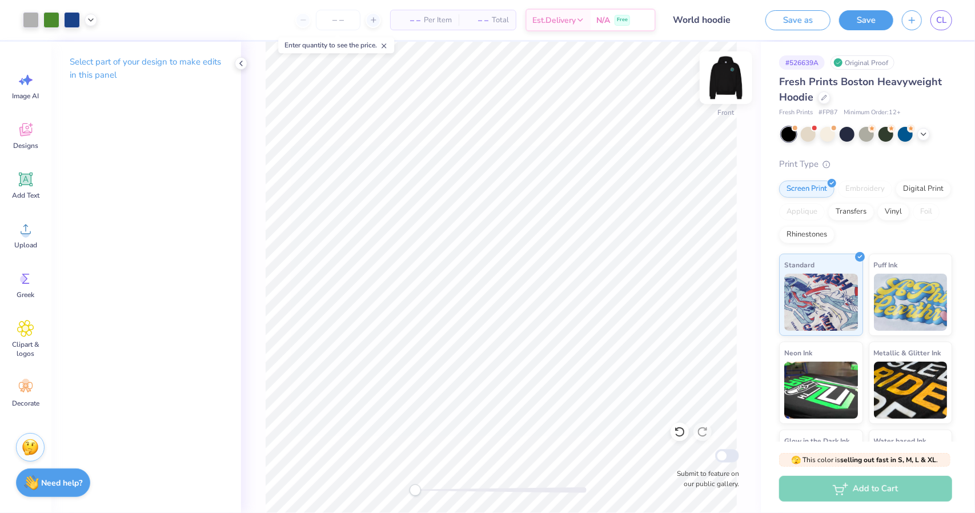
click at [721, 74] on img at bounding box center [726, 78] width 46 height 46
click at [867, 19] on button "Save" at bounding box center [866, 19] width 54 height 20
type textarea "x"
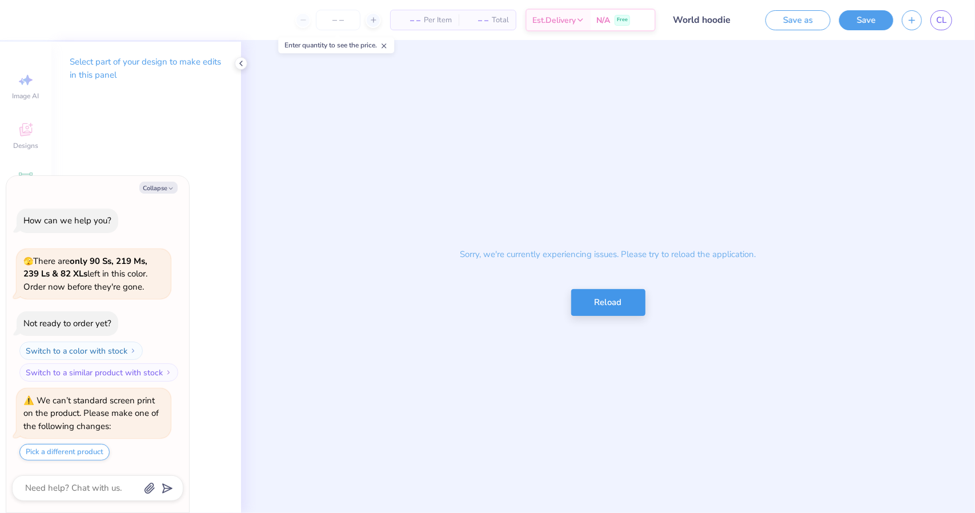
click at [594, 299] on button "Reload" at bounding box center [608, 302] width 74 height 27
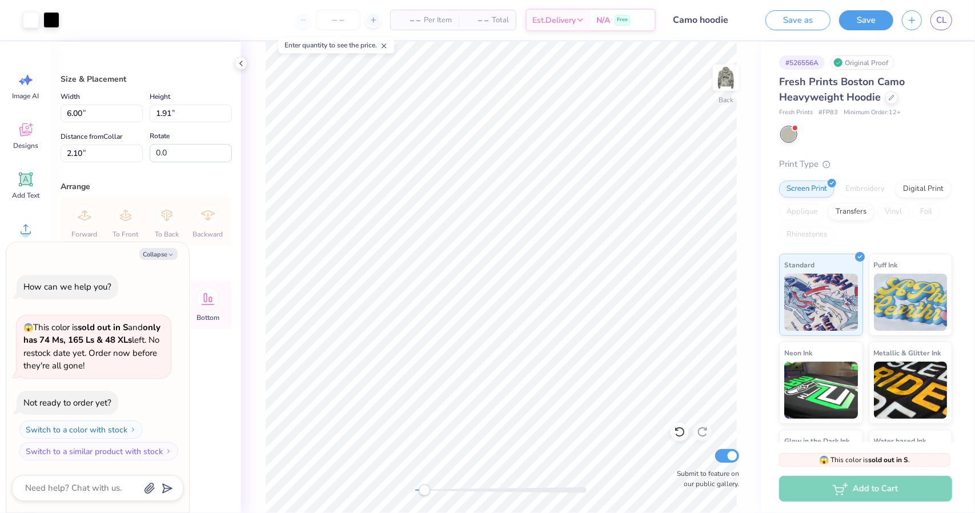
type textarea "x"
type input "1.09"
click at [679, 436] on icon at bounding box center [680, 432] width 10 height 10
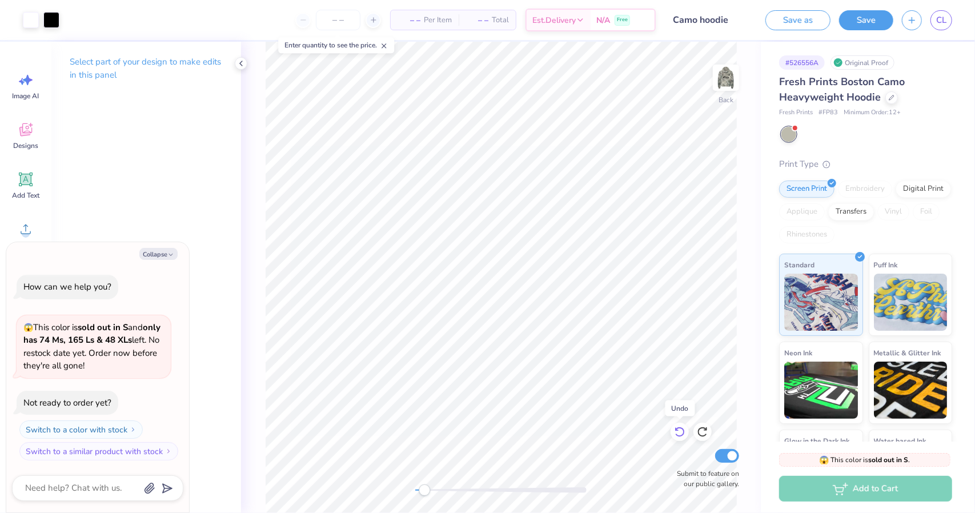
click at [679, 436] on icon at bounding box center [680, 432] width 10 height 10
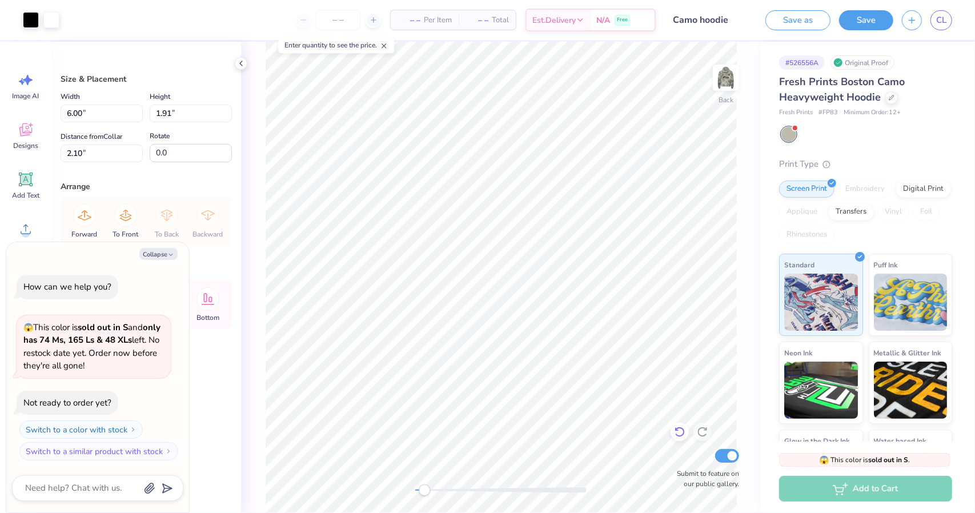
type textarea "x"
type input "1.90"
type input "0.72"
type input "3.06"
type input "180.0"
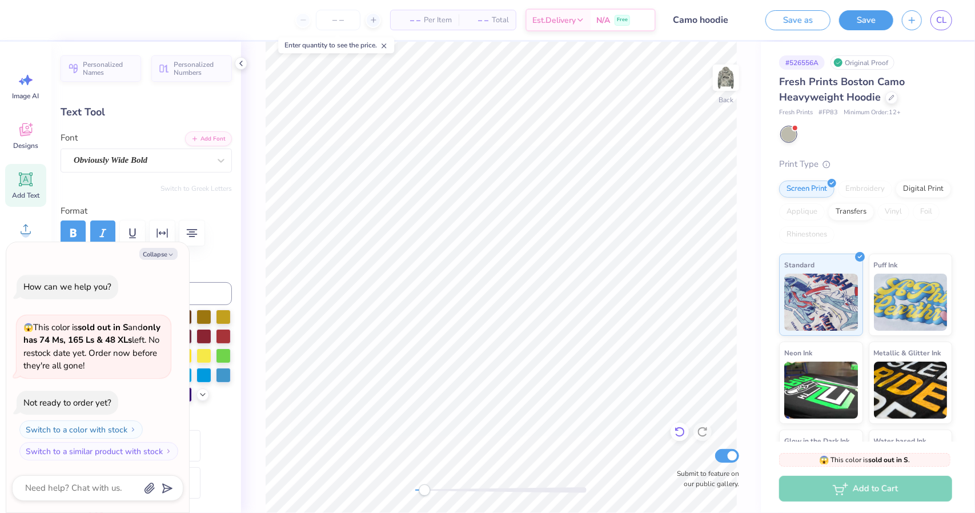
scroll to position [9, 1]
type textarea "x"
click at [161, 256] on button "Collapse" at bounding box center [158, 254] width 38 height 12
type textarea "x"
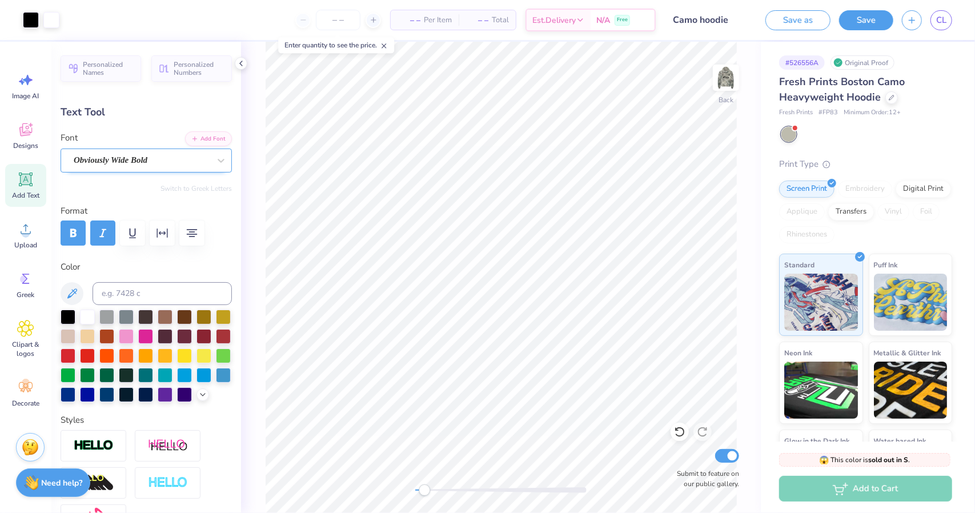
click at [165, 165] on div "Obviously Wide Bold" at bounding box center [142, 160] width 138 height 18
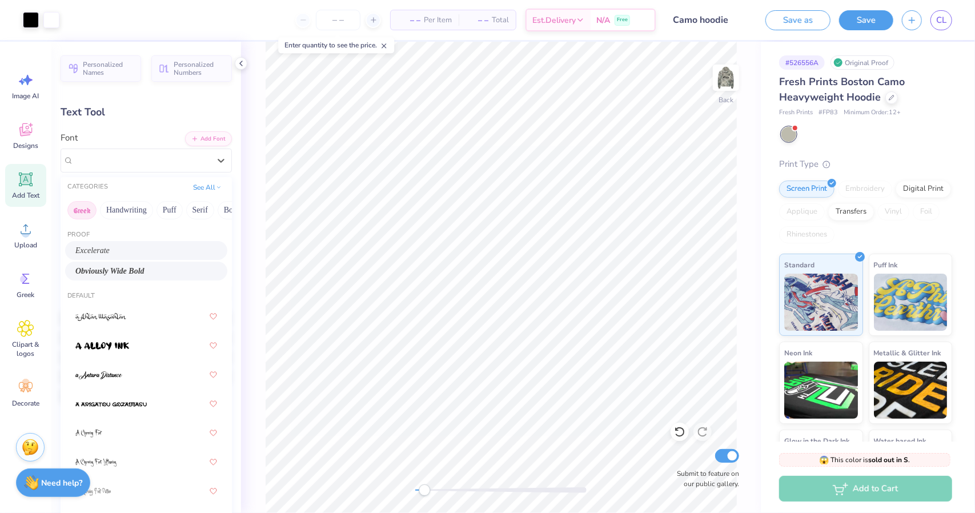
click at [92, 206] on button "Greek" at bounding box center [81, 210] width 29 height 18
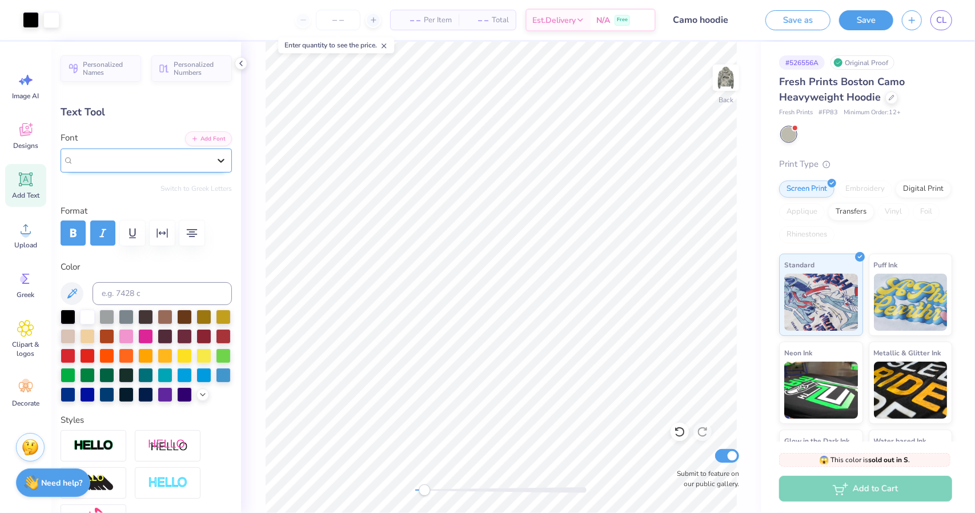
click at [211, 169] on div at bounding box center [221, 160] width 21 height 21
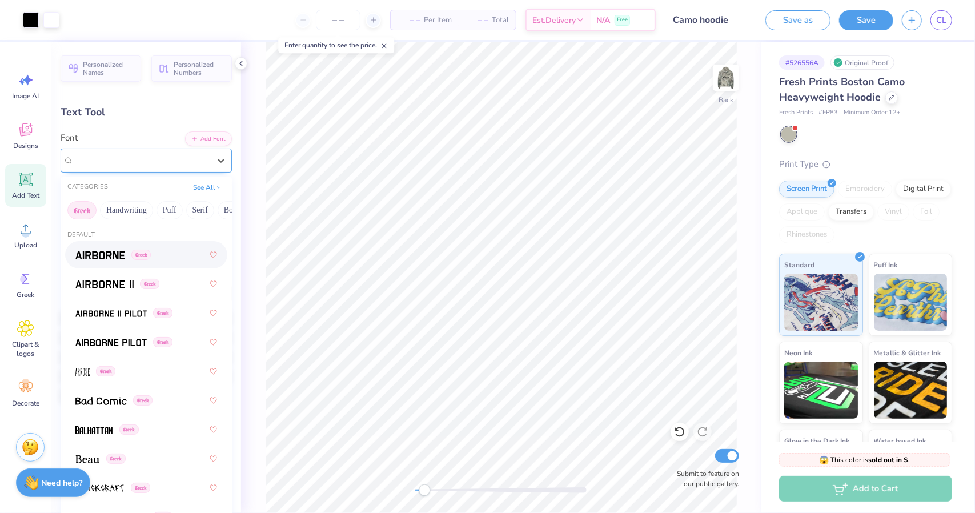
click at [147, 165] on span "Obviously Wide Bold" at bounding box center [111, 160] width 74 height 13
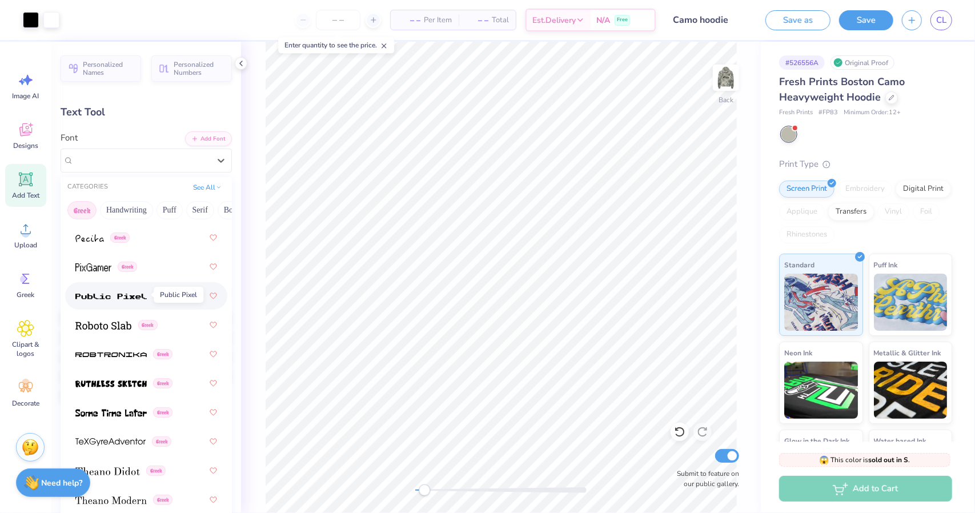
scroll to position [950, 0]
click at [122, 358] on span at bounding box center [110, 353] width 71 height 12
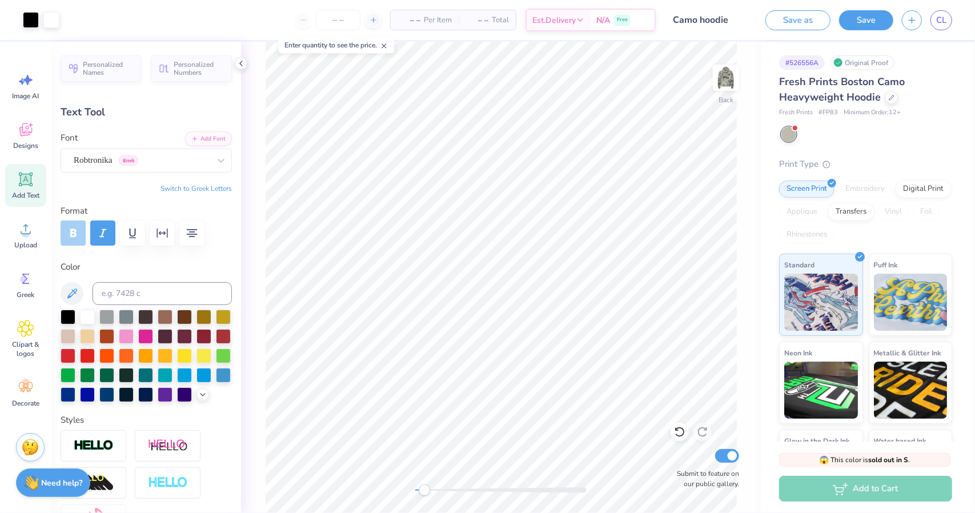
click at [200, 184] on button "Switch to Greek Letters" at bounding box center [196, 188] width 71 height 9
click at [162, 190] on button "Switch to Greek Letters" at bounding box center [196, 188] width 71 height 9
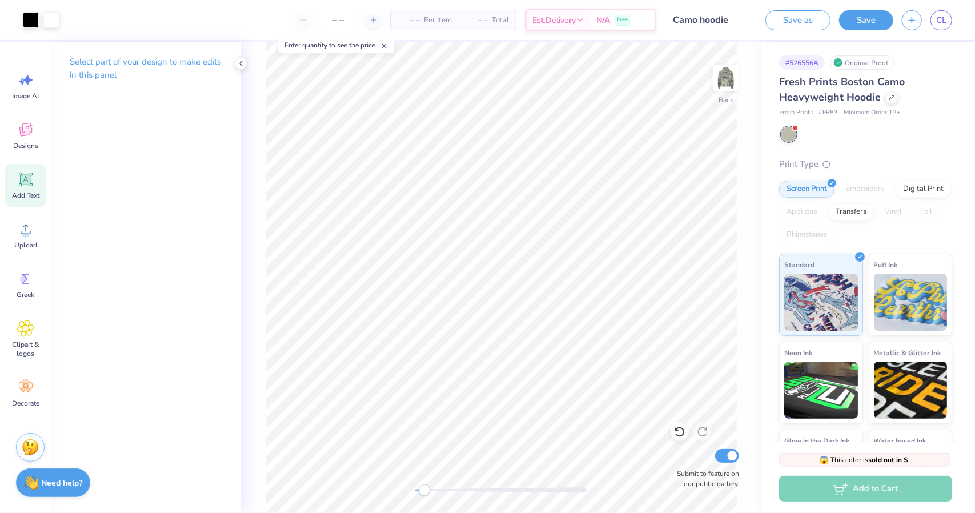
click at [32, 174] on icon at bounding box center [26, 179] width 14 height 14
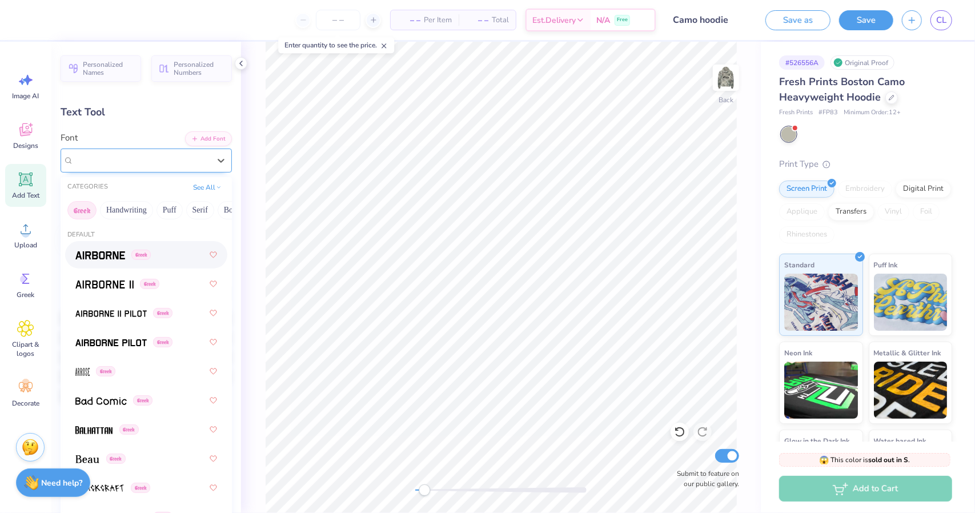
click at [198, 163] on div "Super Dream" at bounding box center [142, 160] width 138 height 18
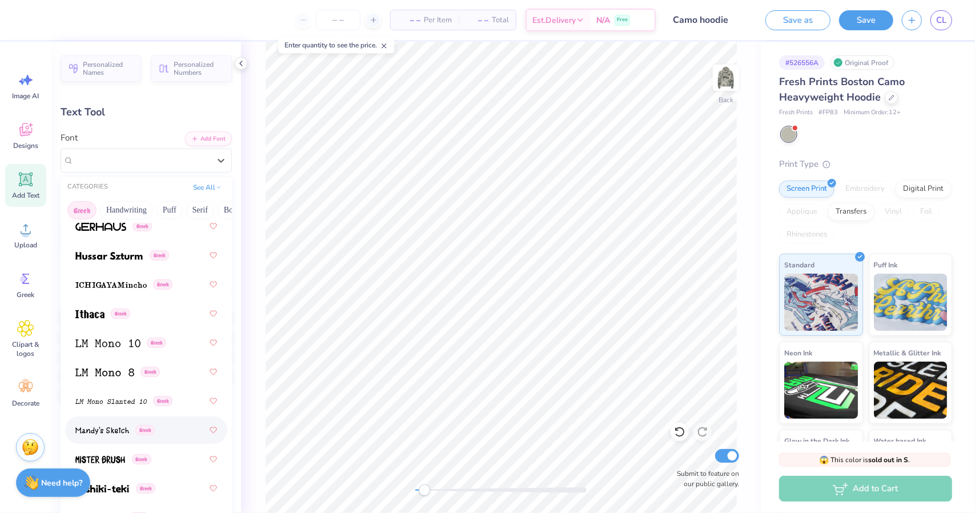
scroll to position [612, 0]
click at [130, 258] on img at bounding box center [108, 255] width 67 height 8
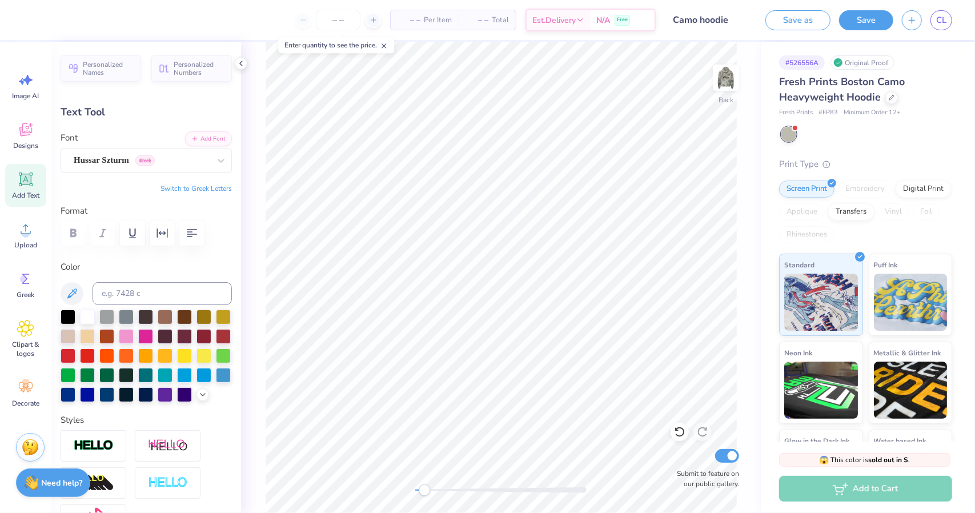
click at [196, 188] on button "Switch to Greek Letters" at bounding box center [196, 188] width 71 height 9
paste textarea "ΔΧ"
type textarea "ΘΔΧ"
type input "8.39"
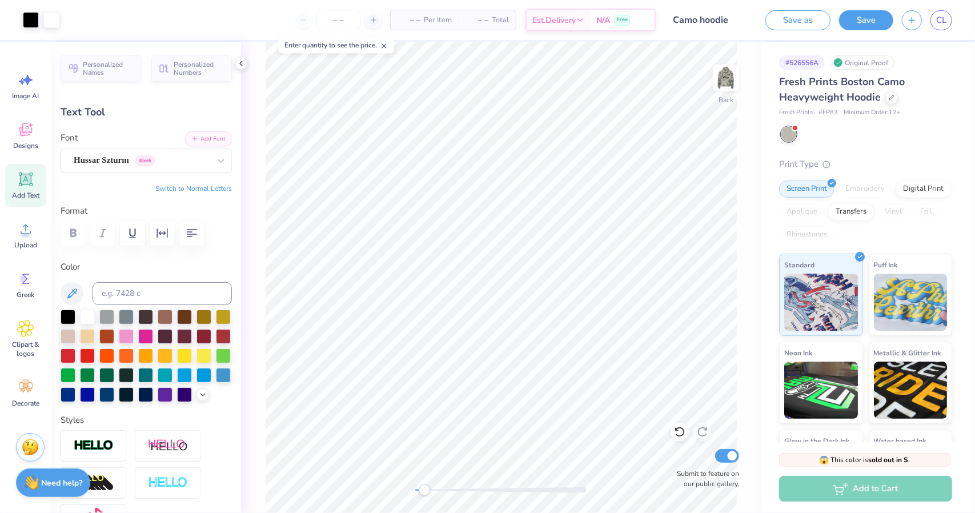
type input "2.70"
type input "5.03"
type input "4.38"
type input "1.41"
type input "2.29"
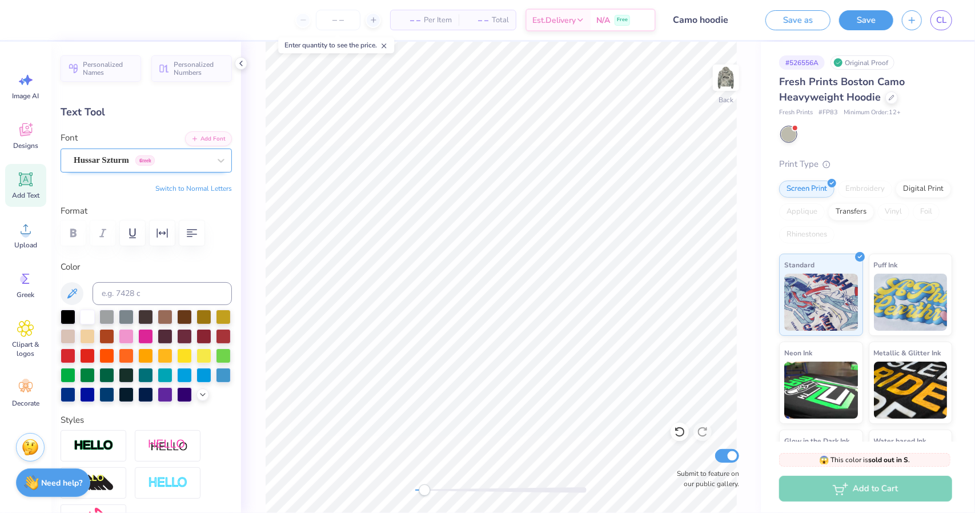
click at [158, 157] on div "Hussar Szturm Greek" at bounding box center [142, 160] width 138 height 18
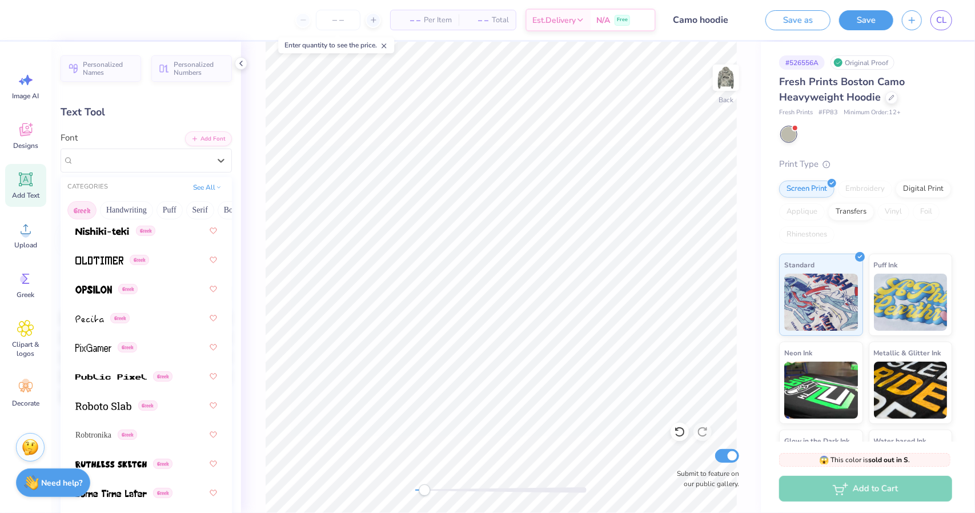
scroll to position [1110, 0]
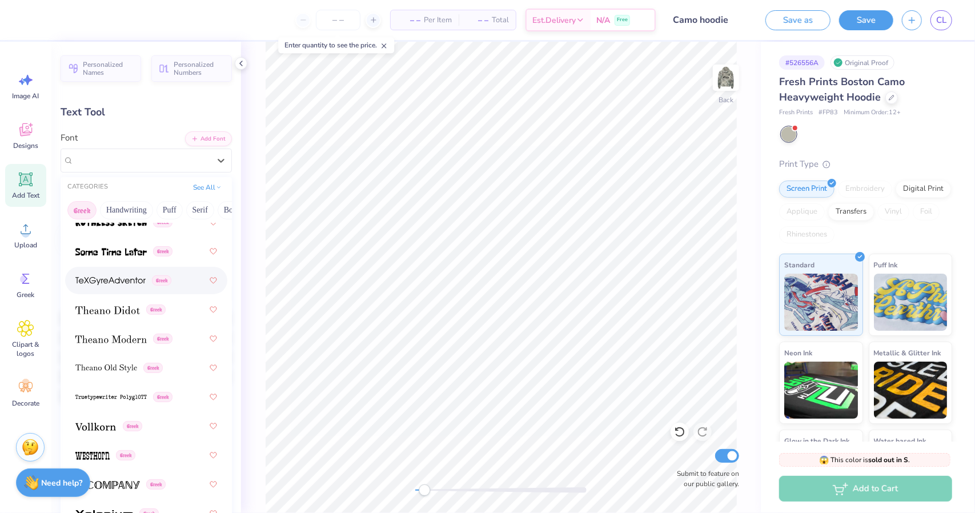
click at [127, 291] on div "Greek" at bounding box center [146, 280] width 162 height 27
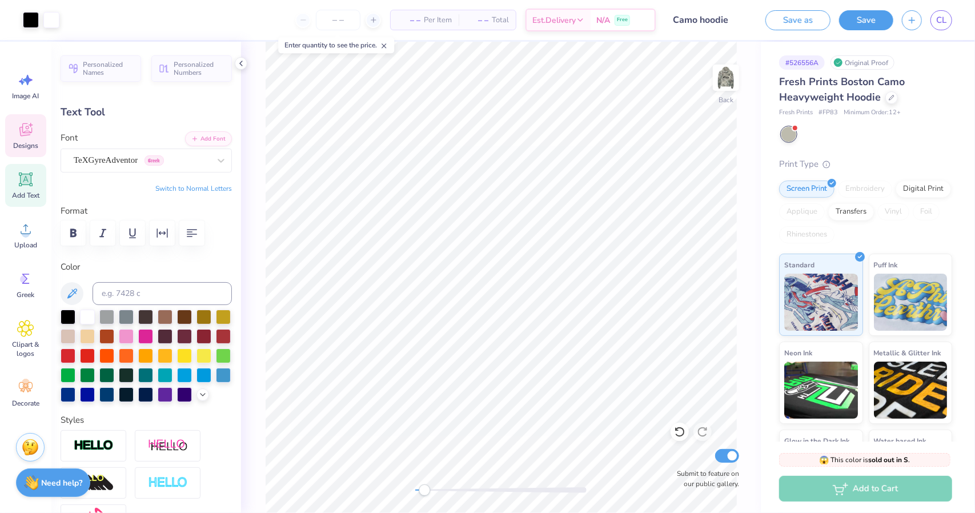
click at [27, 149] on span "Designs" at bounding box center [25, 145] width 25 height 9
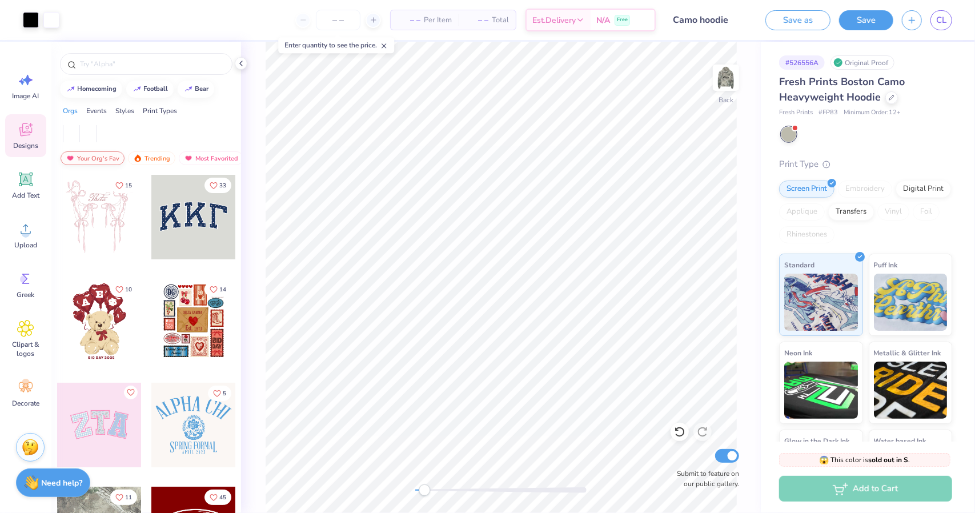
click at [104, 156] on div "Your Org's Fav" at bounding box center [93, 158] width 64 height 14
click at [113, 157] on div "Your Org's Fav" at bounding box center [93, 158] width 64 height 14
click at [72, 158] on img at bounding box center [70, 158] width 9 height 8
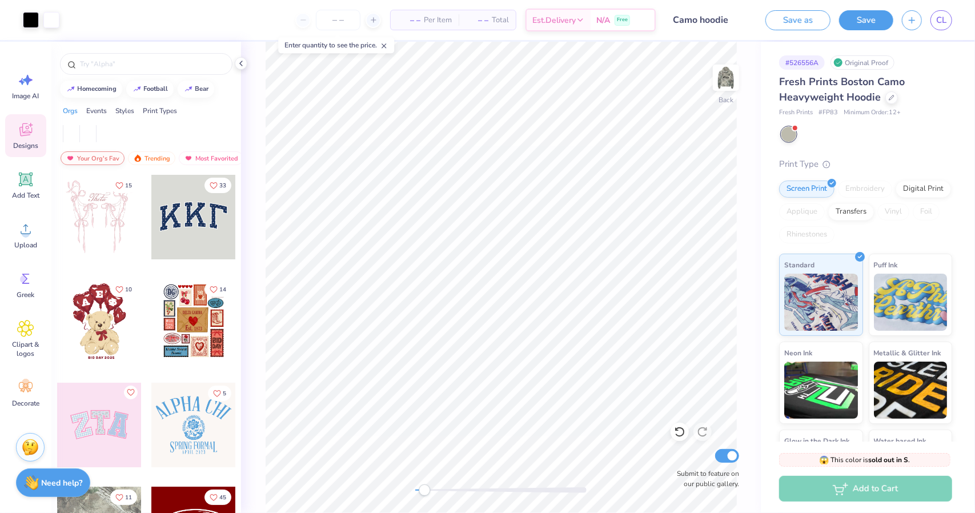
click at [72, 158] on img at bounding box center [70, 158] width 9 height 8
click at [107, 108] on div "Orgs Events Styles Print Types" at bounding box center [146, 108] width 190 height 16
click at [121, 110] on div "Styles" at bounding box center [124, 111] width 19 height 10
click at [70, 111] on div "Orgs" at bounding box center [70, 111] width 15 height 10
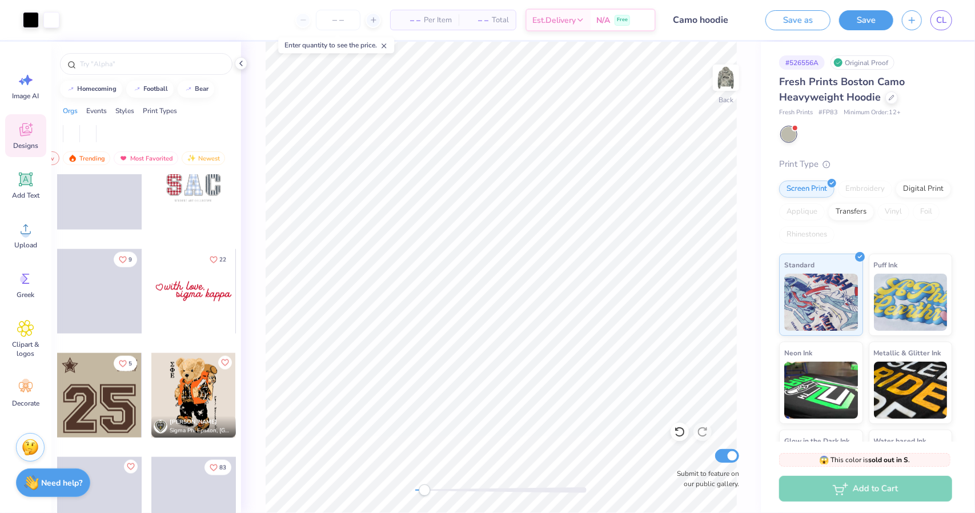
scroll to position [880, 0]
